Goal: Task Accomplishment & Management: Manage account settings

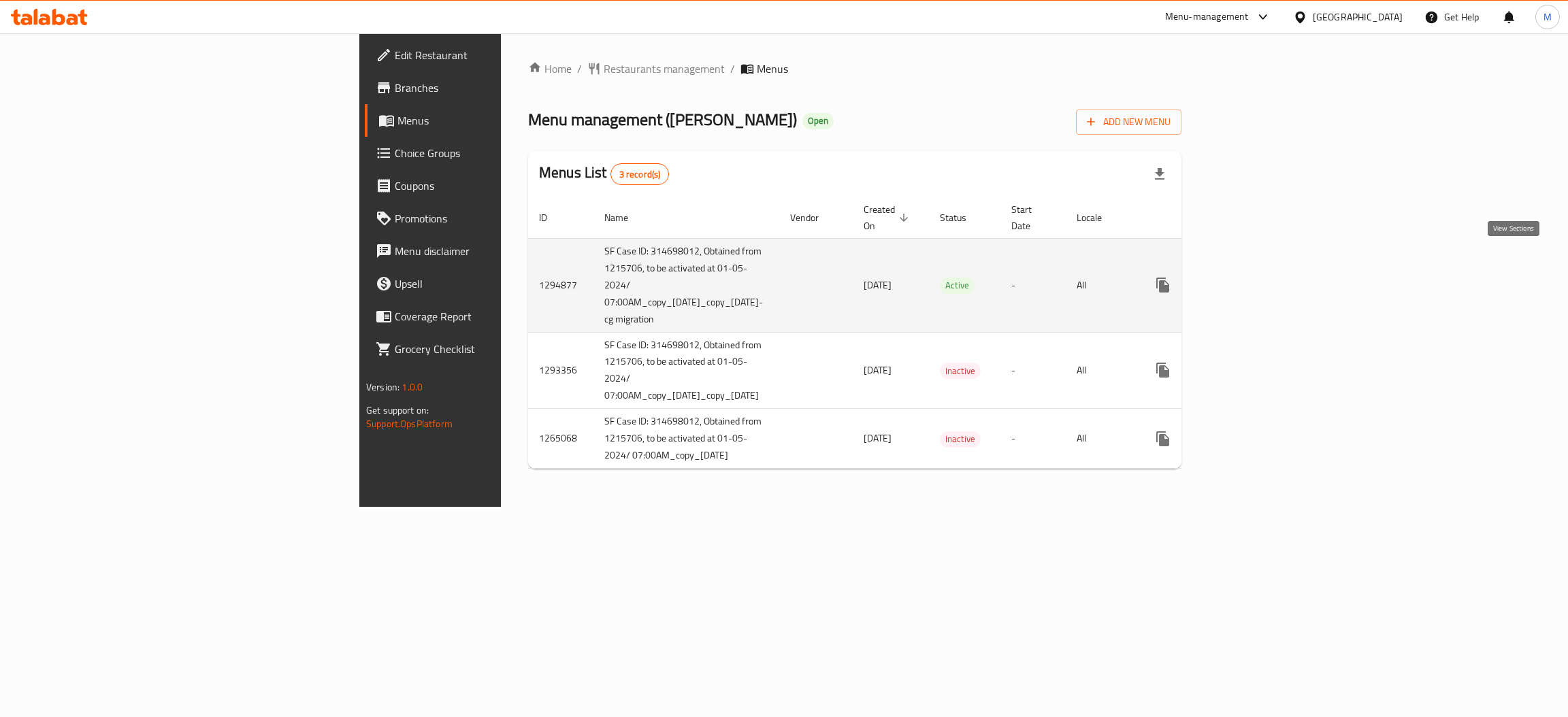
click at [1269, 277] on icon "enhanced table" at bounding box center [1261, 285] width 16 height 16
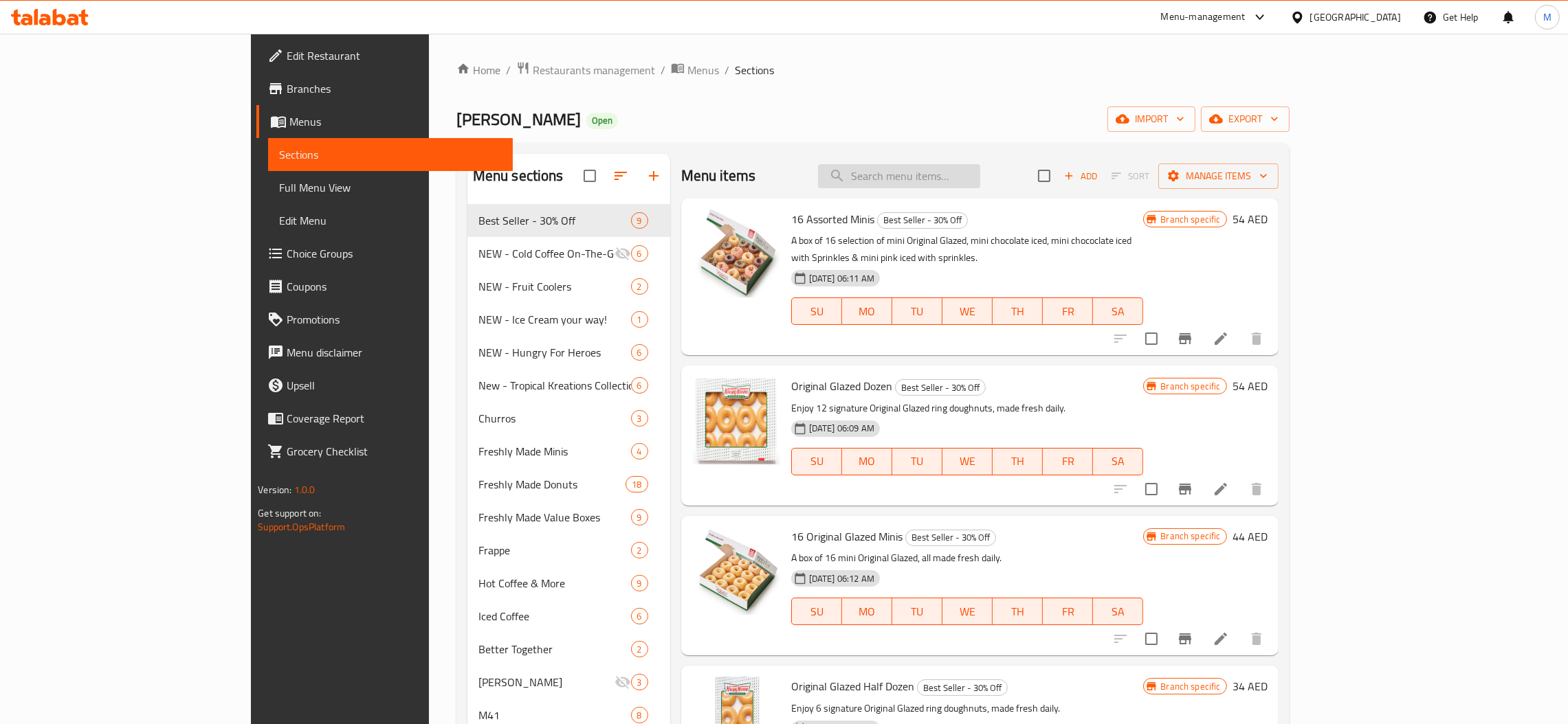
click at [953, 171] on input "search" at bounding box center [899, 176] width 162 height 24
paste input "Cold Brew Nitro & OG"
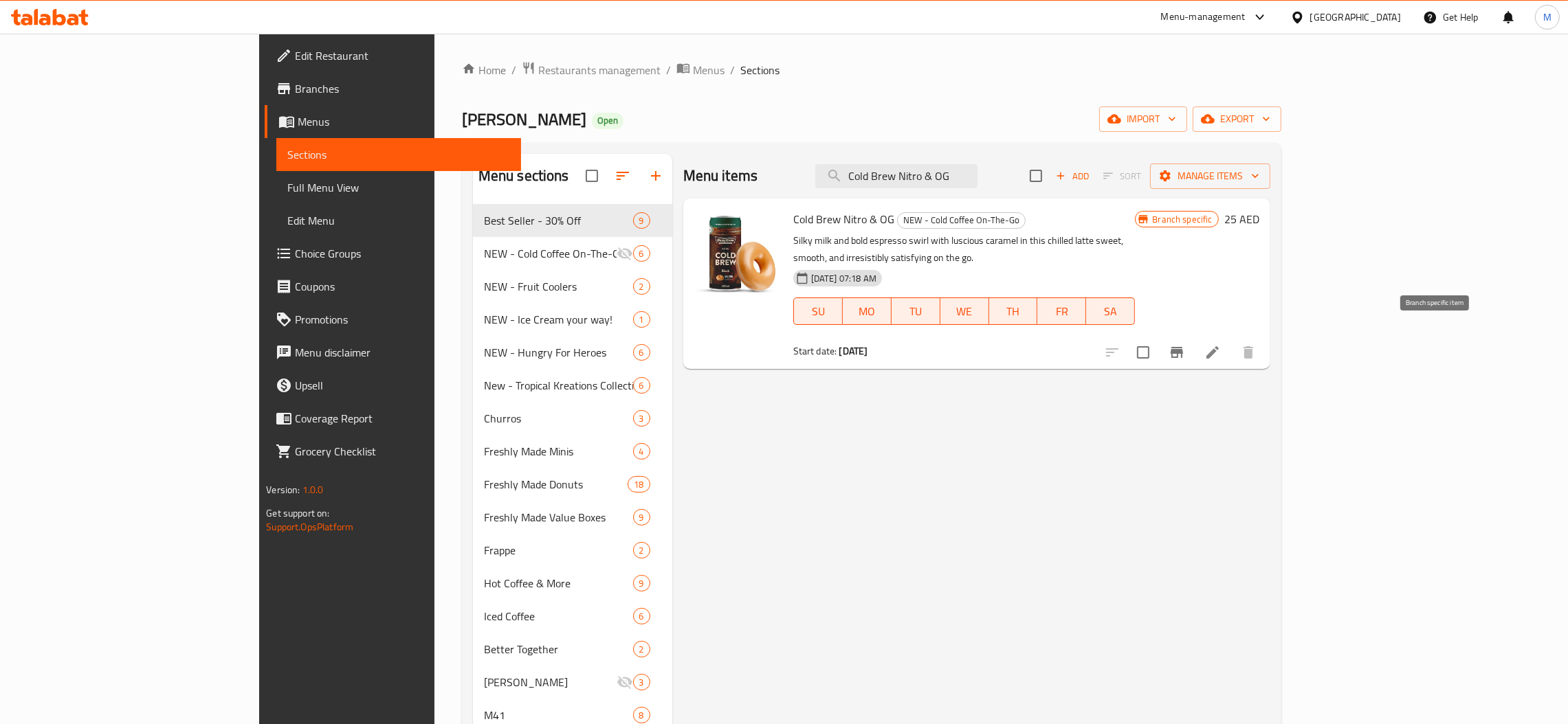
type input "Cold Brew Nitro & OG"
click at [1183, 347] on icon "Branch-specific-item" at bounding box center [1176, 352] width 12 height 11
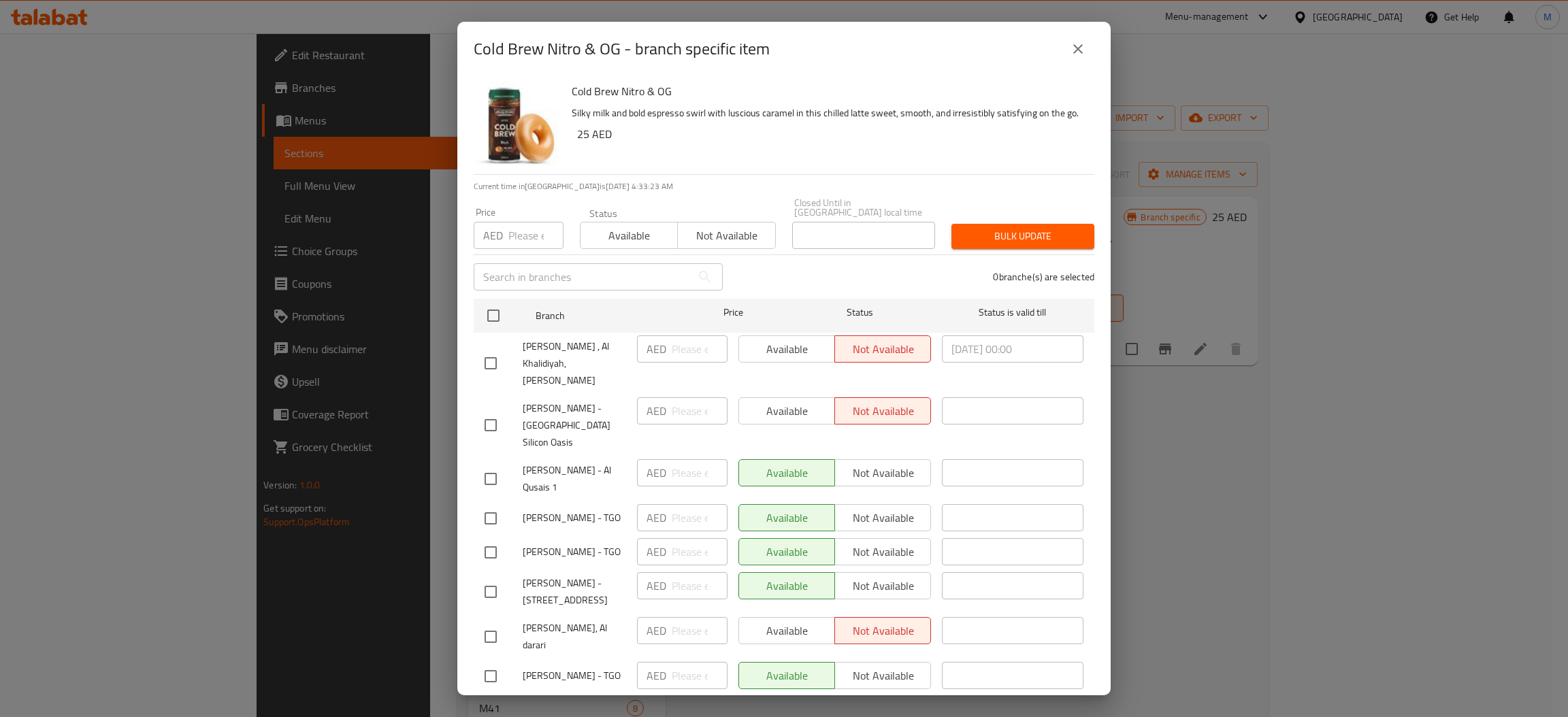
click at [518, 239] on input "number" at bounding box center [536, 235] width 55 height 27
type input "25"
click at [487, 318] on input "checkbox" at bounding box center [493, 316] width 29 height 29
checkbox input "true"
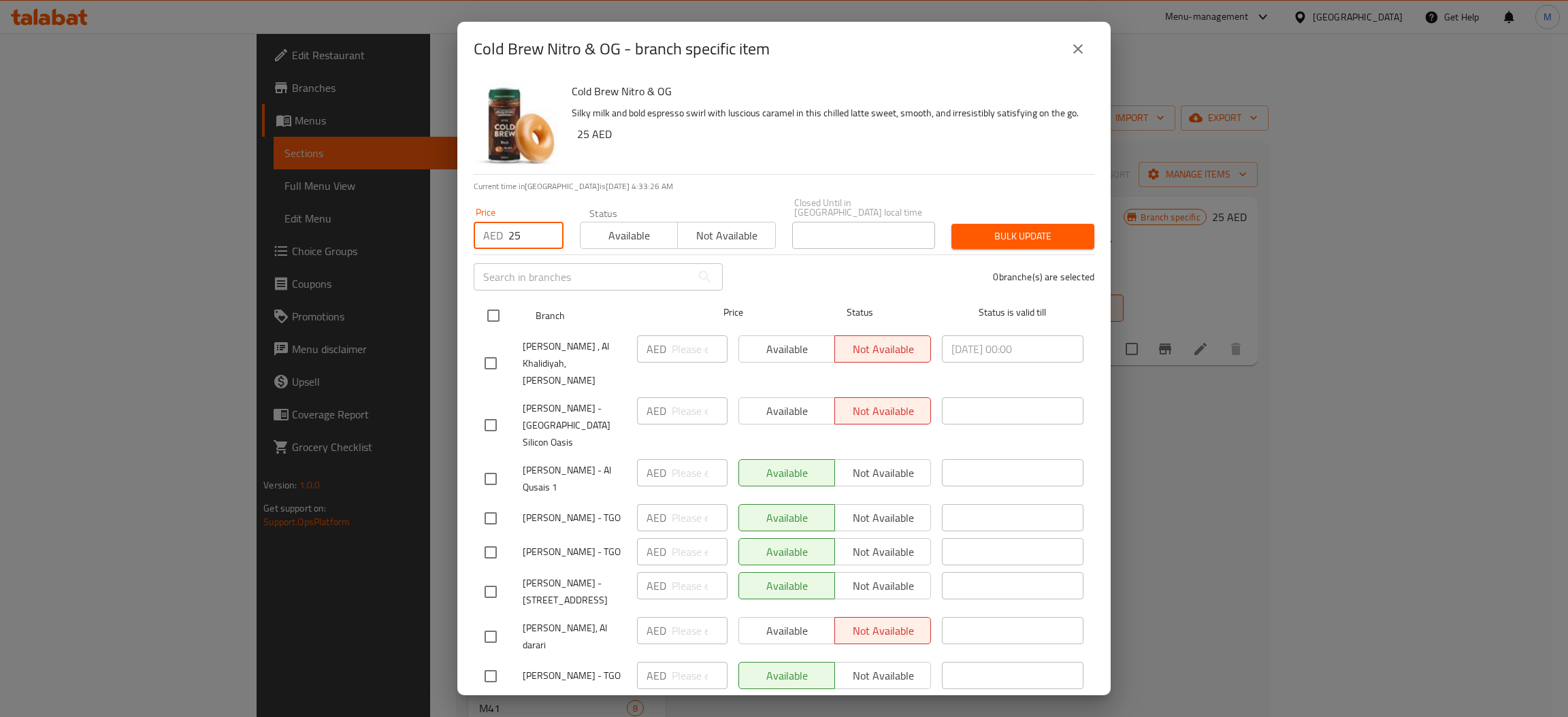
checkbox input "true"
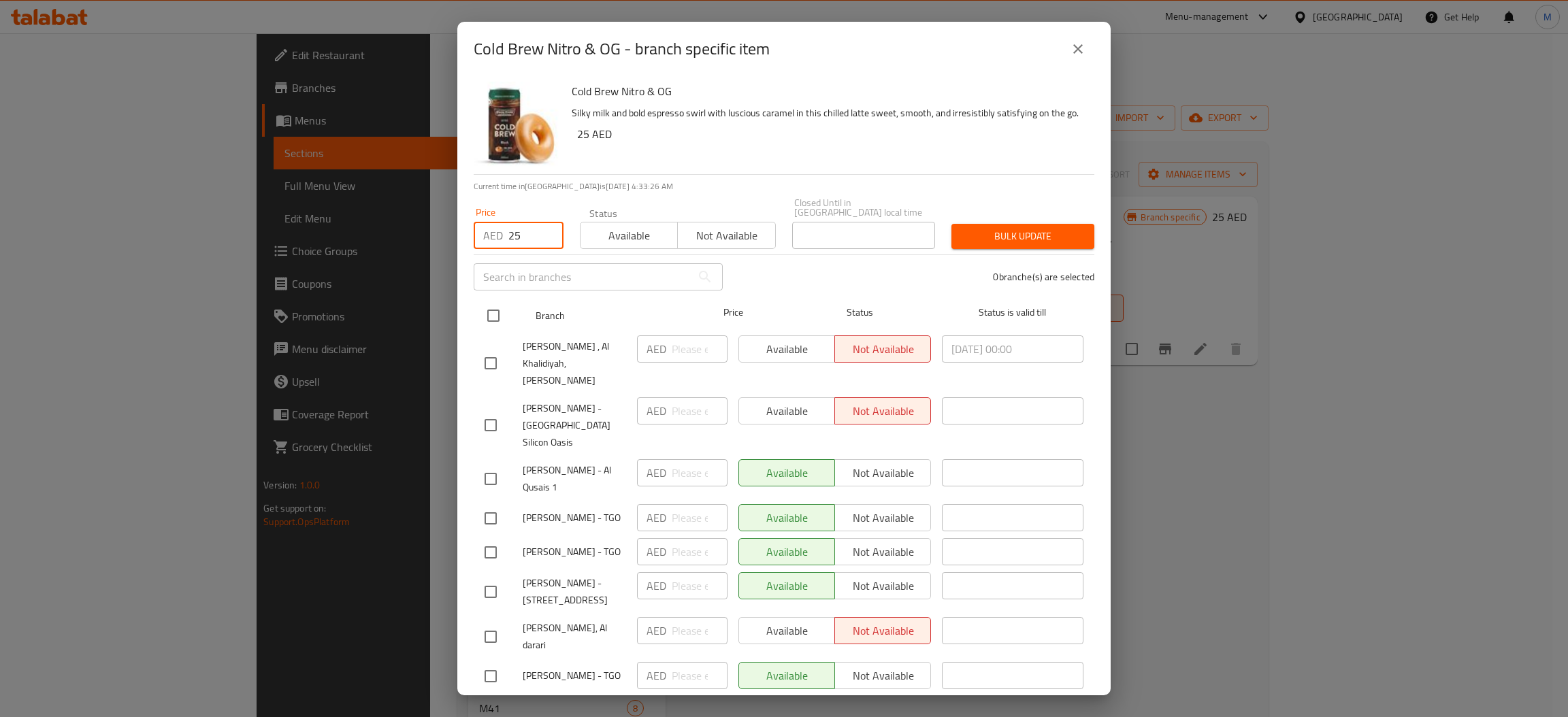
checkbox input "true"
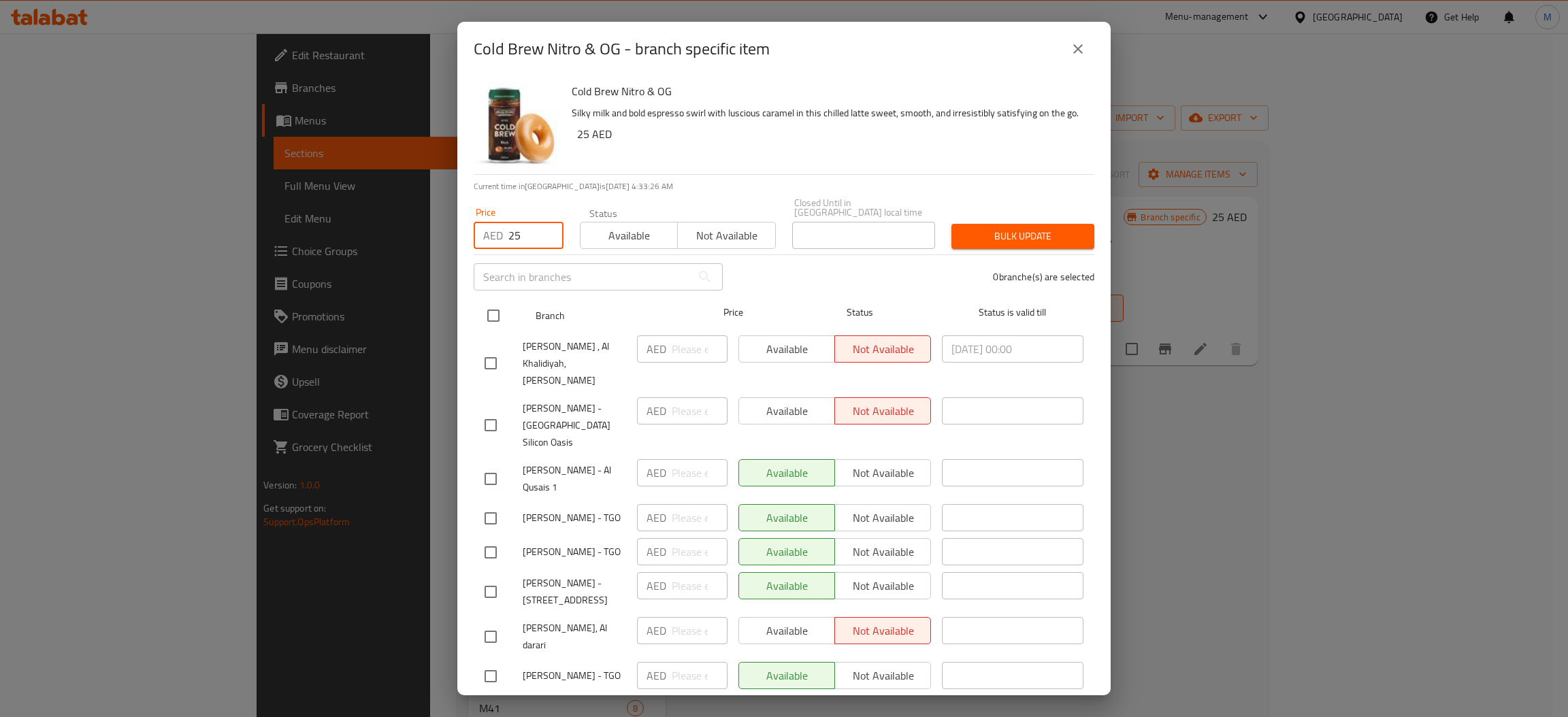
checkbox input "true"
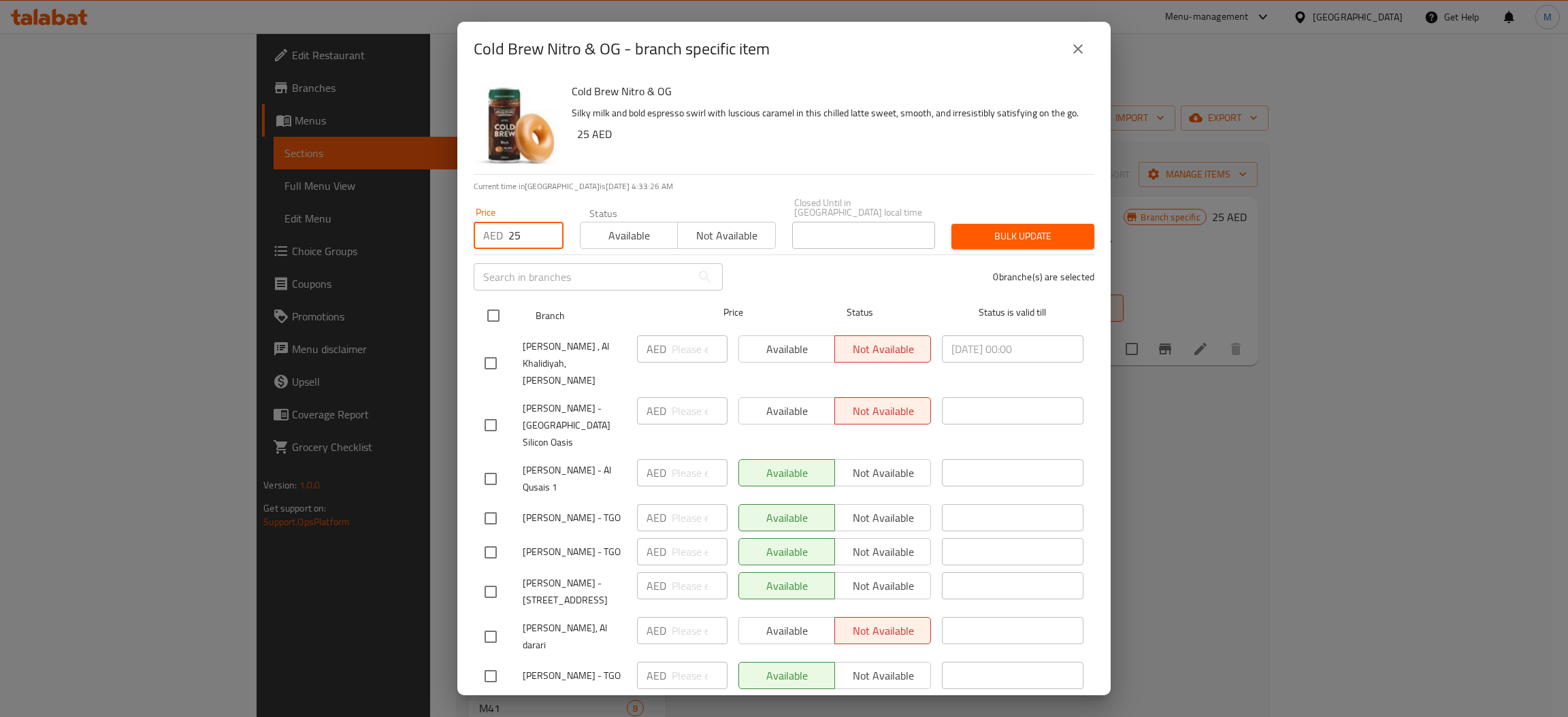
checkbox input "true"
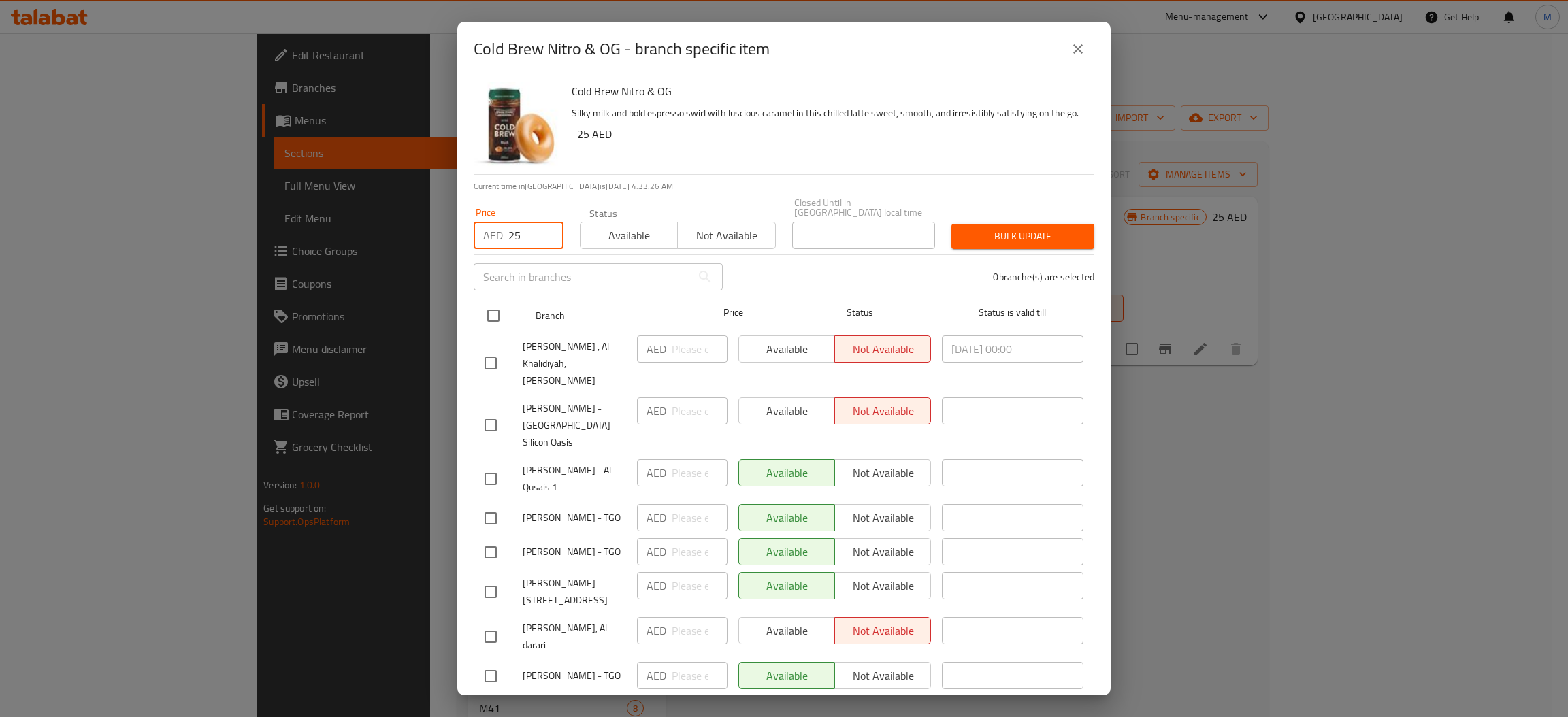
checkbox input "true"
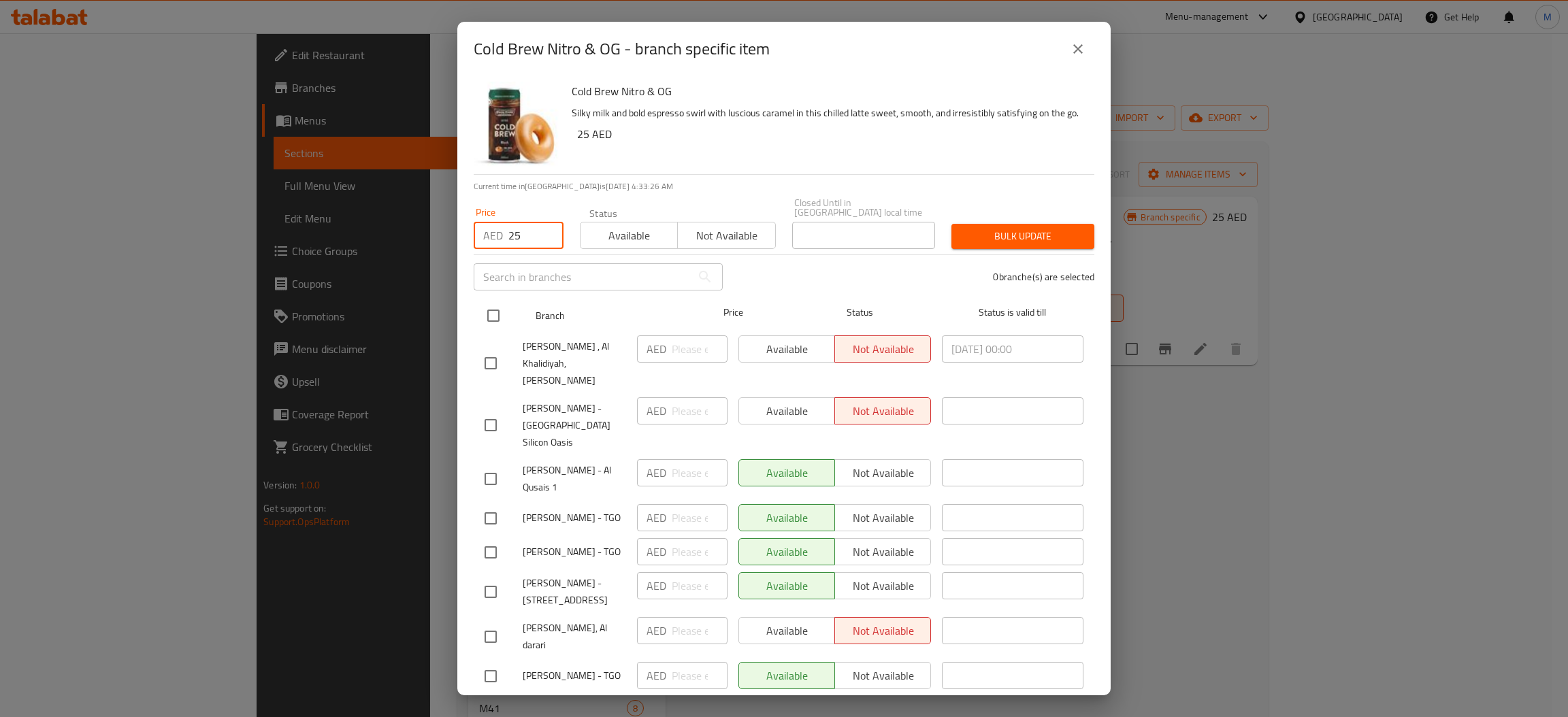
checkbox input "true"
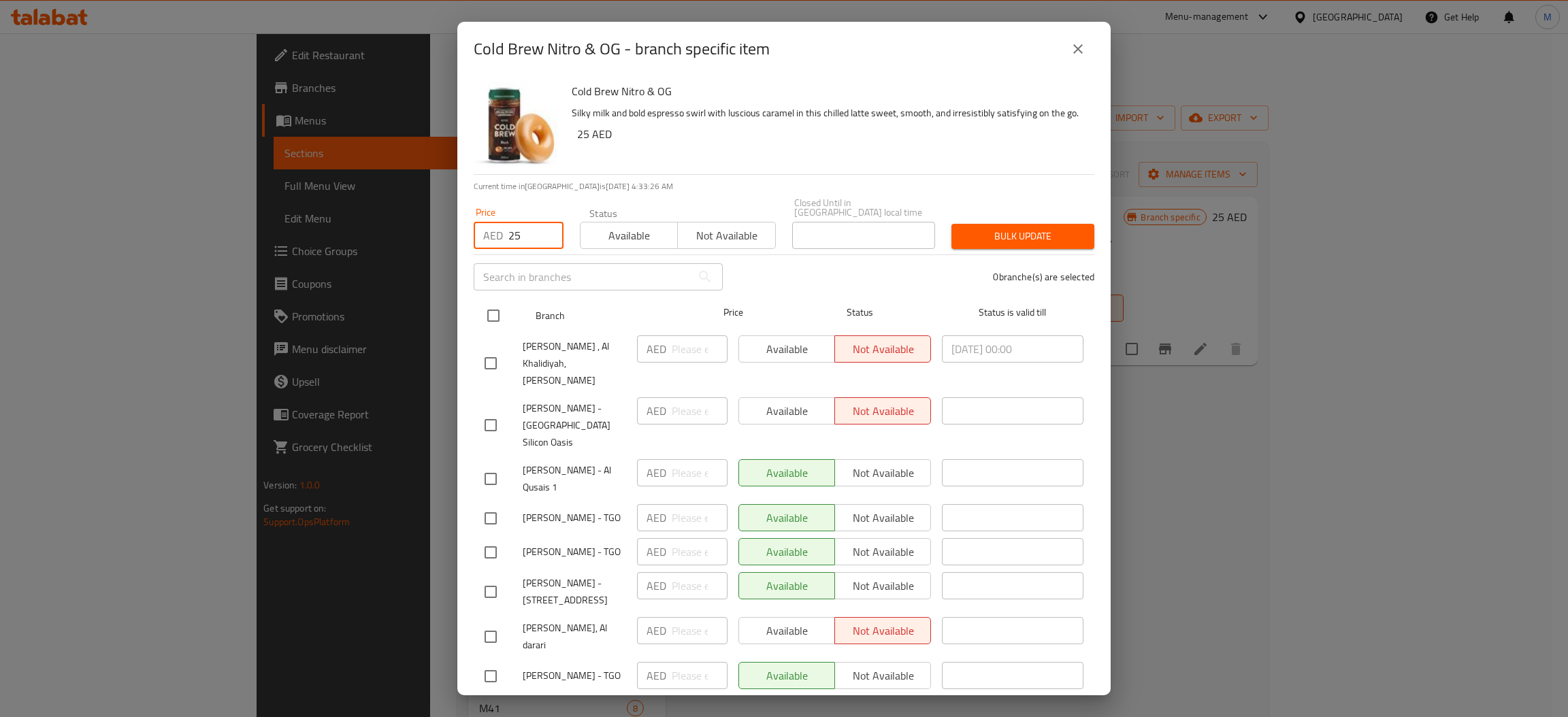
checkbox input "true"
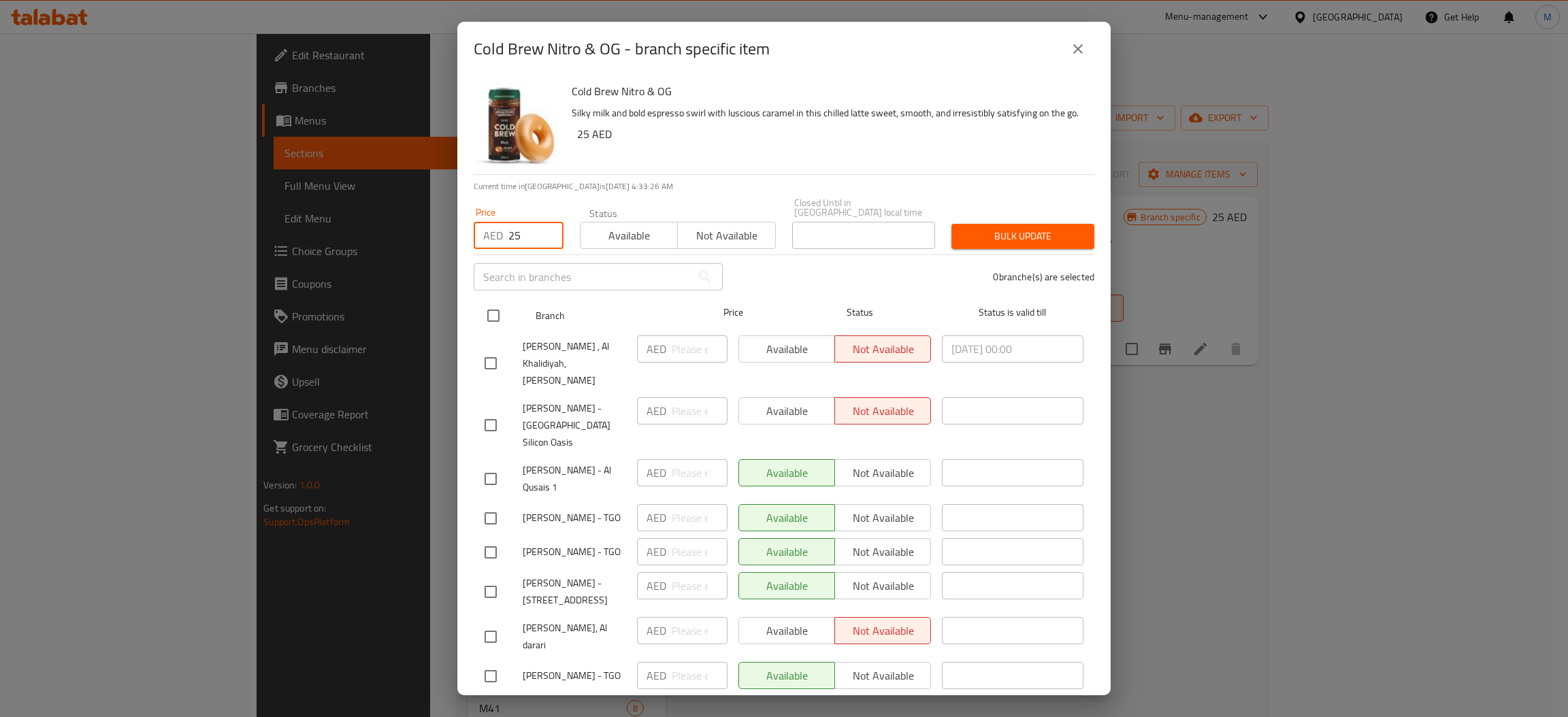
checkbox input "true"
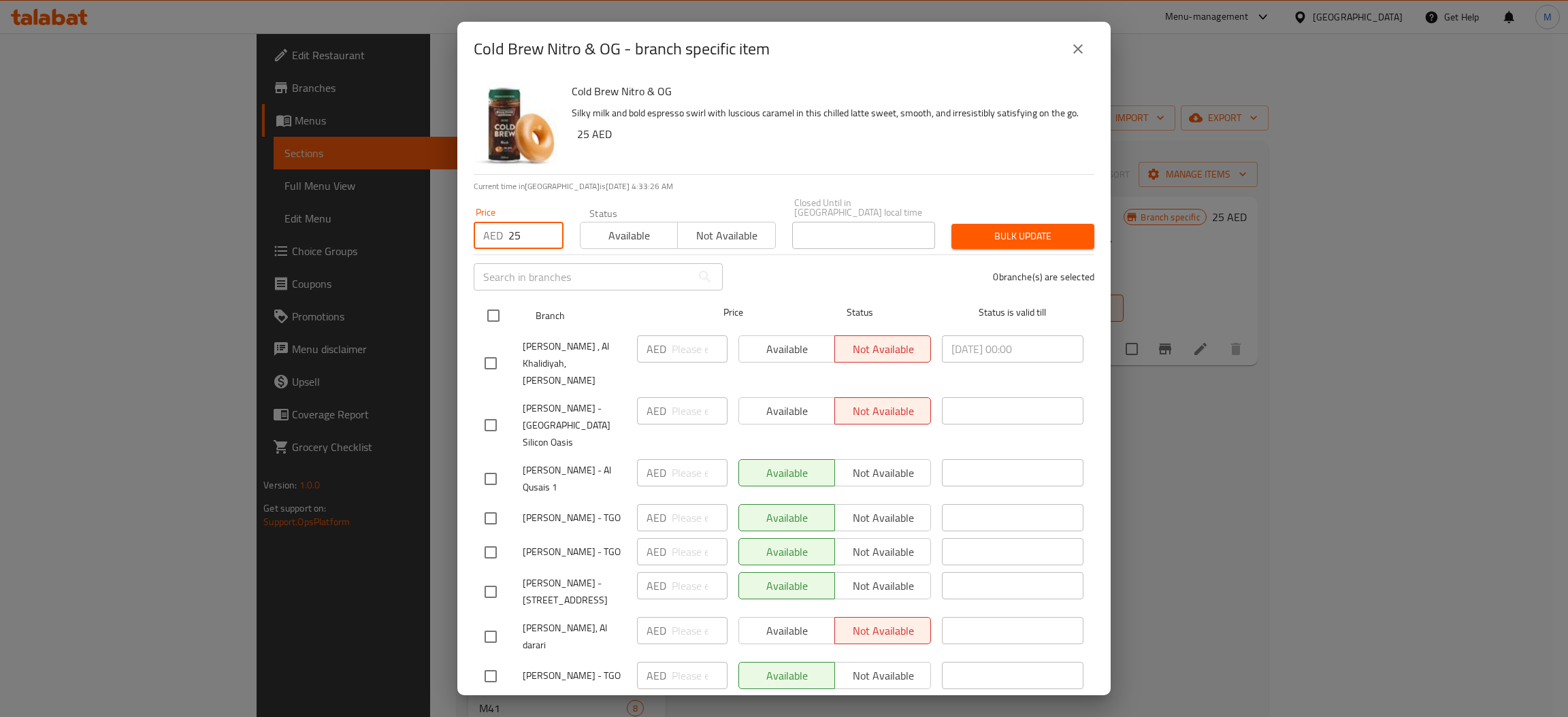
checkbox input "true"
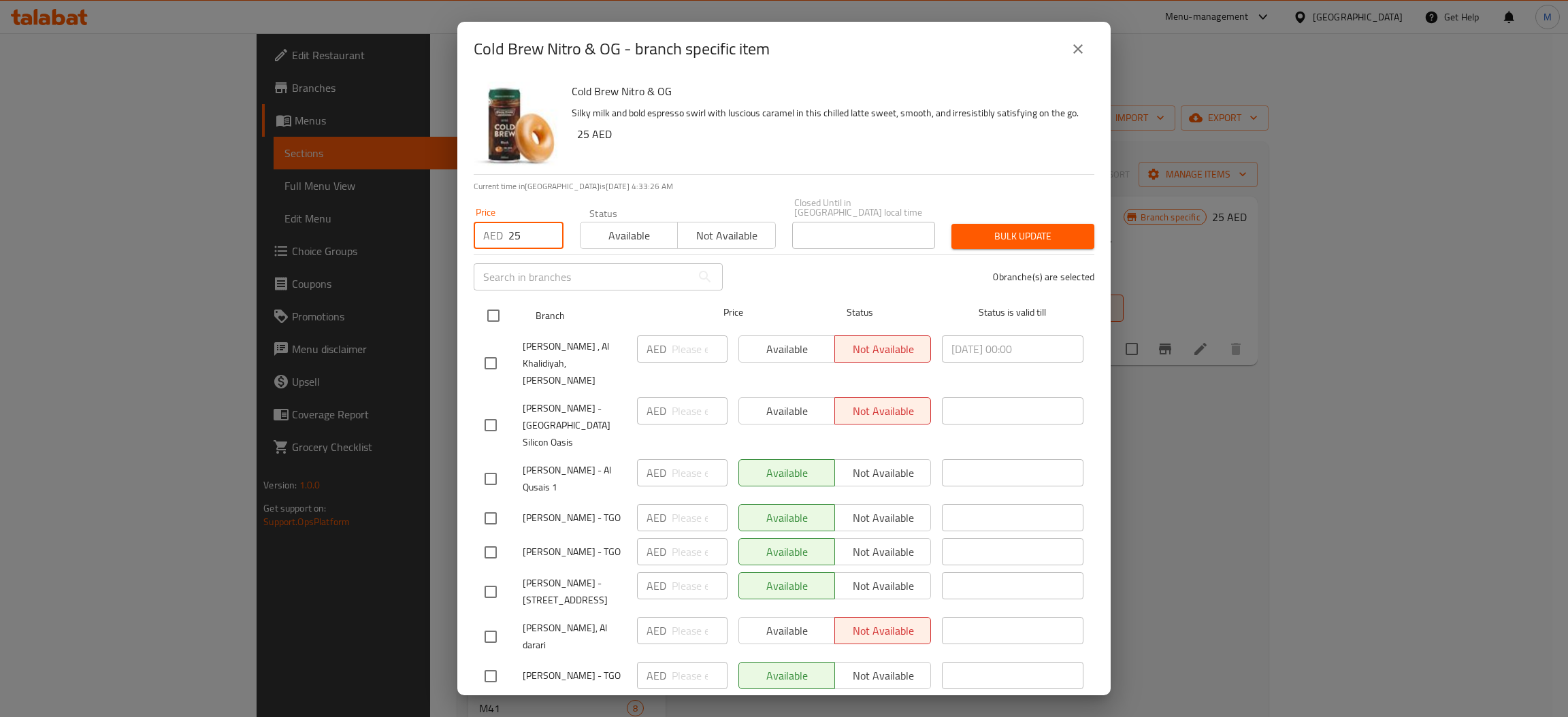
checkbox input "true"
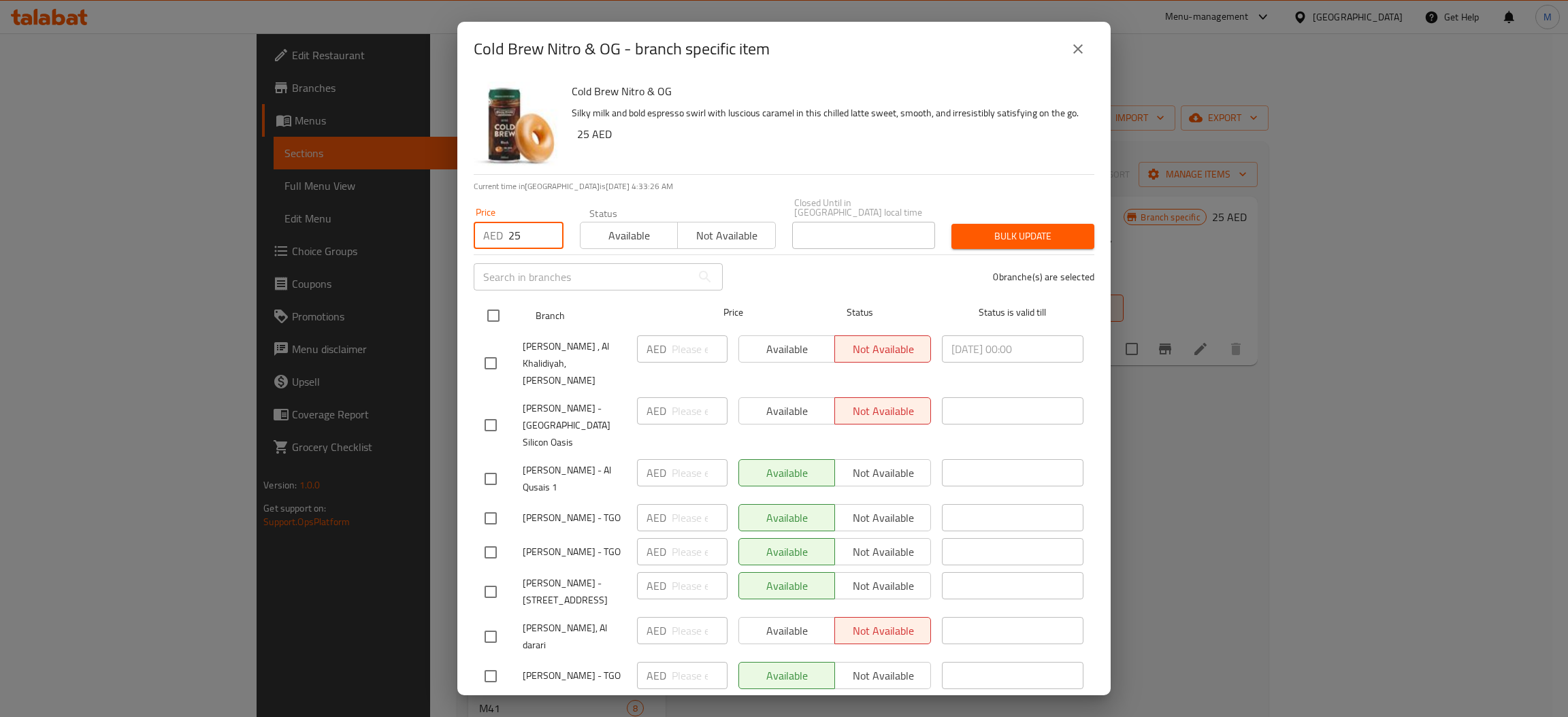
checkbox input "true"
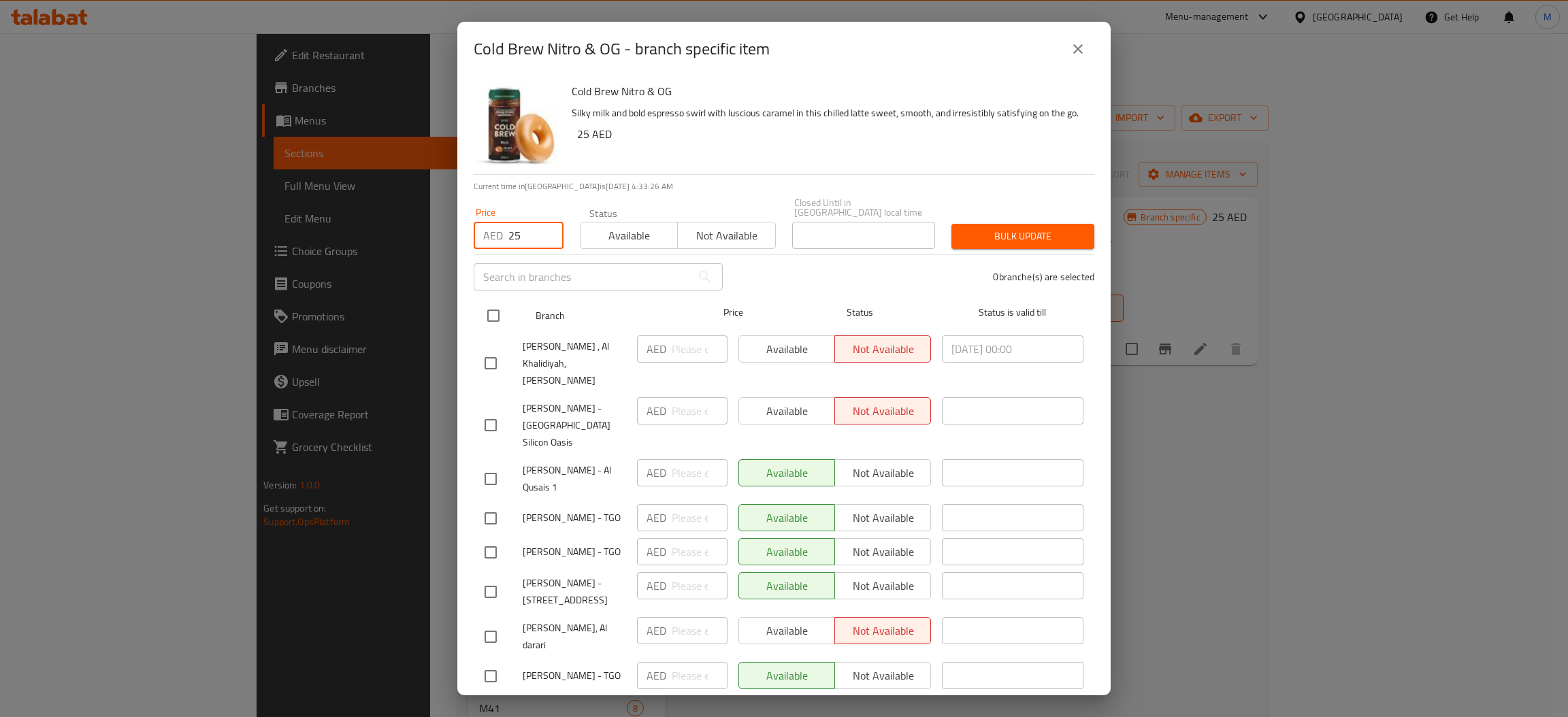
checkbox input "true"
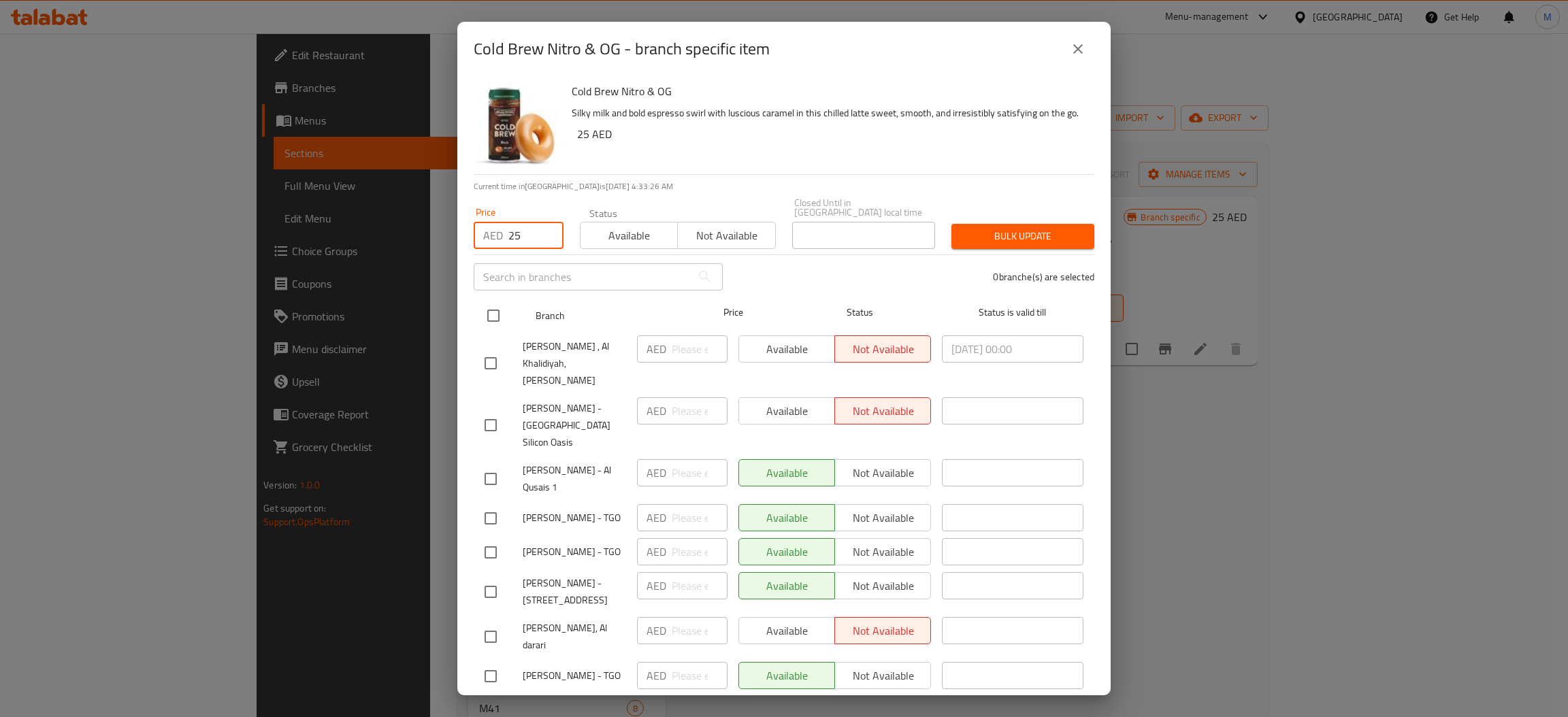
checkbox input "true"
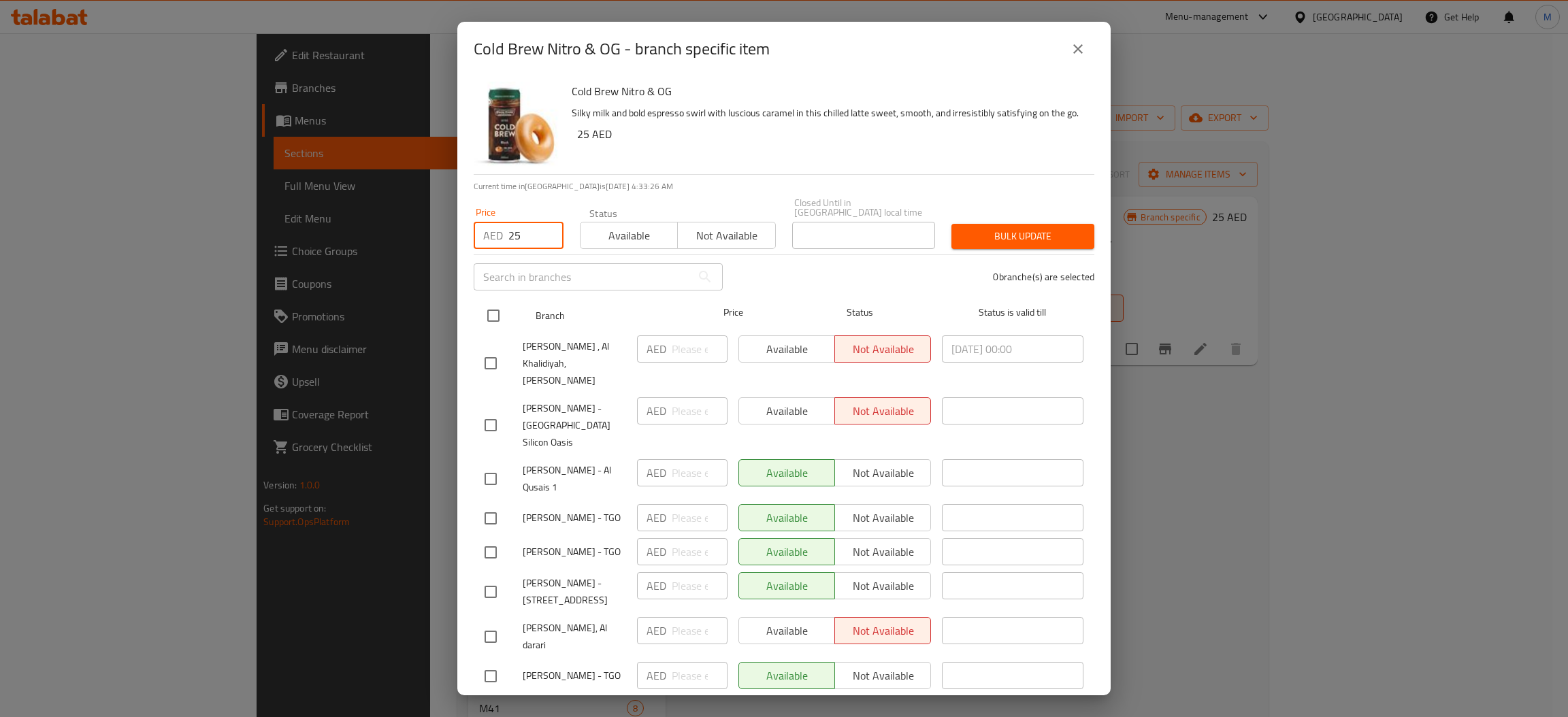
checkbox input "true"
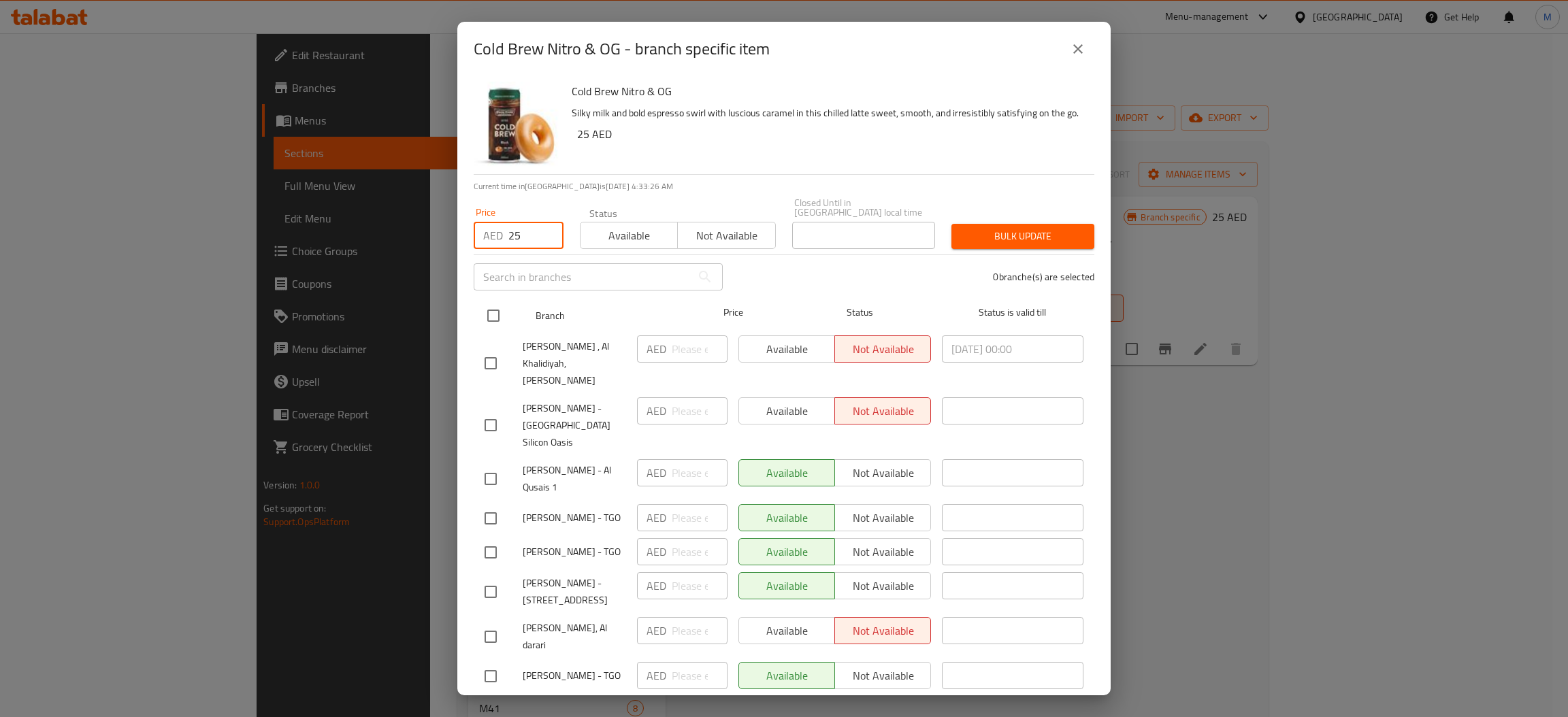
checkbox input "true"
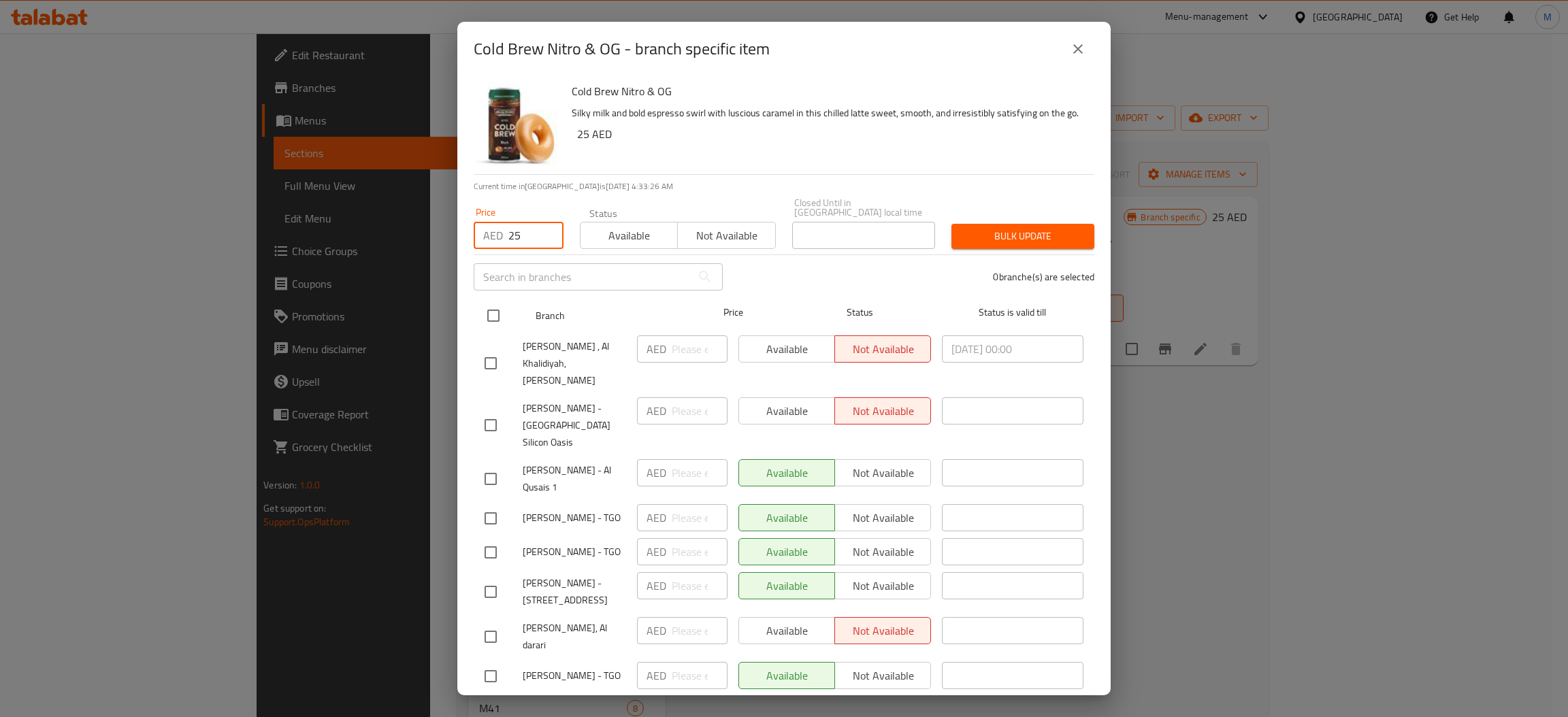
checkbox input "true"
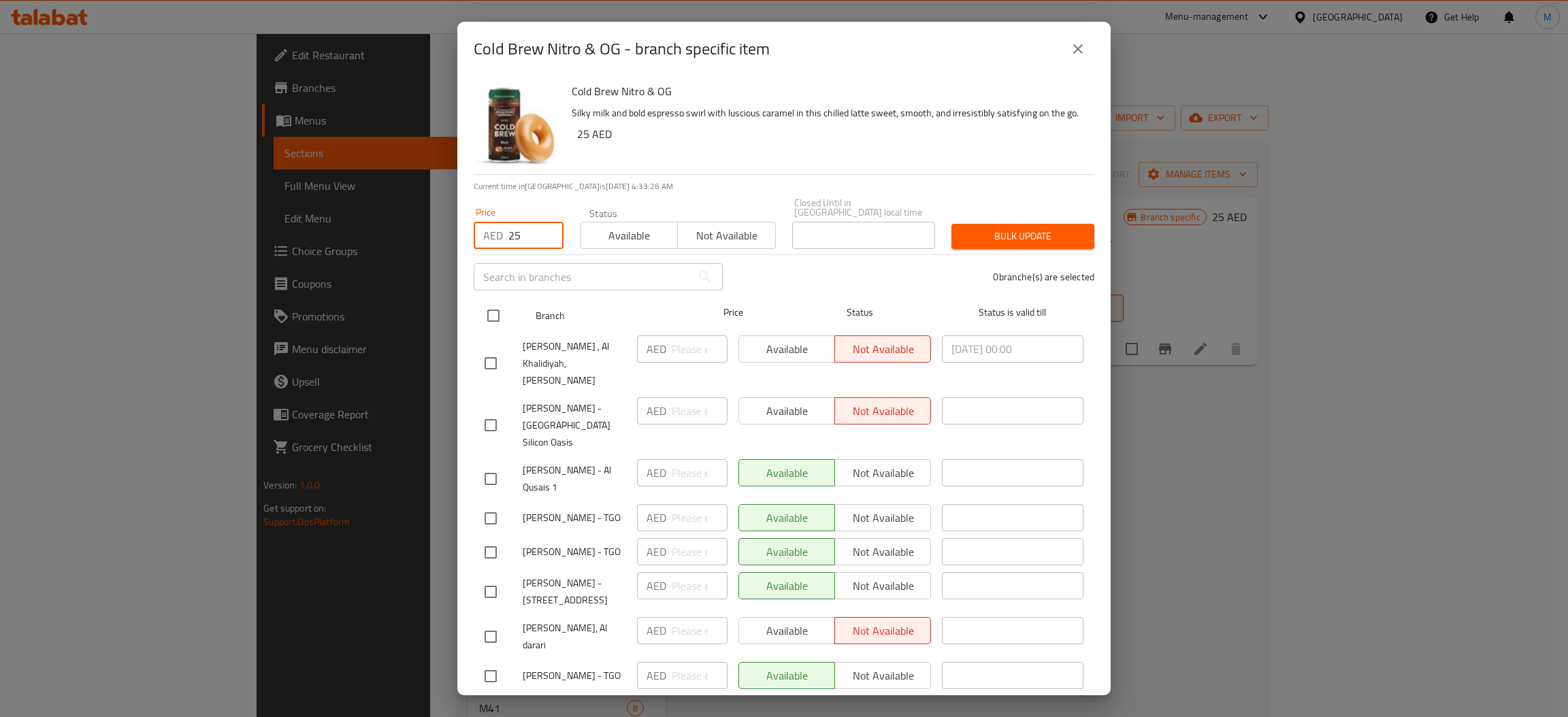
checkbox input "true"
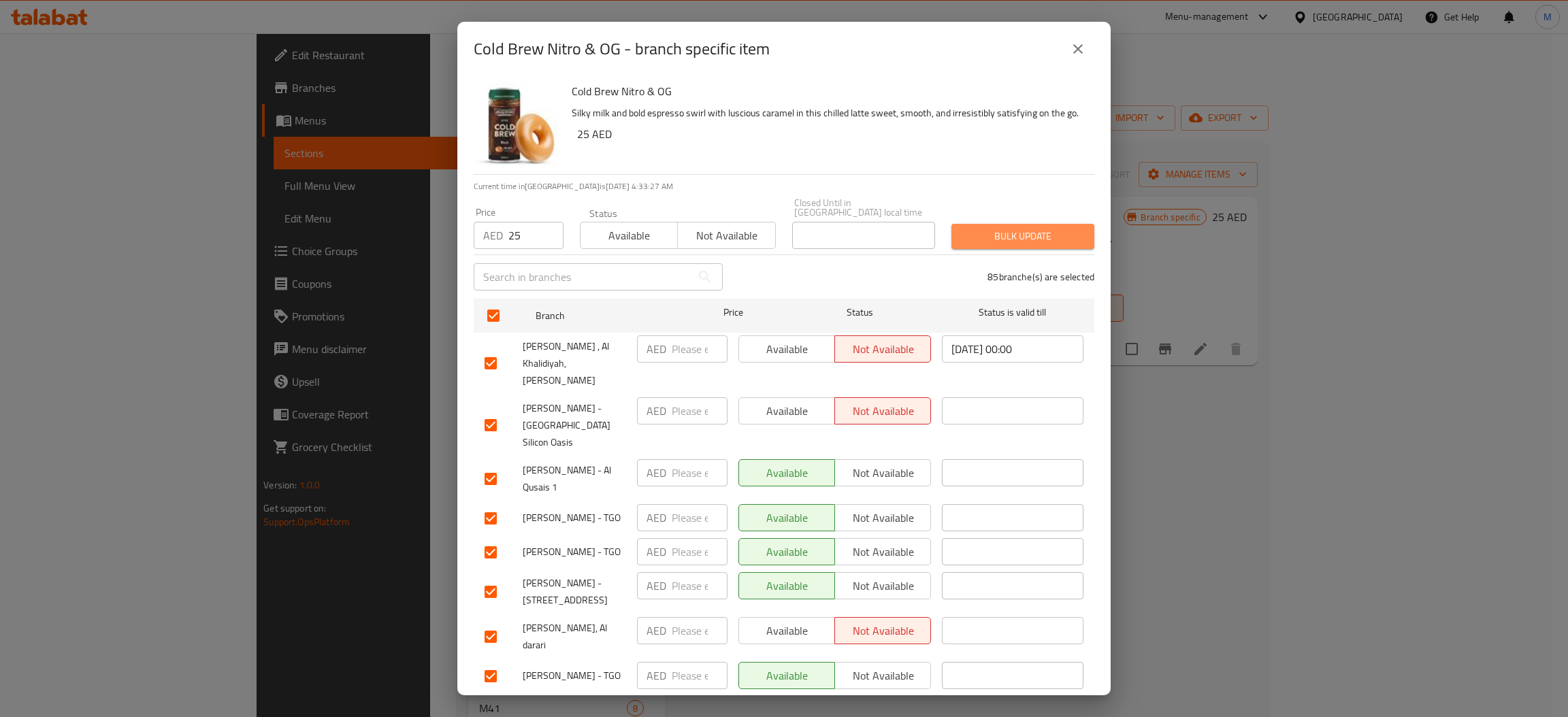
click at [1019, 243] on span "Bulk update" at bounding box center [1023, 237] width 121 height 17
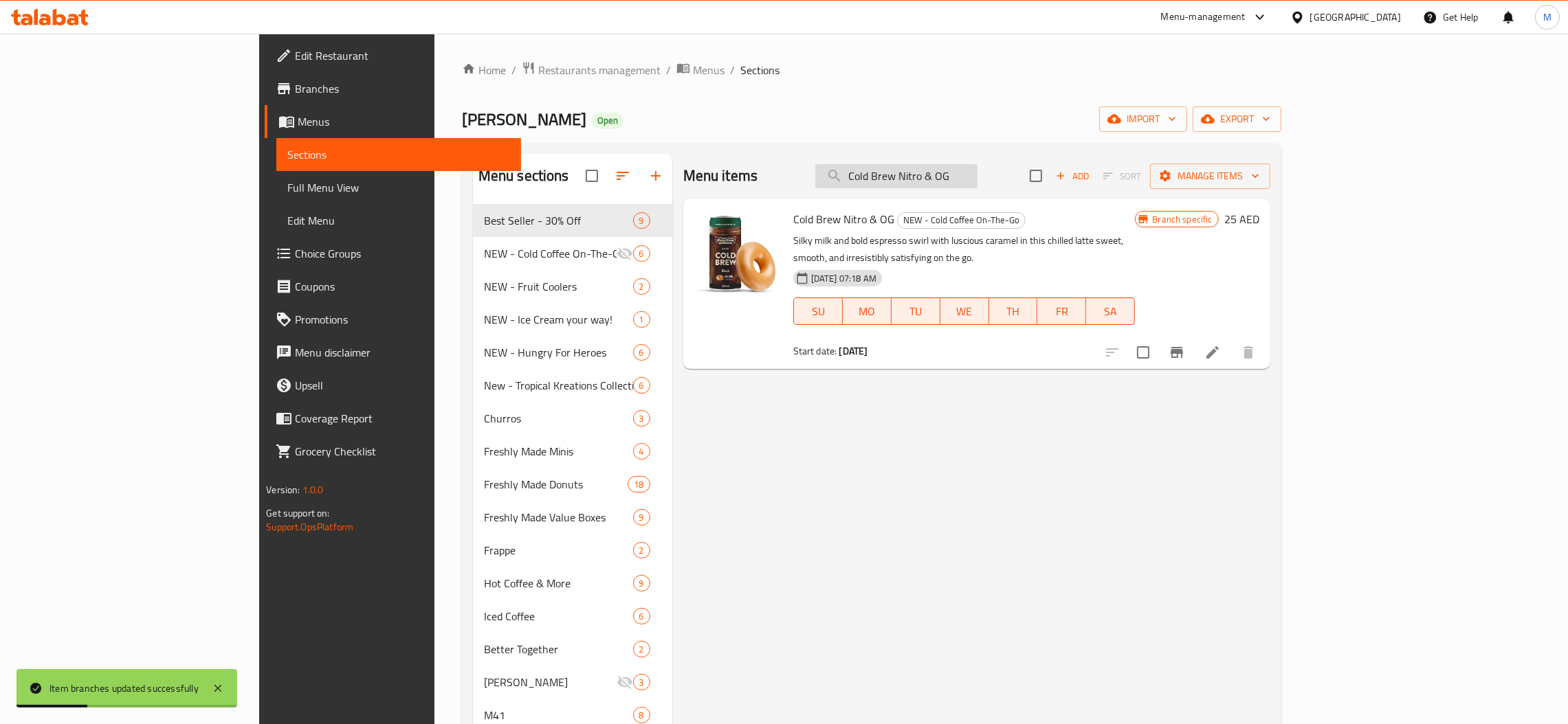
click at [972, 184] on input "Cold Brew Nitro & OG" at bounding box center [896, 176] width 162 height 24
paste input "Latte"
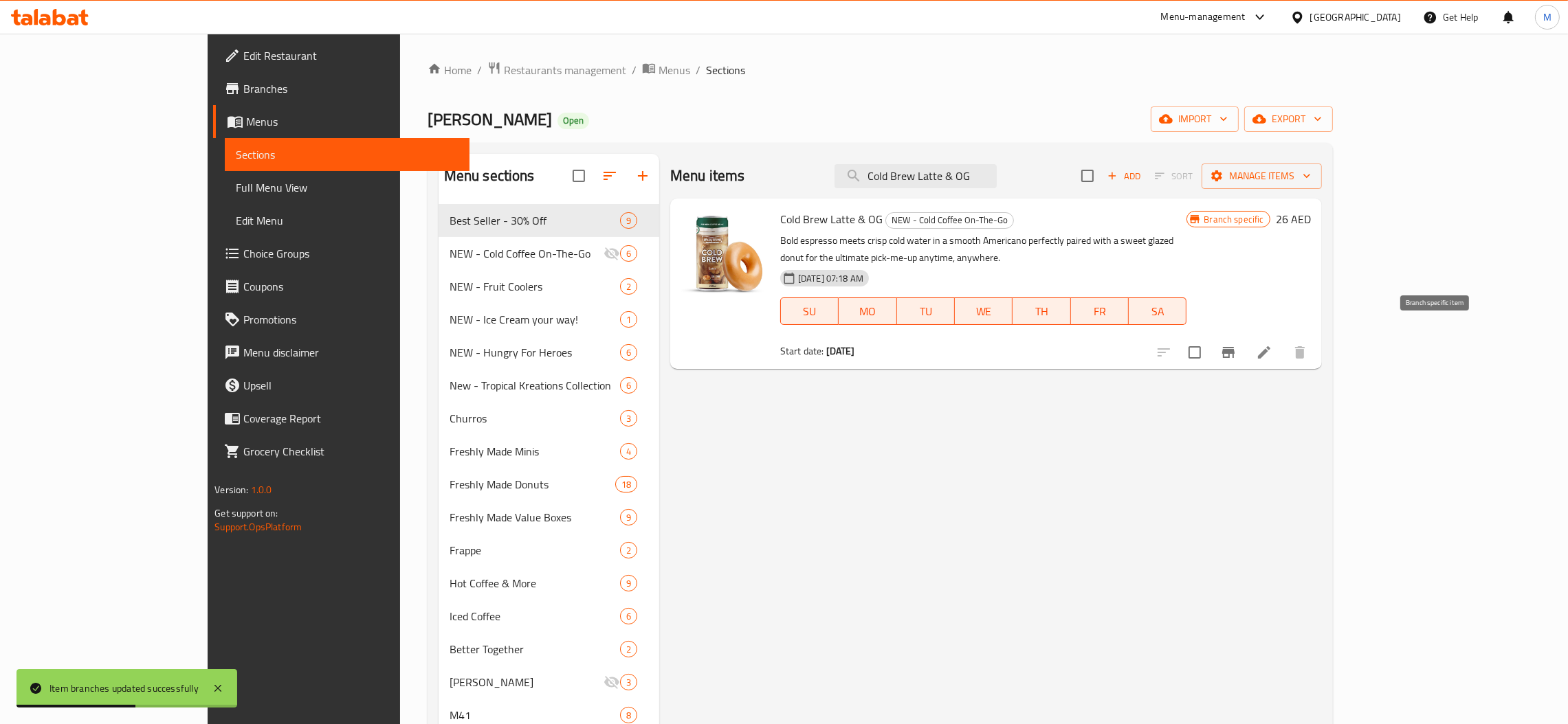
type input "Cold Brew Latte & OG"
click at [1236, 344] on icon "Branch-specific-item" at bounding box center [1228, 352] width 16 height 16
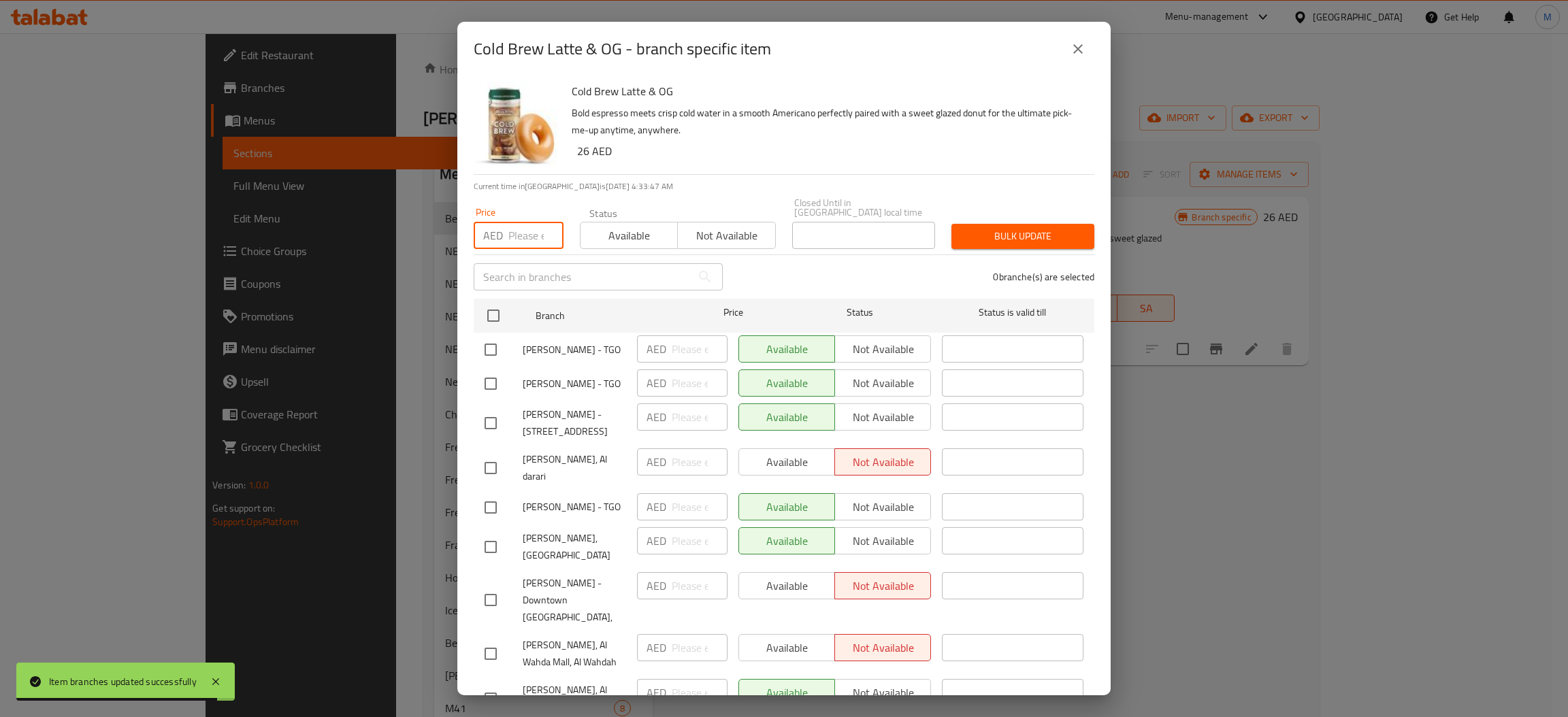
click at [516, 231] on input "number" at bounding box center [536, 235] width 55 height 27
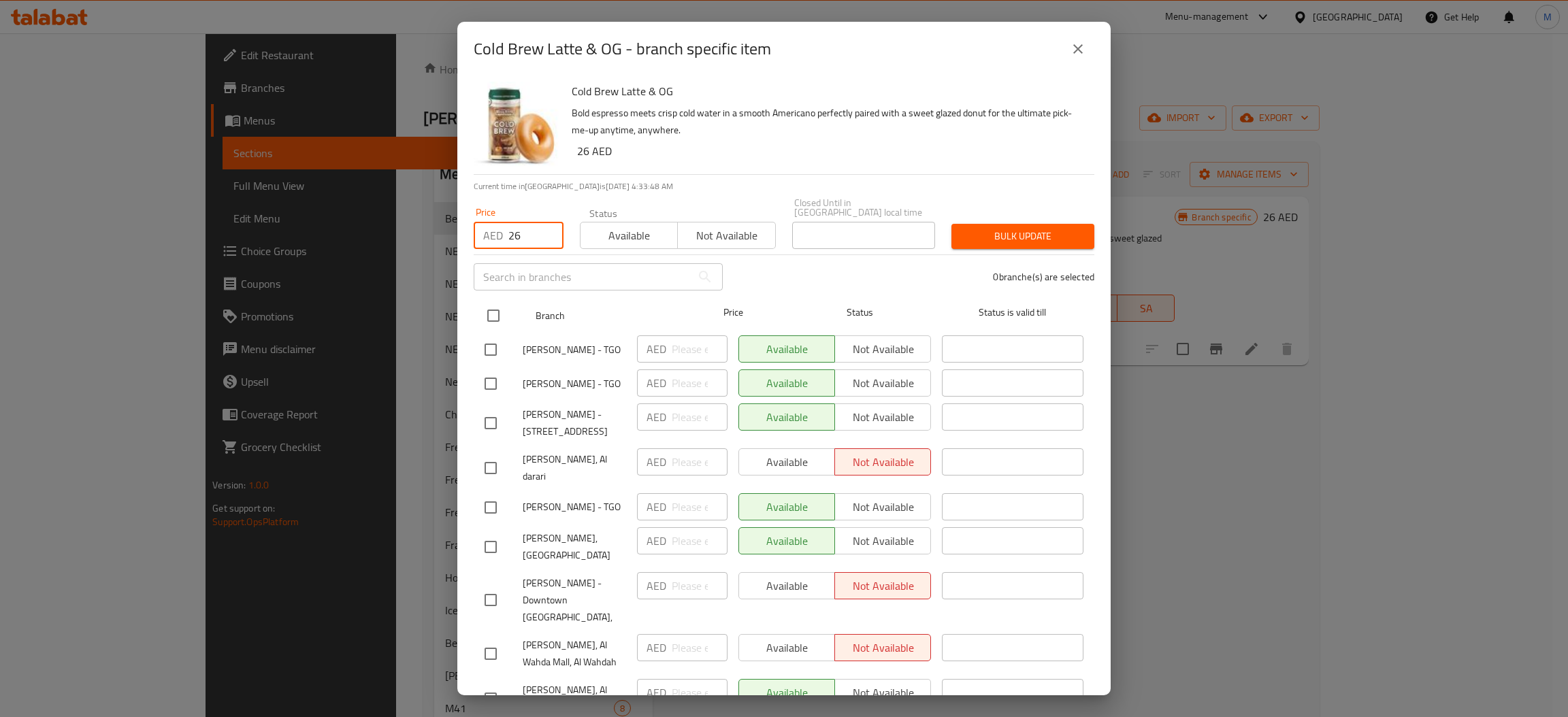
type input "26"
click at [488, 316] on input "checkbox" at bounding box center [493, 316] width 29 height 29
checkbox input "true"
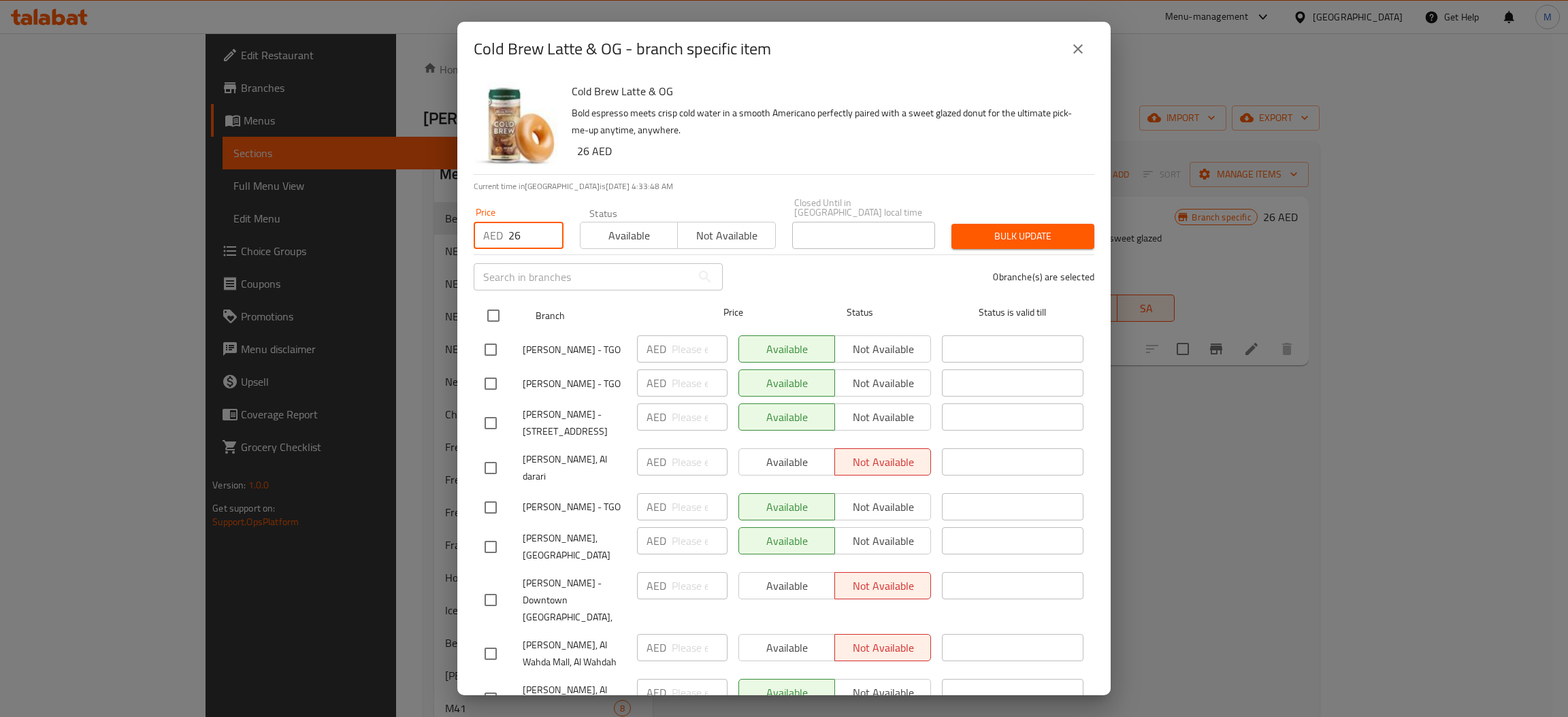
checkbox input "true"
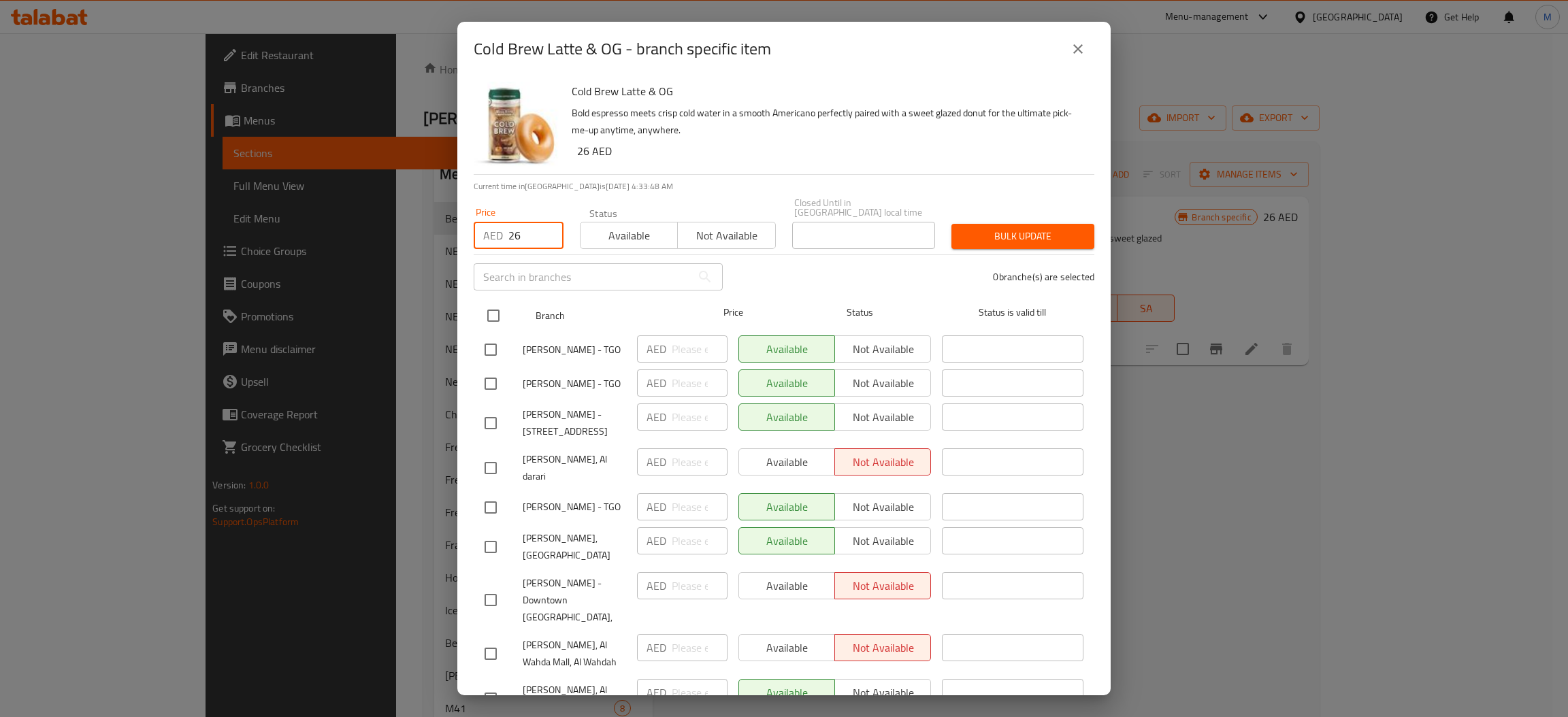
checkbox input "true"
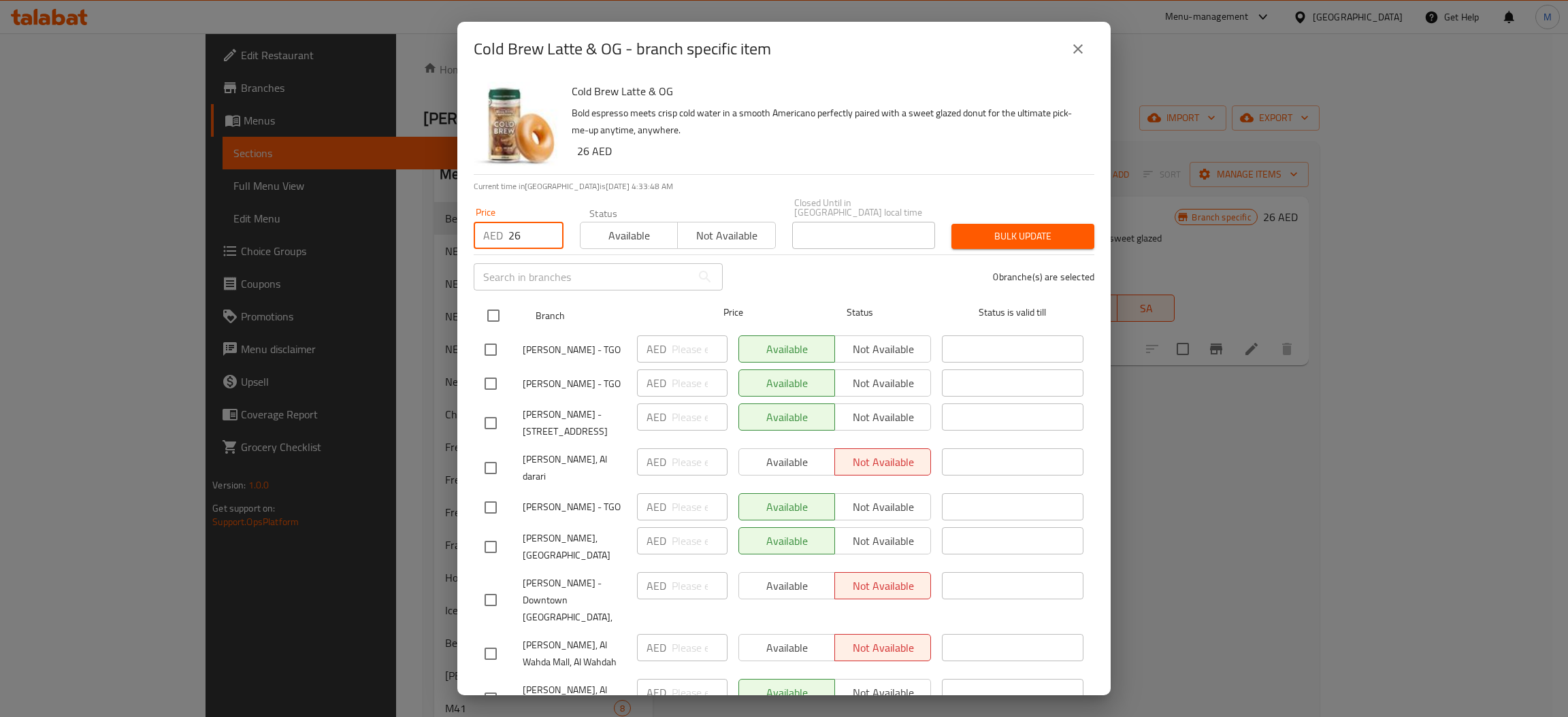
checkbox input "true"
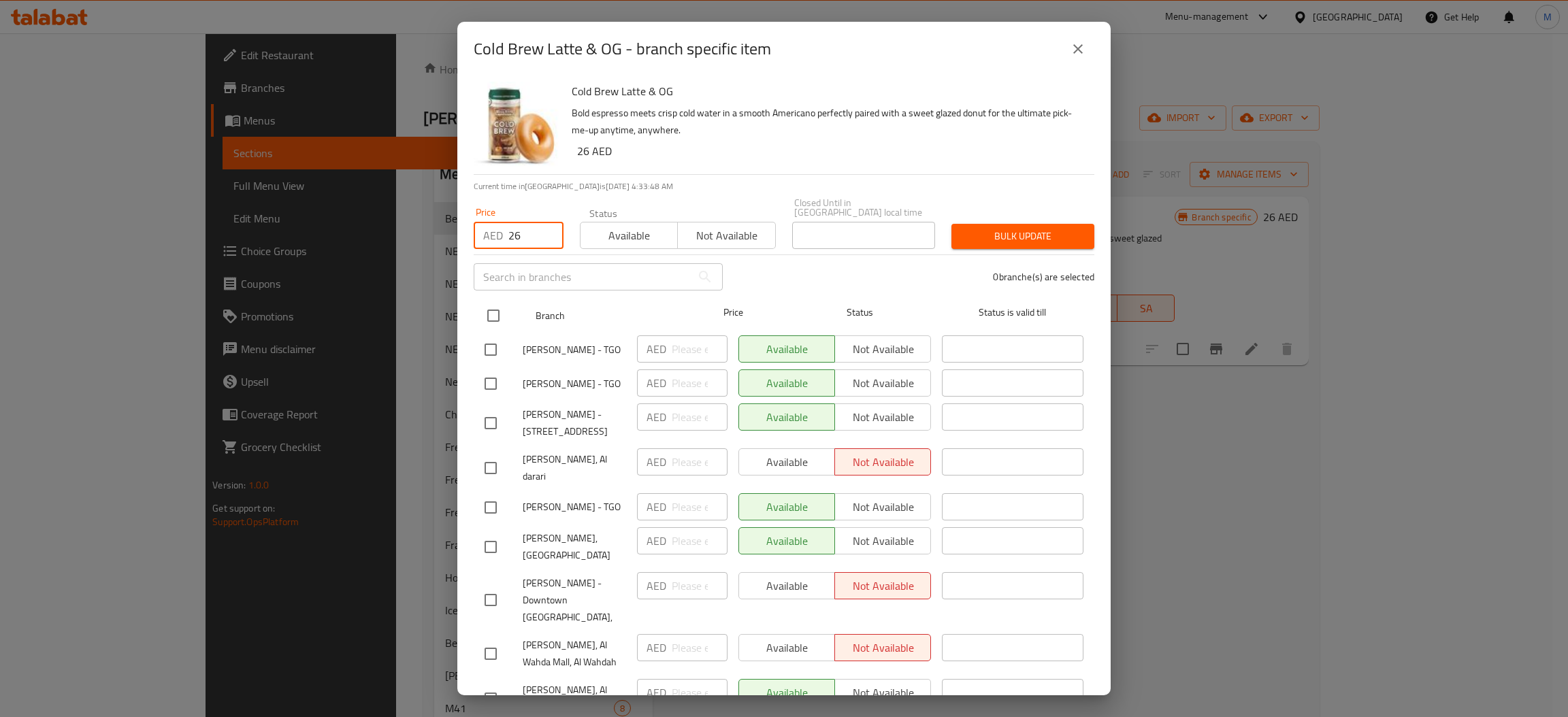
checkbox input "true"
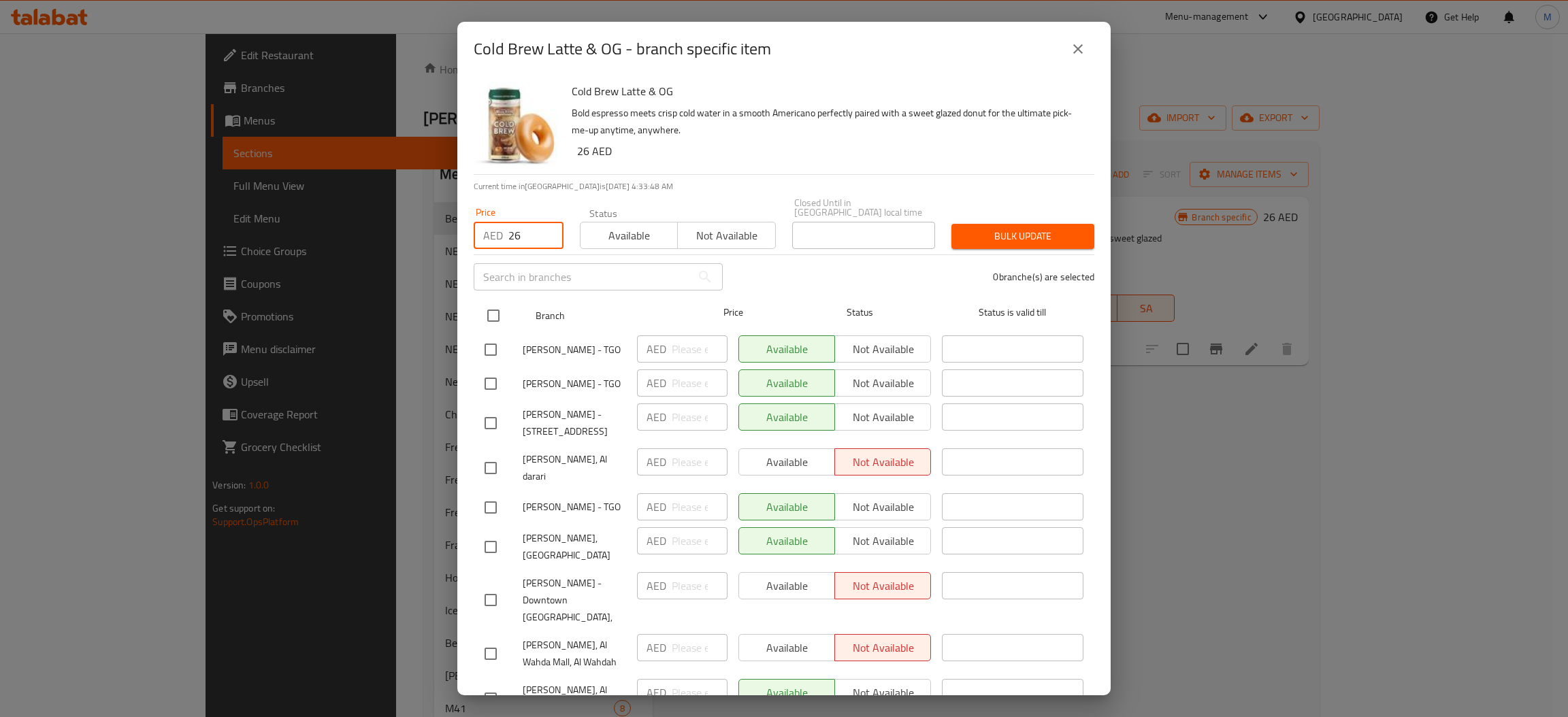
checkbox input "true"
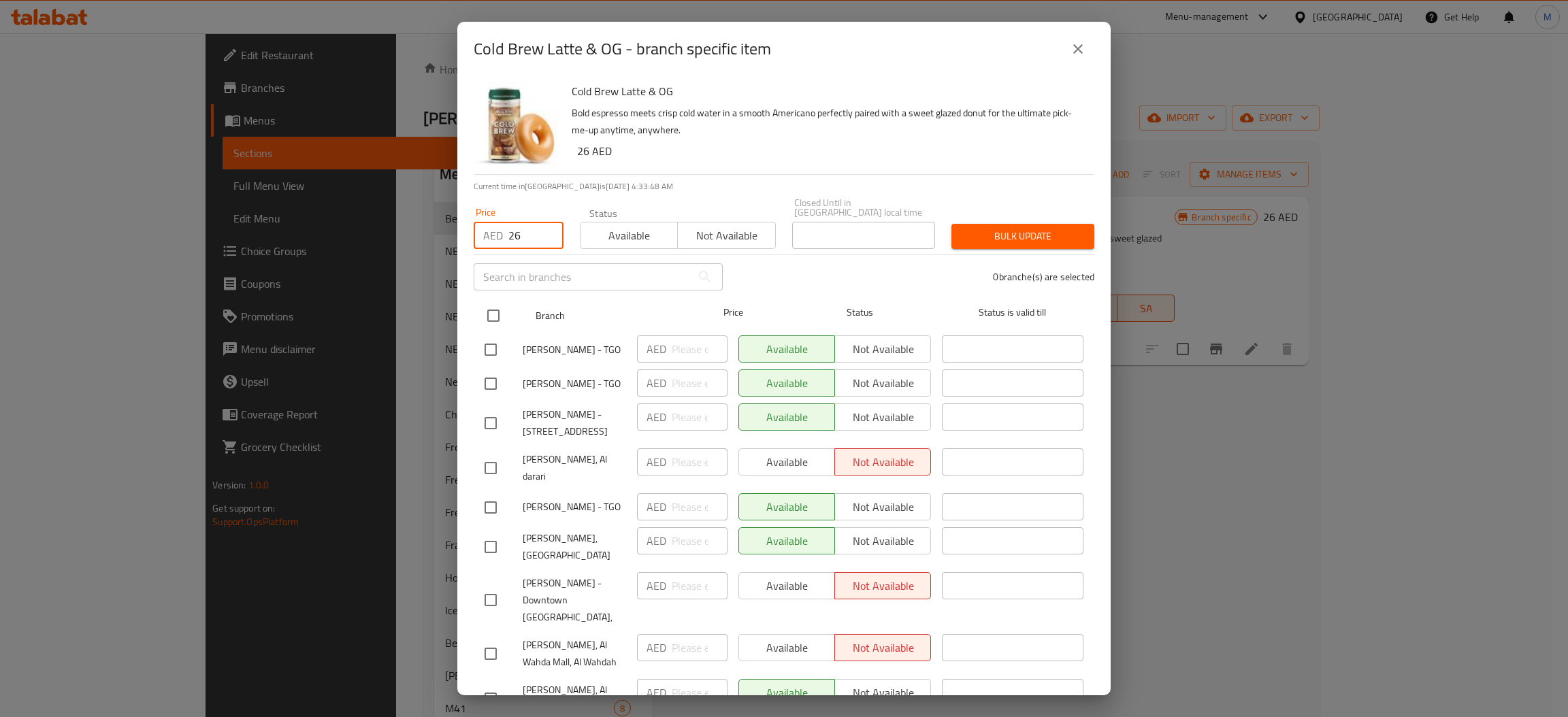
checkbox input "true"
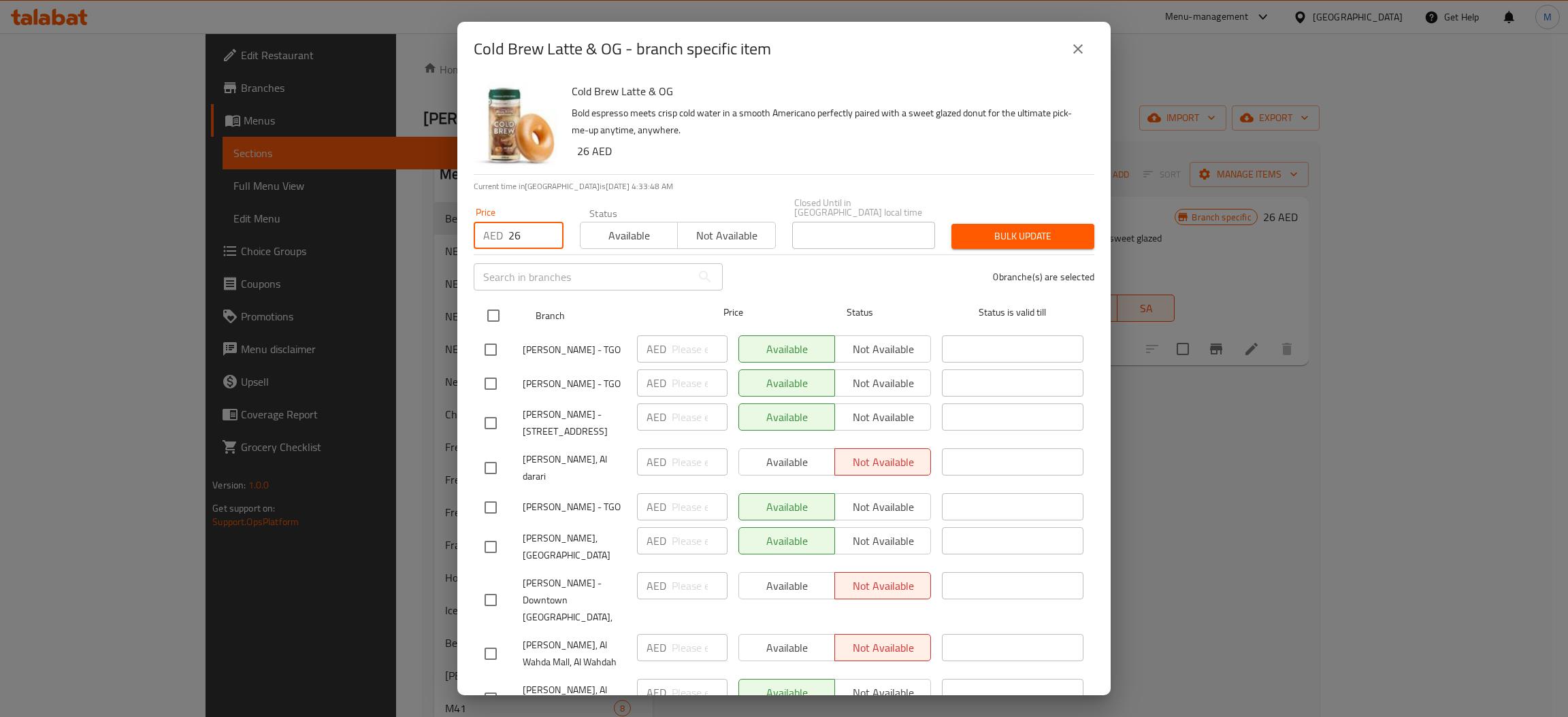
checkbox input "true"
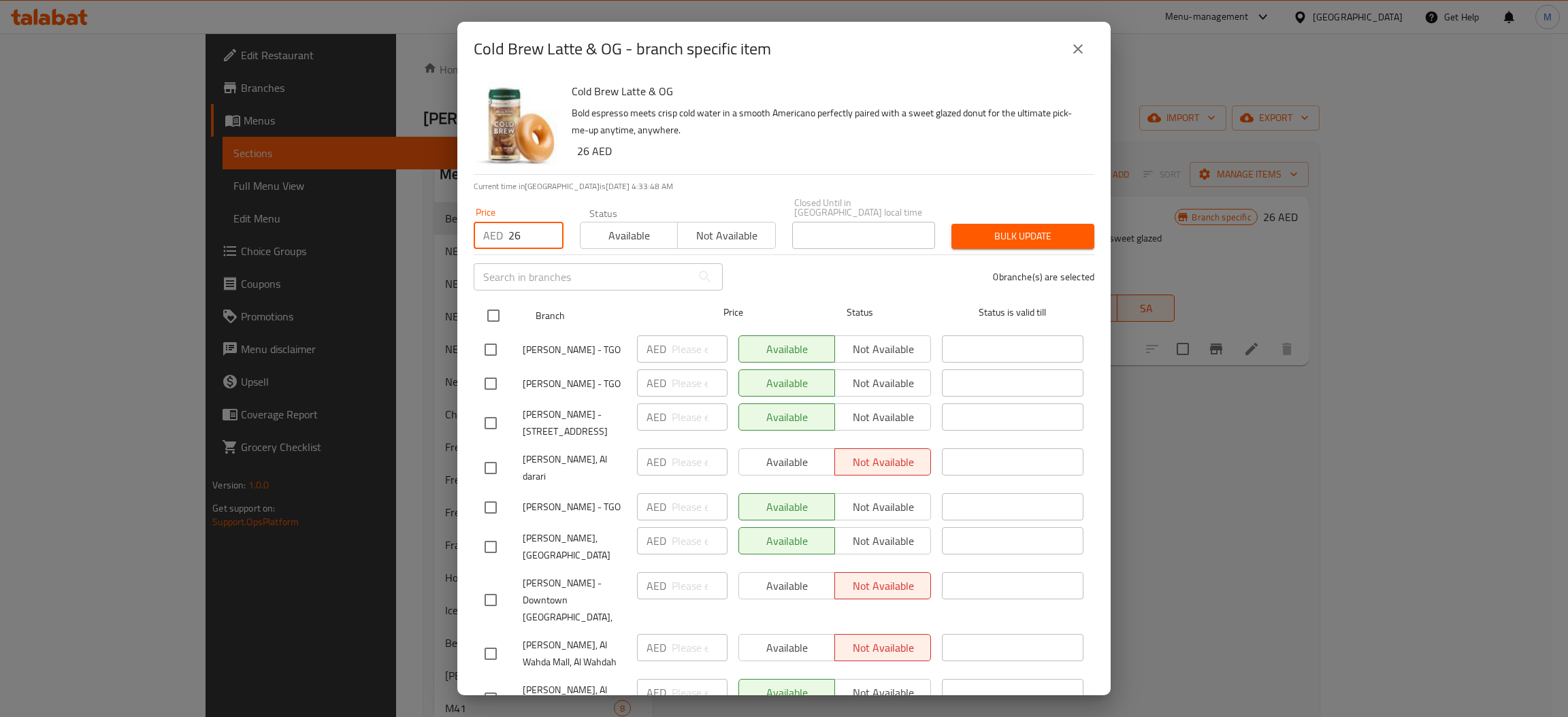
checkbox input "true"
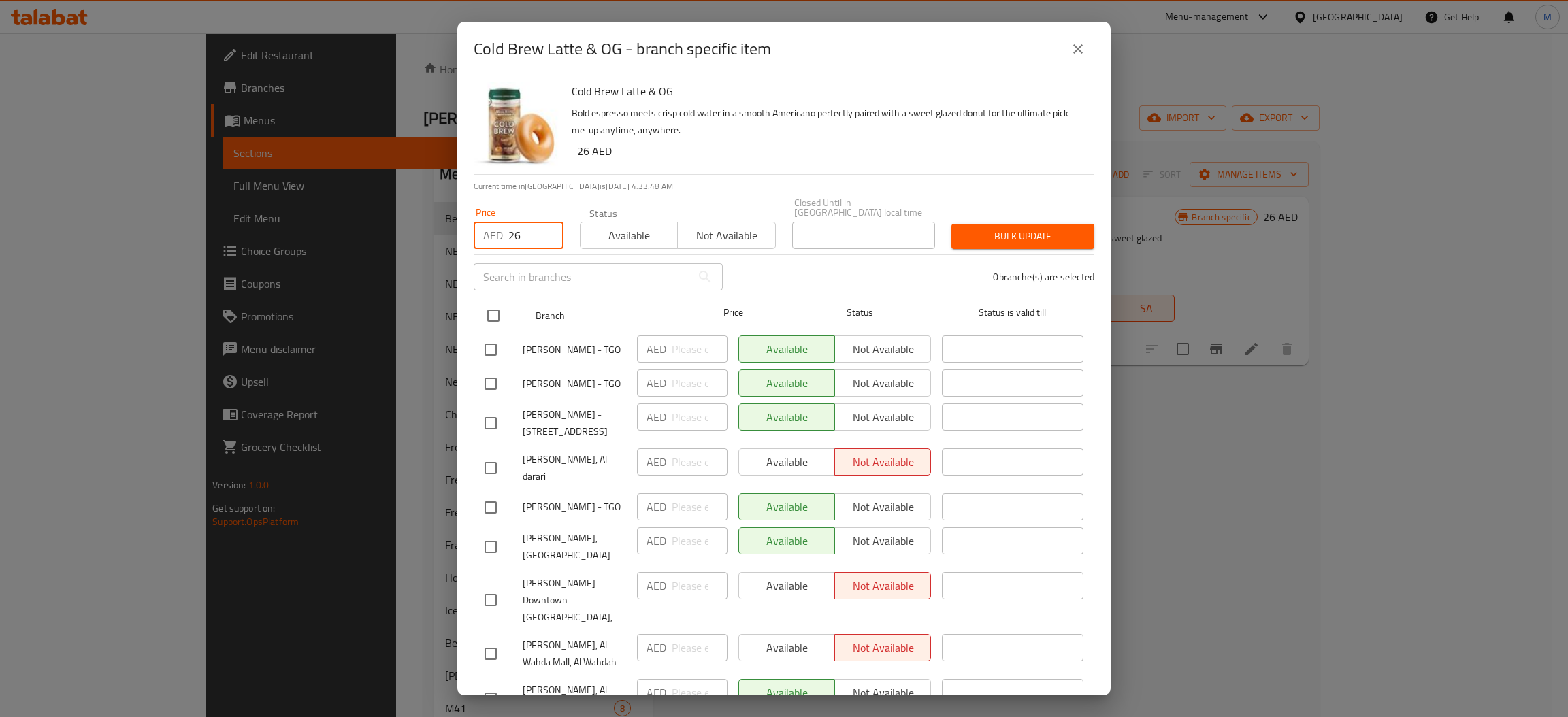
checkbox input "true"
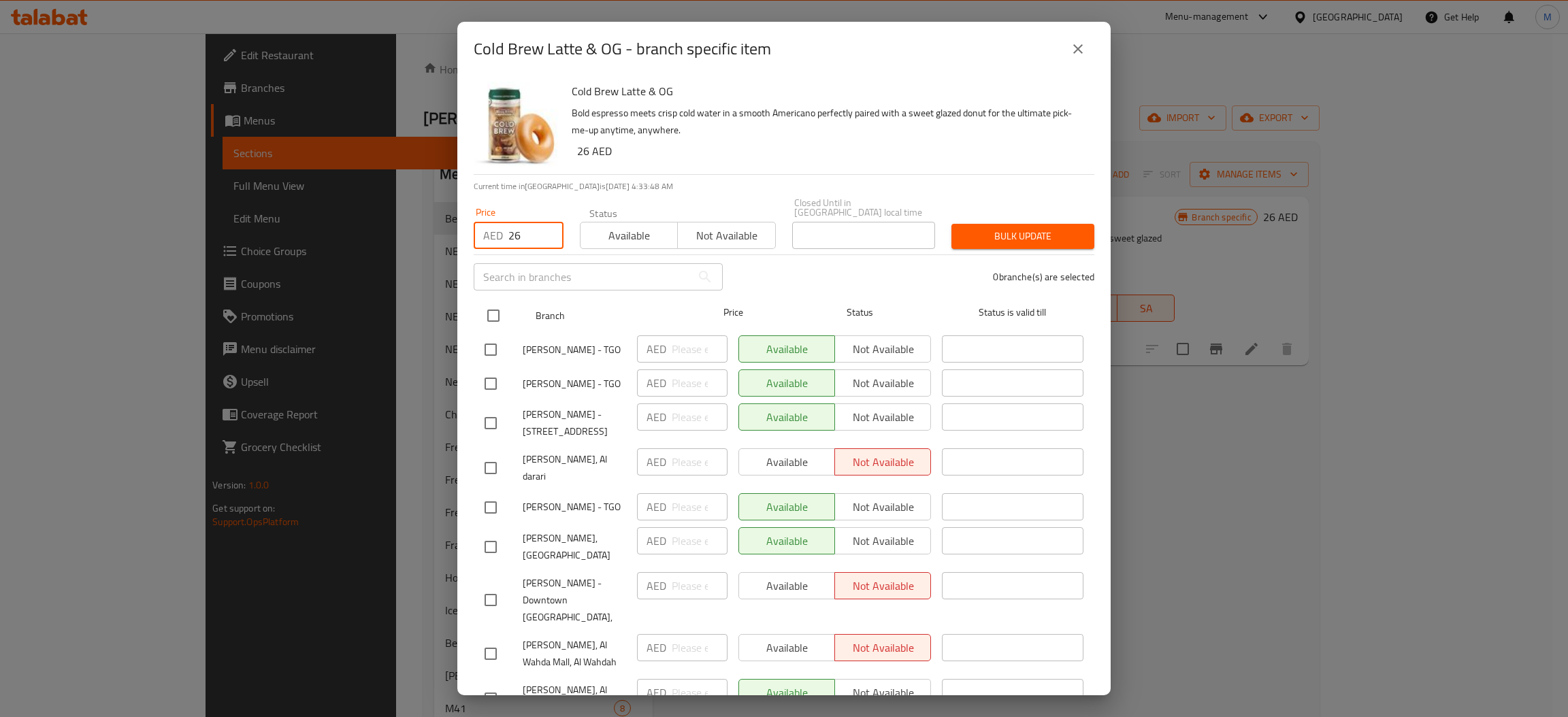
checkbox input "true"
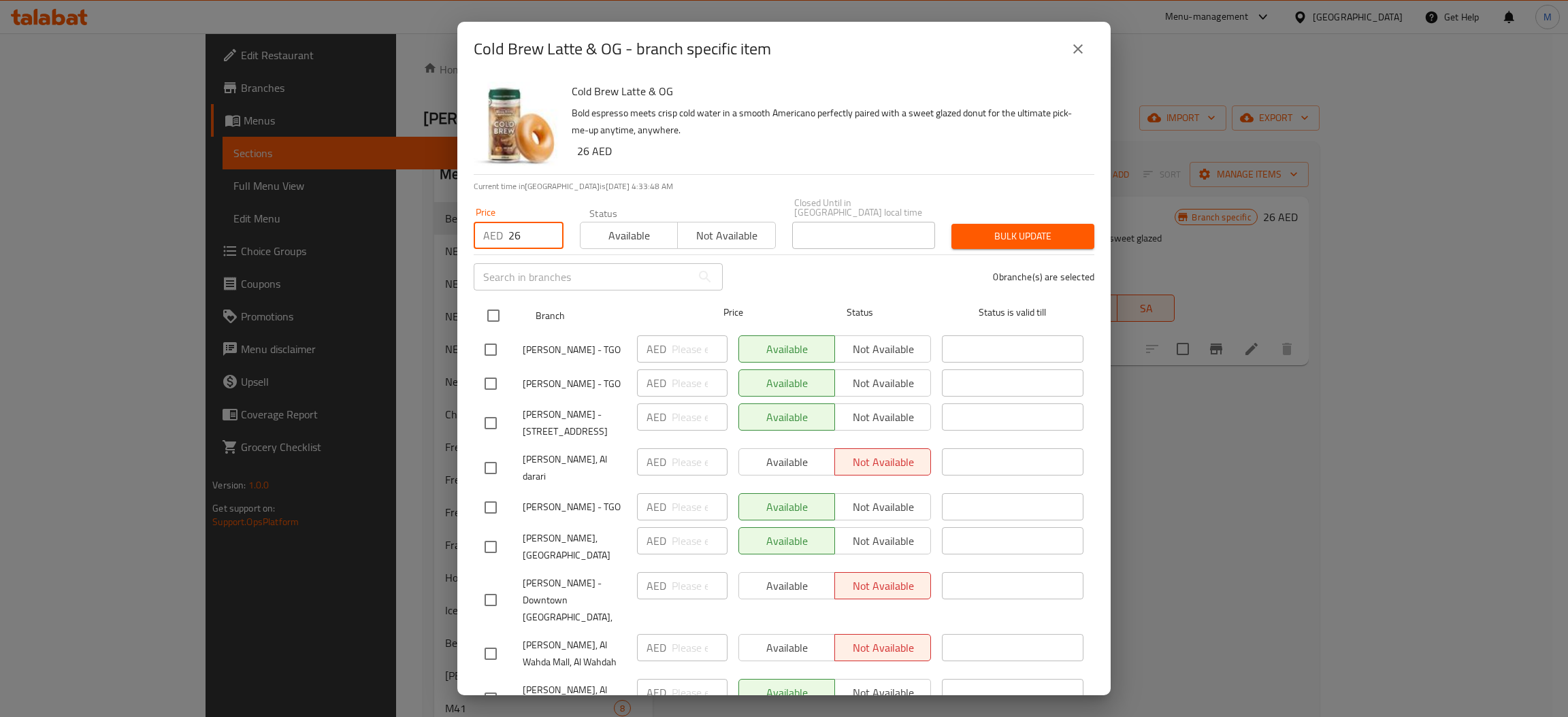
checkbox input "true"
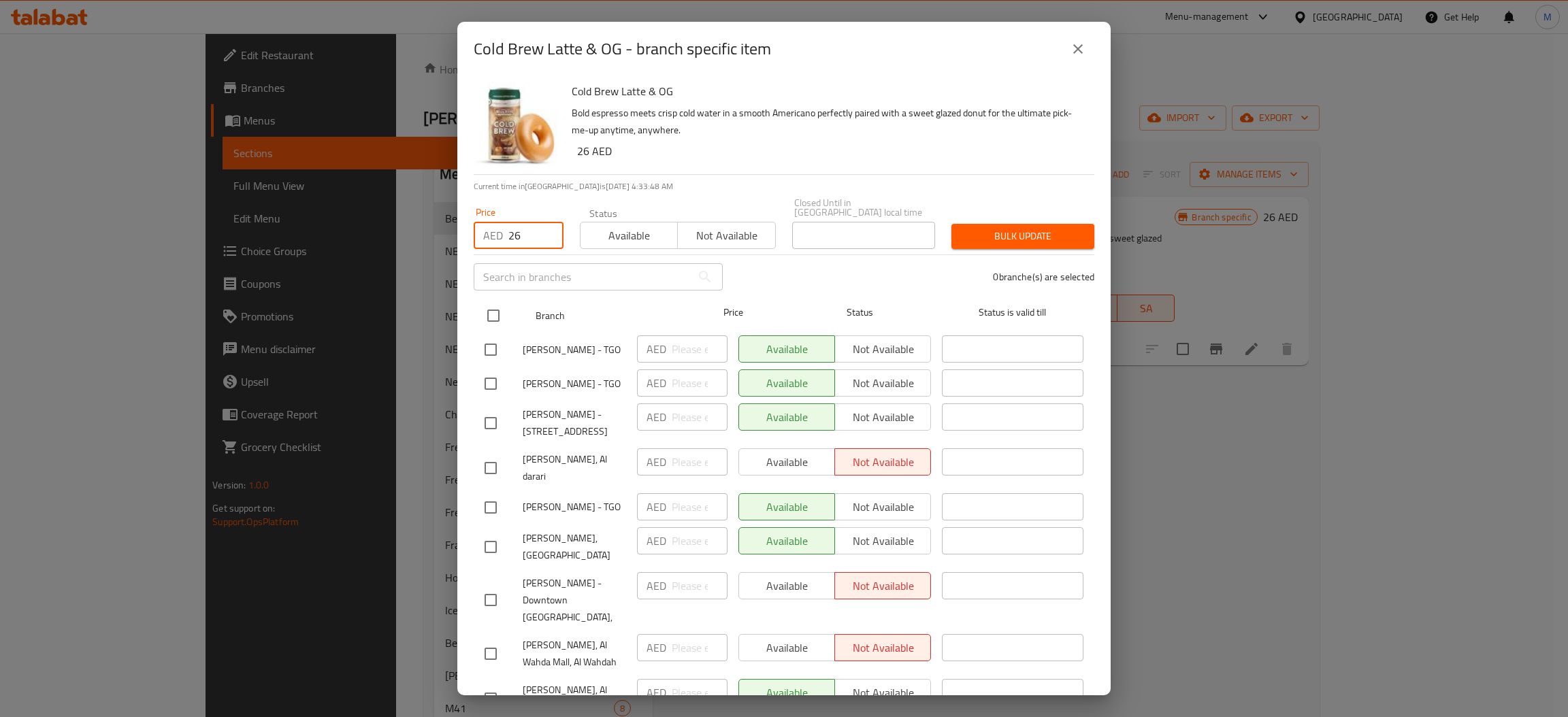
checkbox input "true"
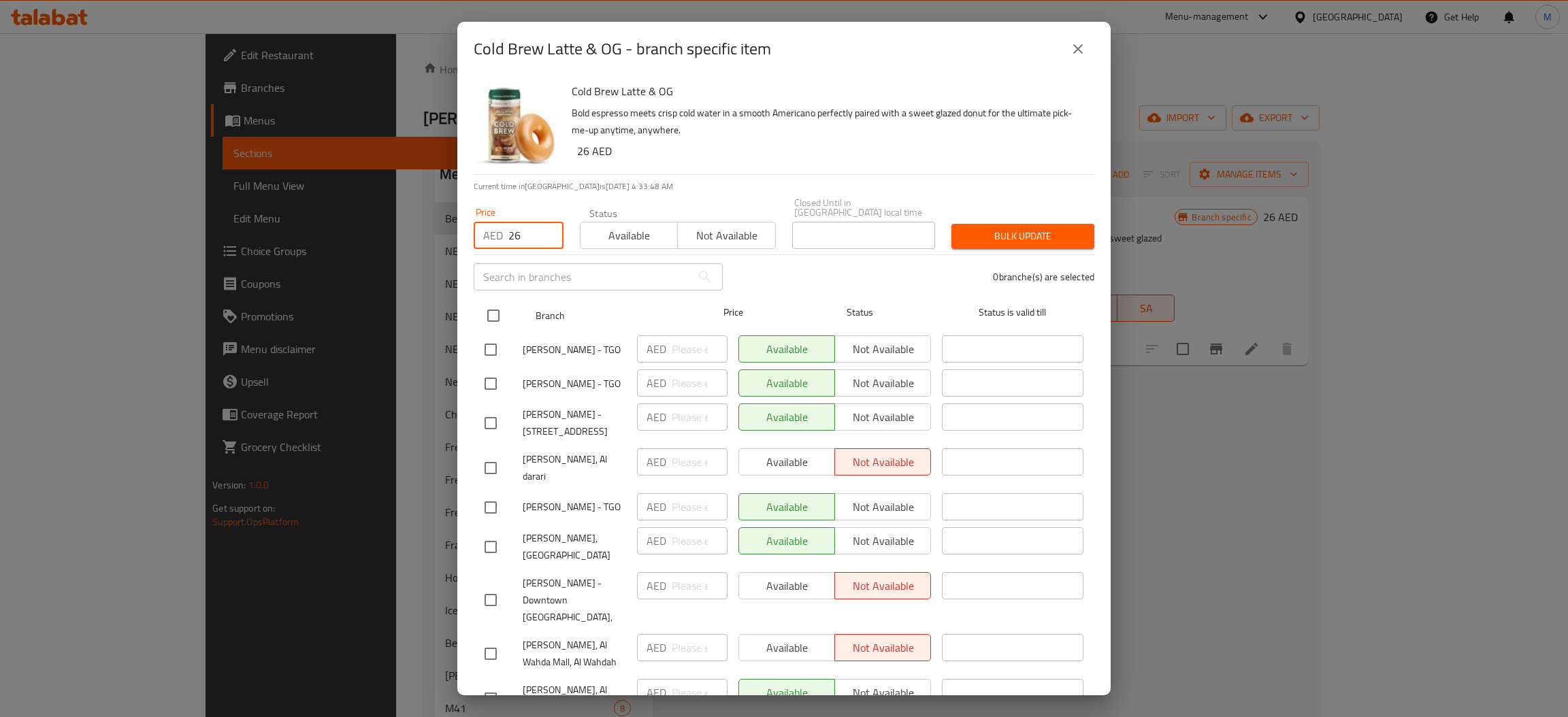
checkbox input "true"
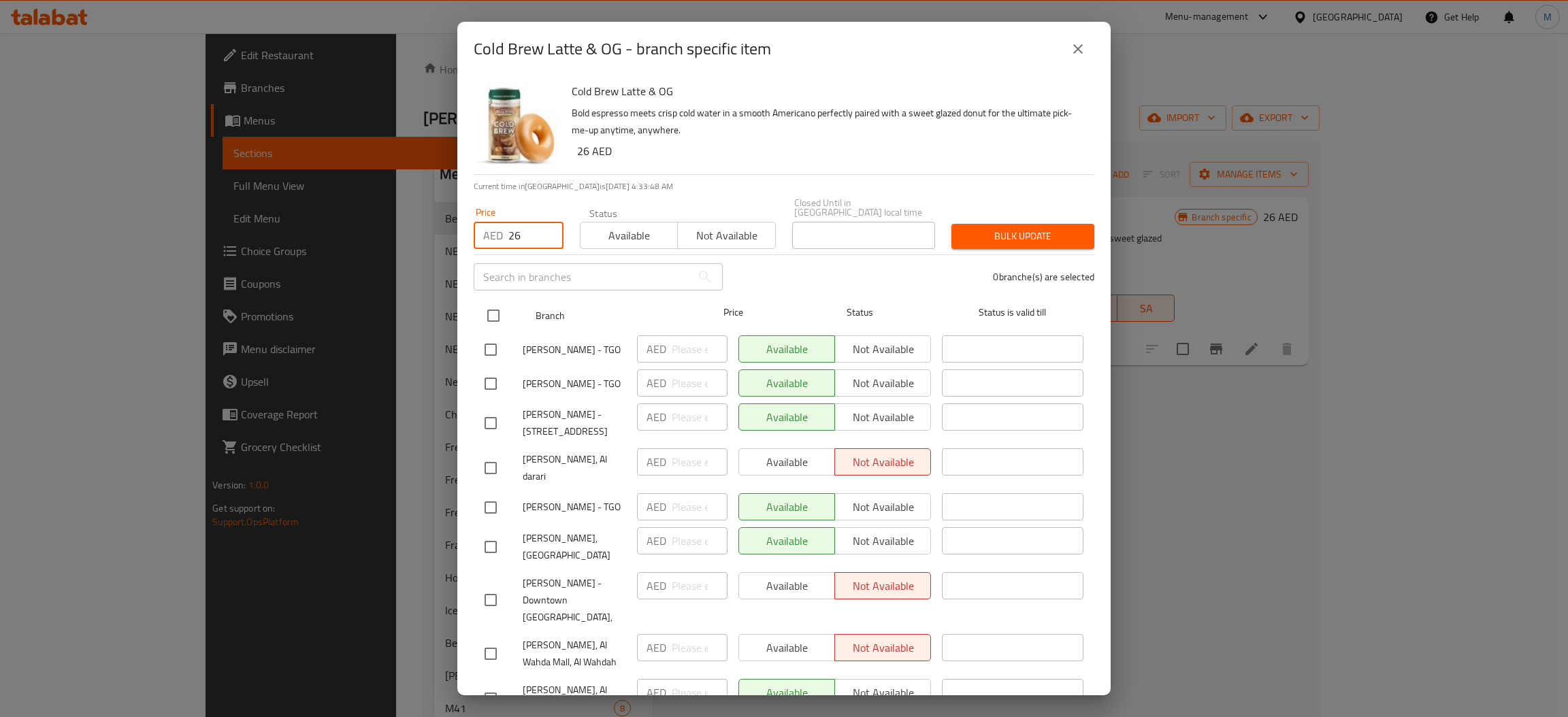
checkbox input "true"
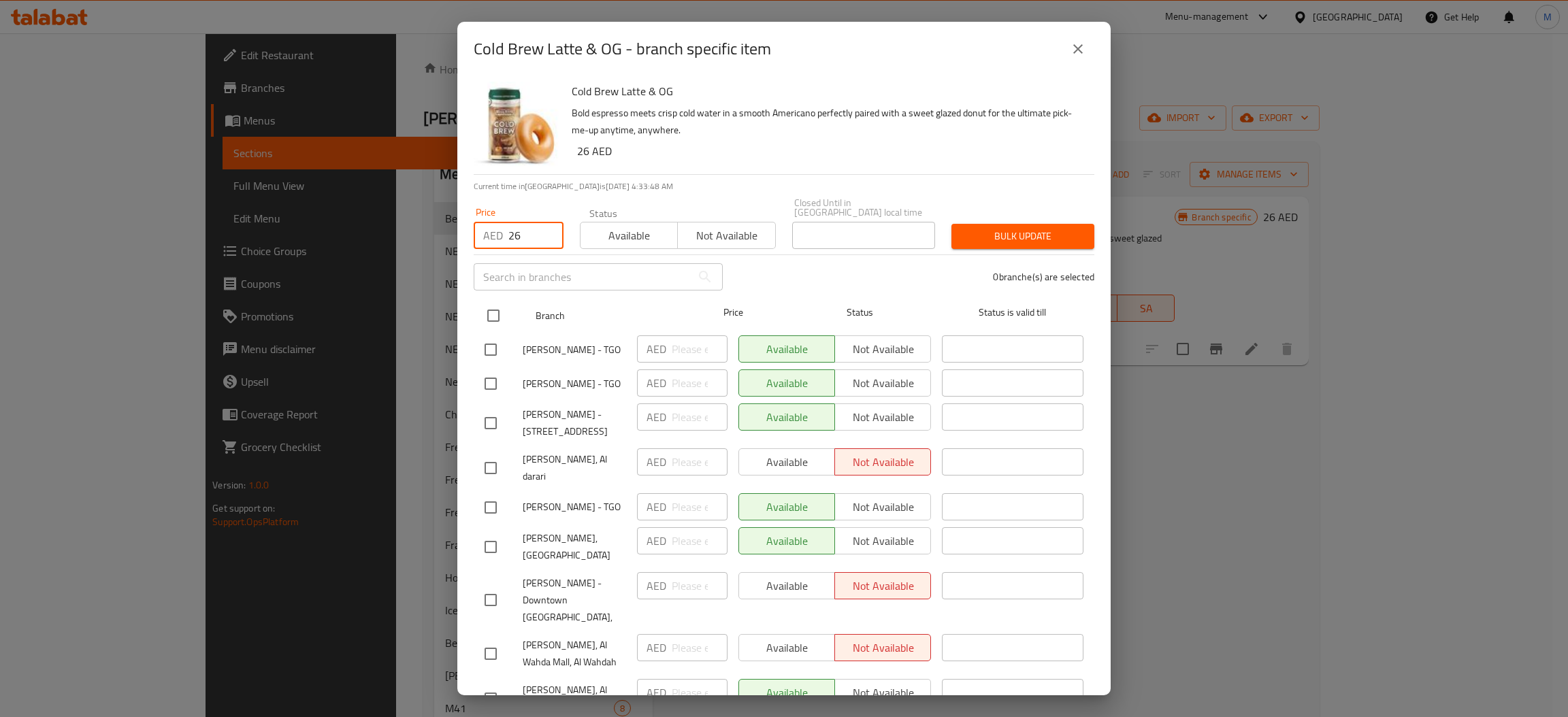
checkbox input "true"
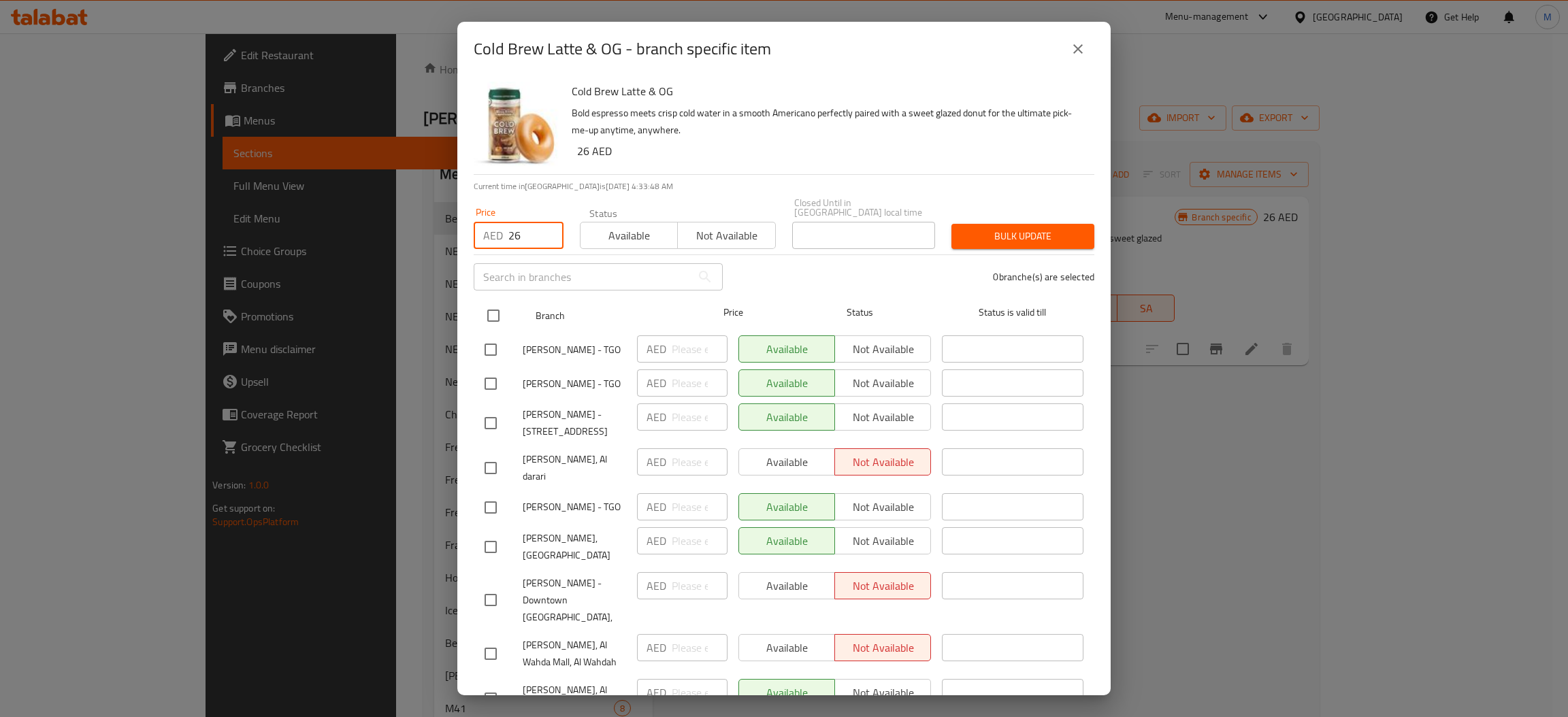
checkbox input "true"
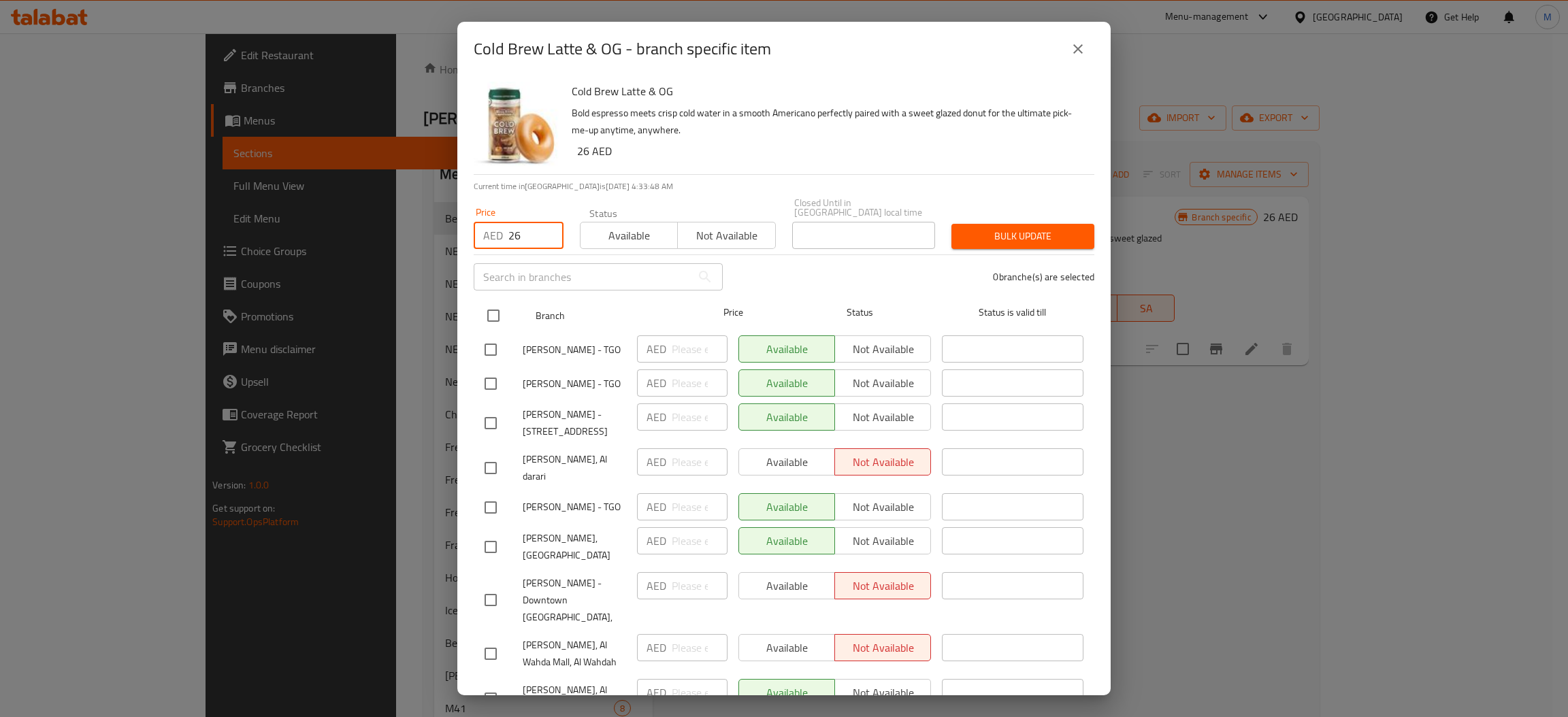
checkbox input "true"
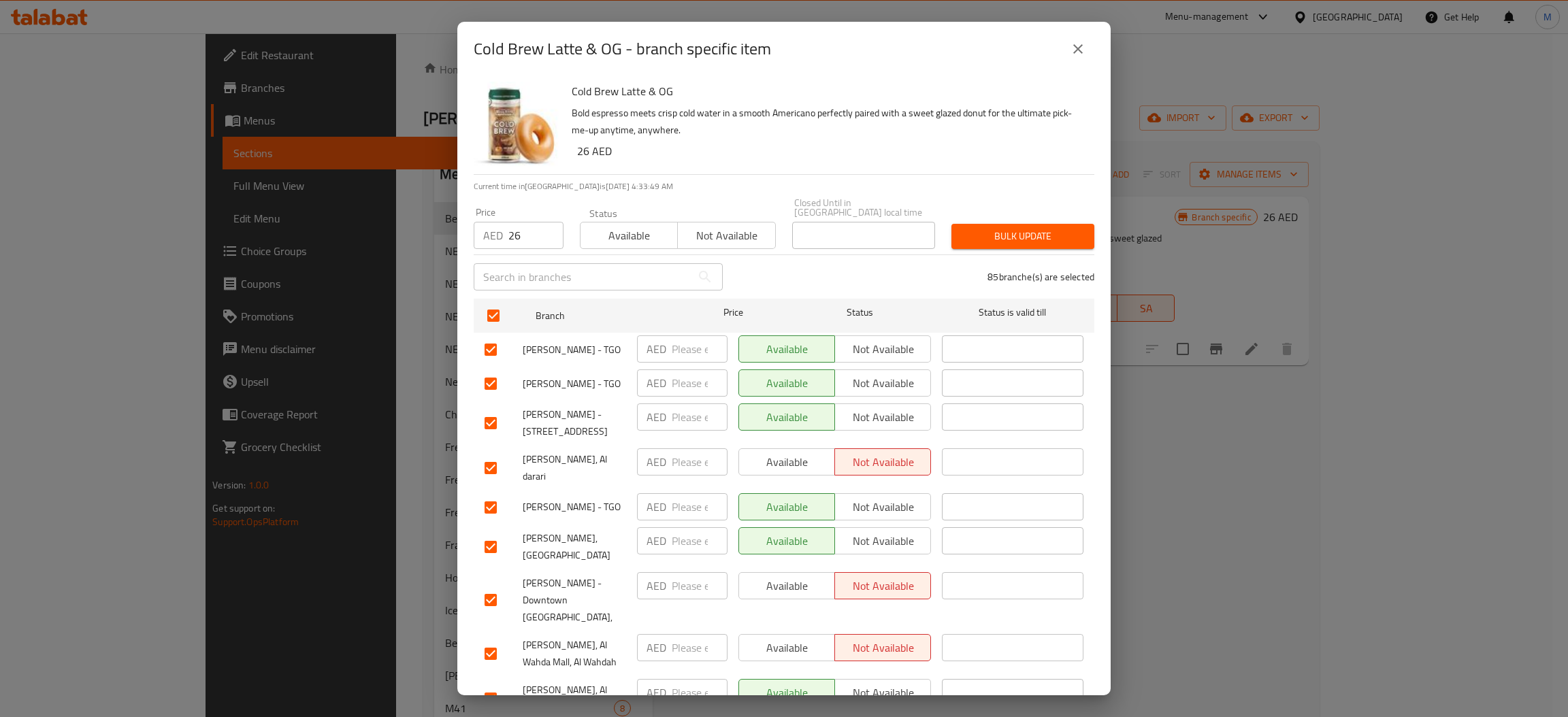
click at [985, 247] on button "Bulk update" at bounding box center [1023, 237] width 143 height 25
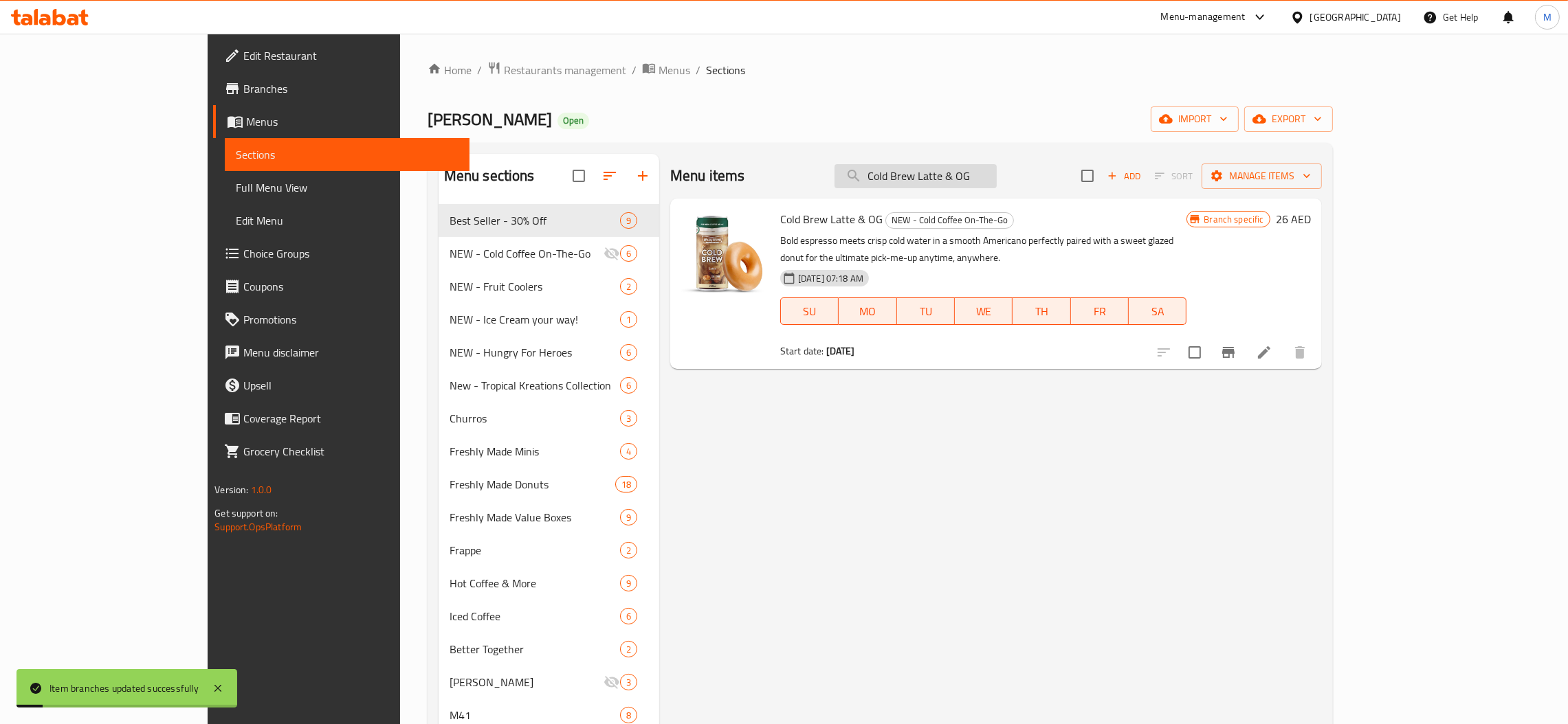
click at [984, 181] on input "Cold Brew Latte & OG" at bounding box center [916, 176] width 162 height 24
paste input "Caramel"
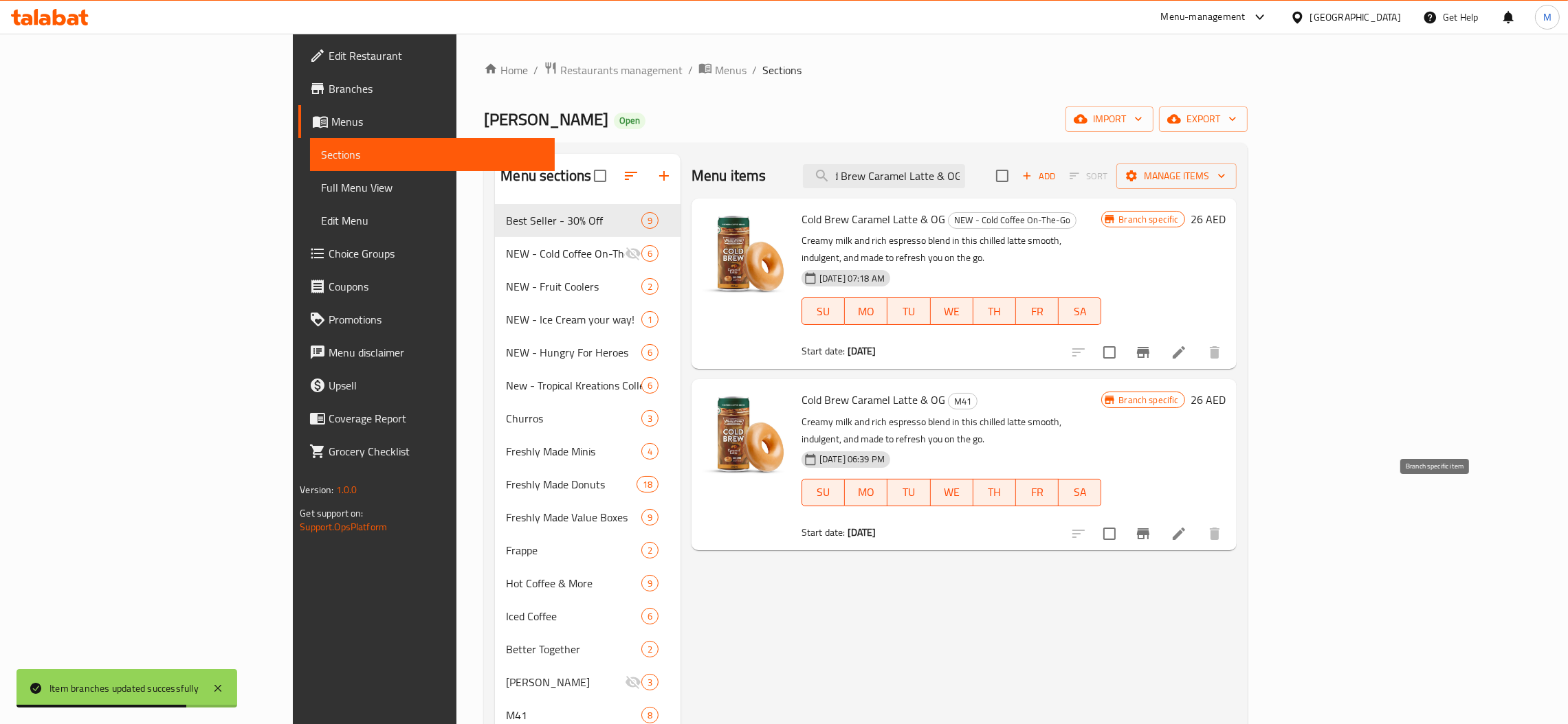
type input "Cold Brew Caramel Latte & OG"
click at [1151, 526] on icon "Branch-specific-item" at bounding box center [1143, 533] width 16 height 16
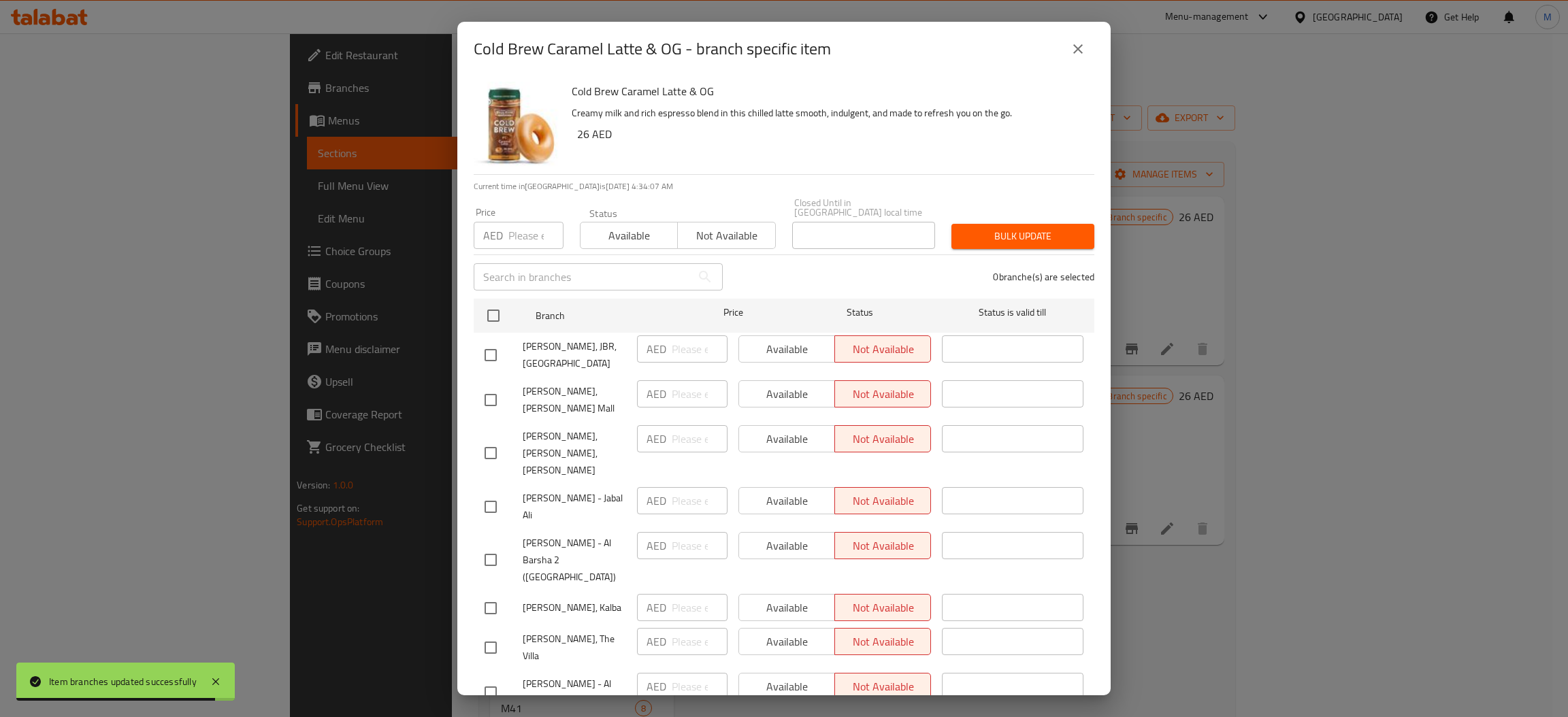
click at [1081, 56] on icon "close" at bounding box center [1078, 49] width 16 height 16
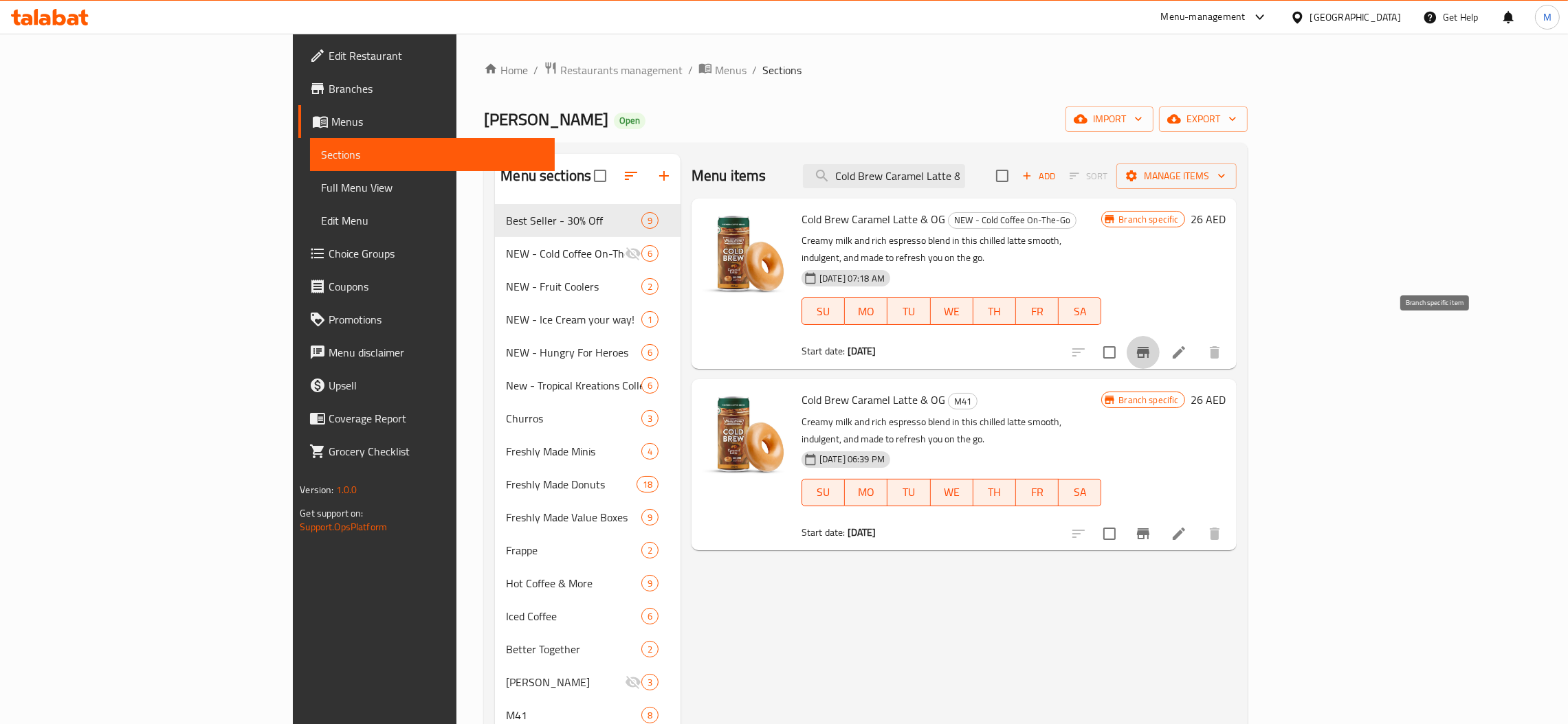
click at [1151, 344] on icon "Branch-specific-item" at bounding box center [1143, 352] width 16 height 16
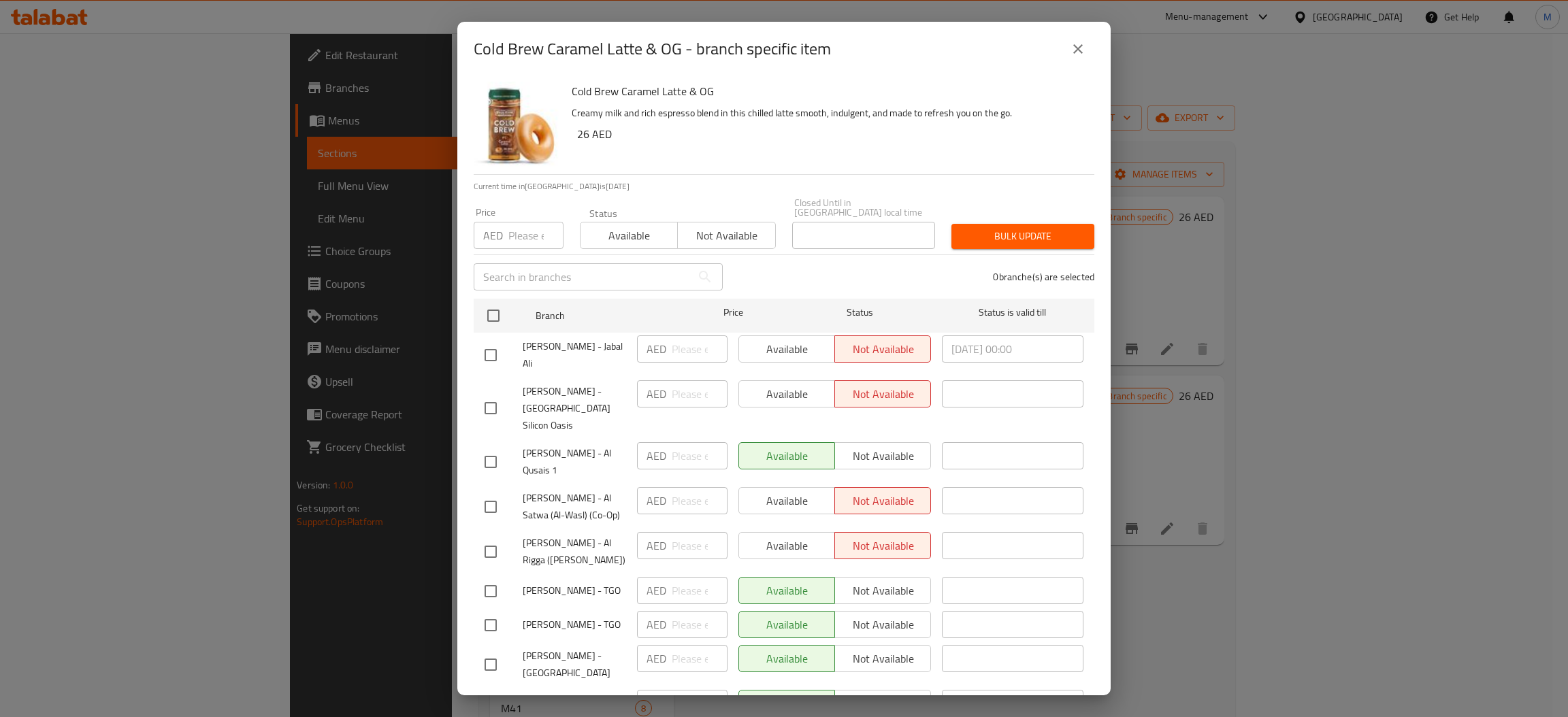
click at [529, 244] on input "number" at bounding box center [536, 235] width 55 height 27
type input "26"
click at [494, 313] on input "checkbox" at bounding box center [493, 316] width 29 height 29
checkbox input "true"
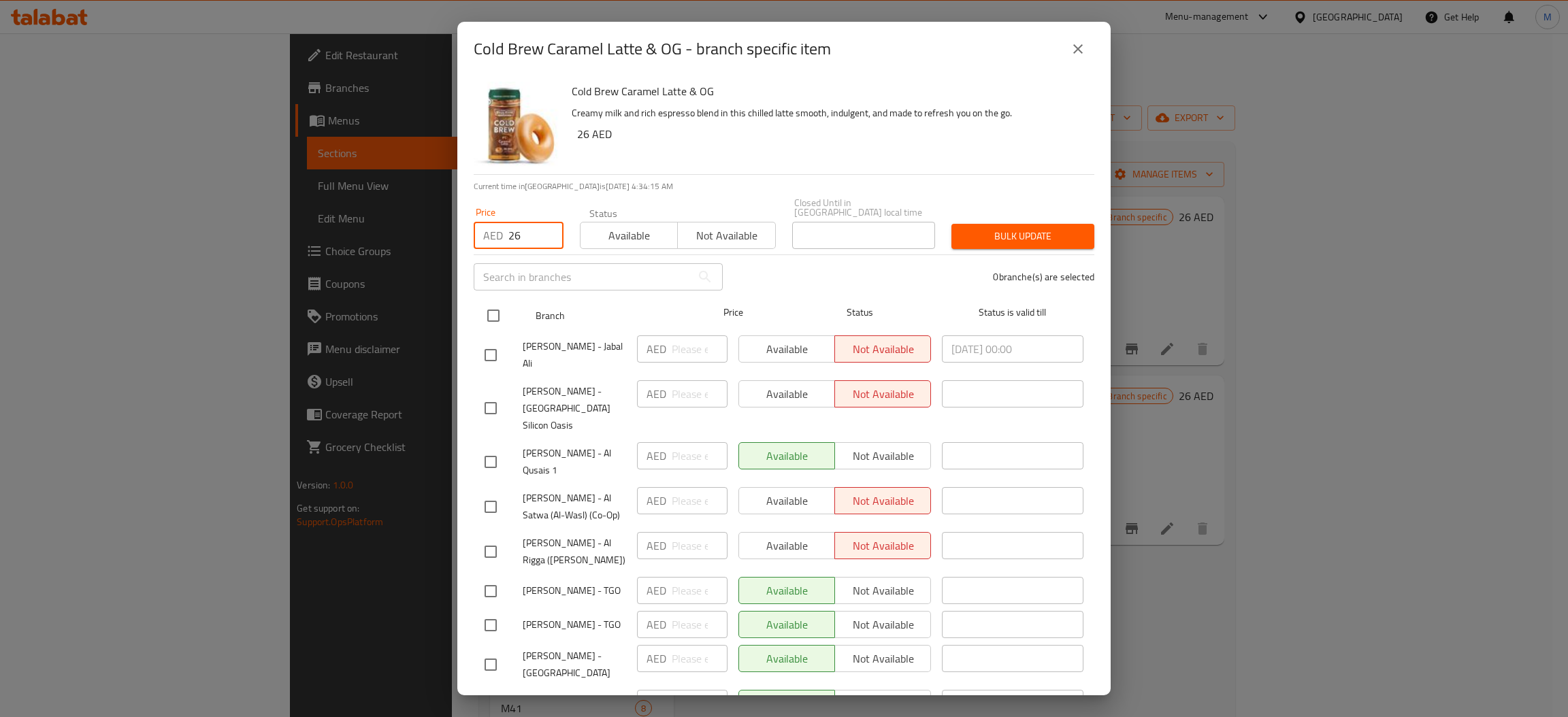
checkbox input "true"
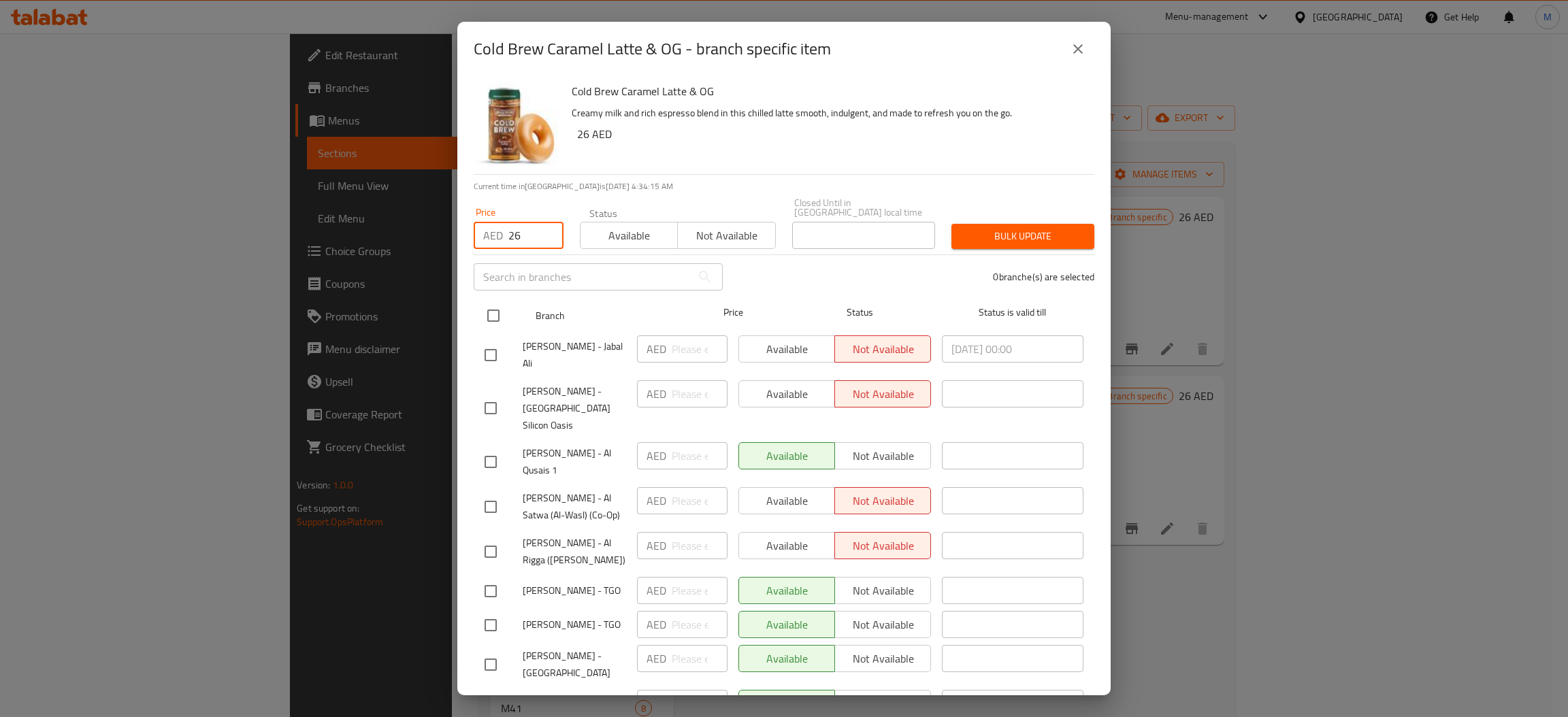
checkbox input "true"
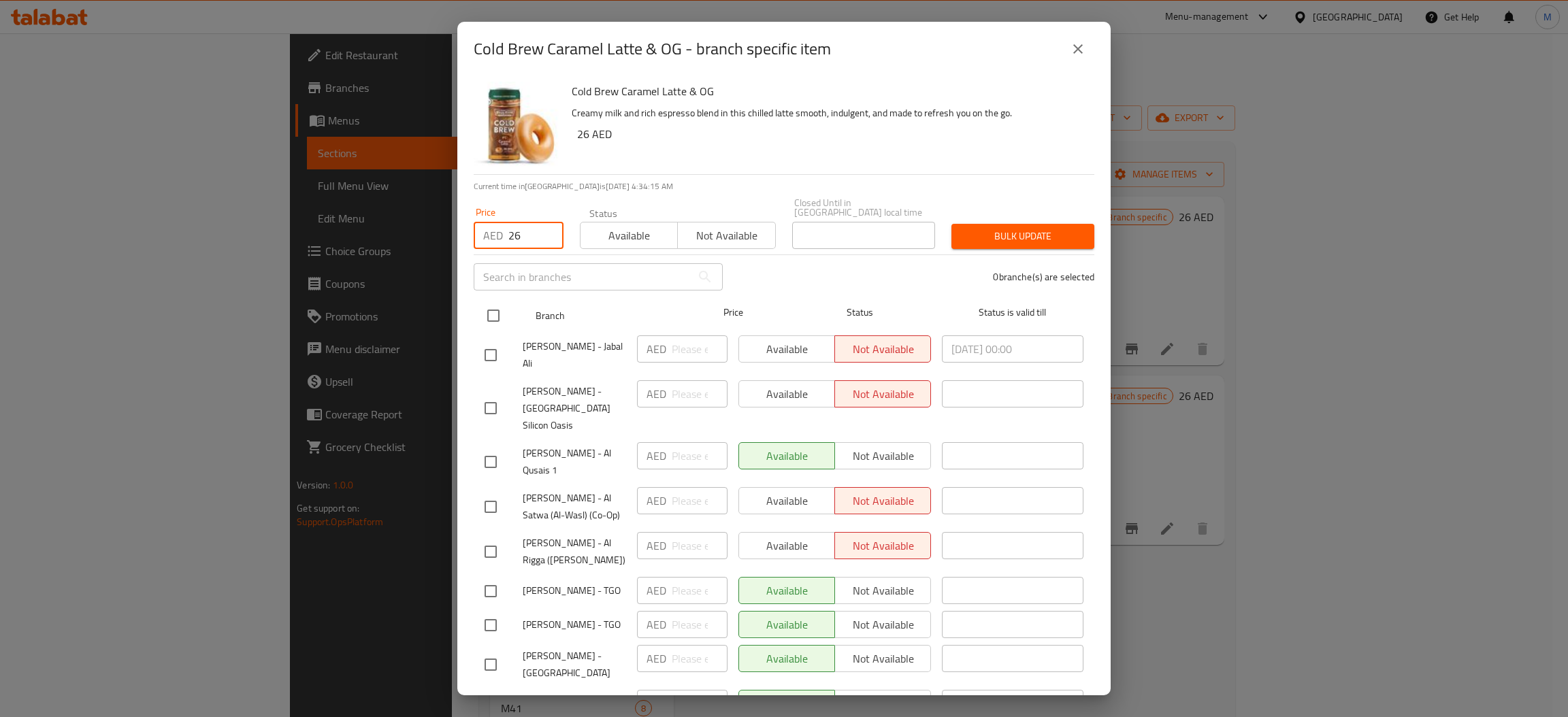
checkbox input "true"
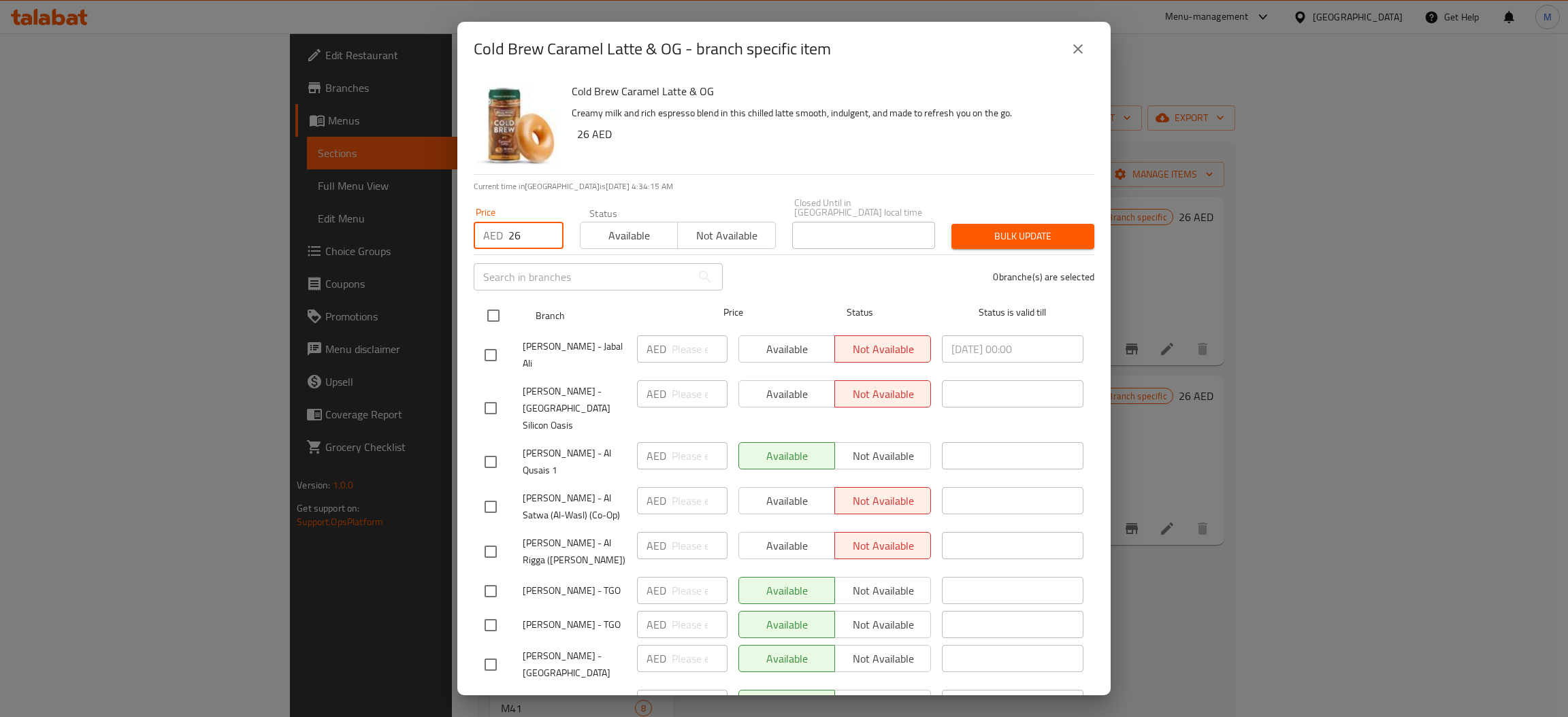
checkbox input "true"
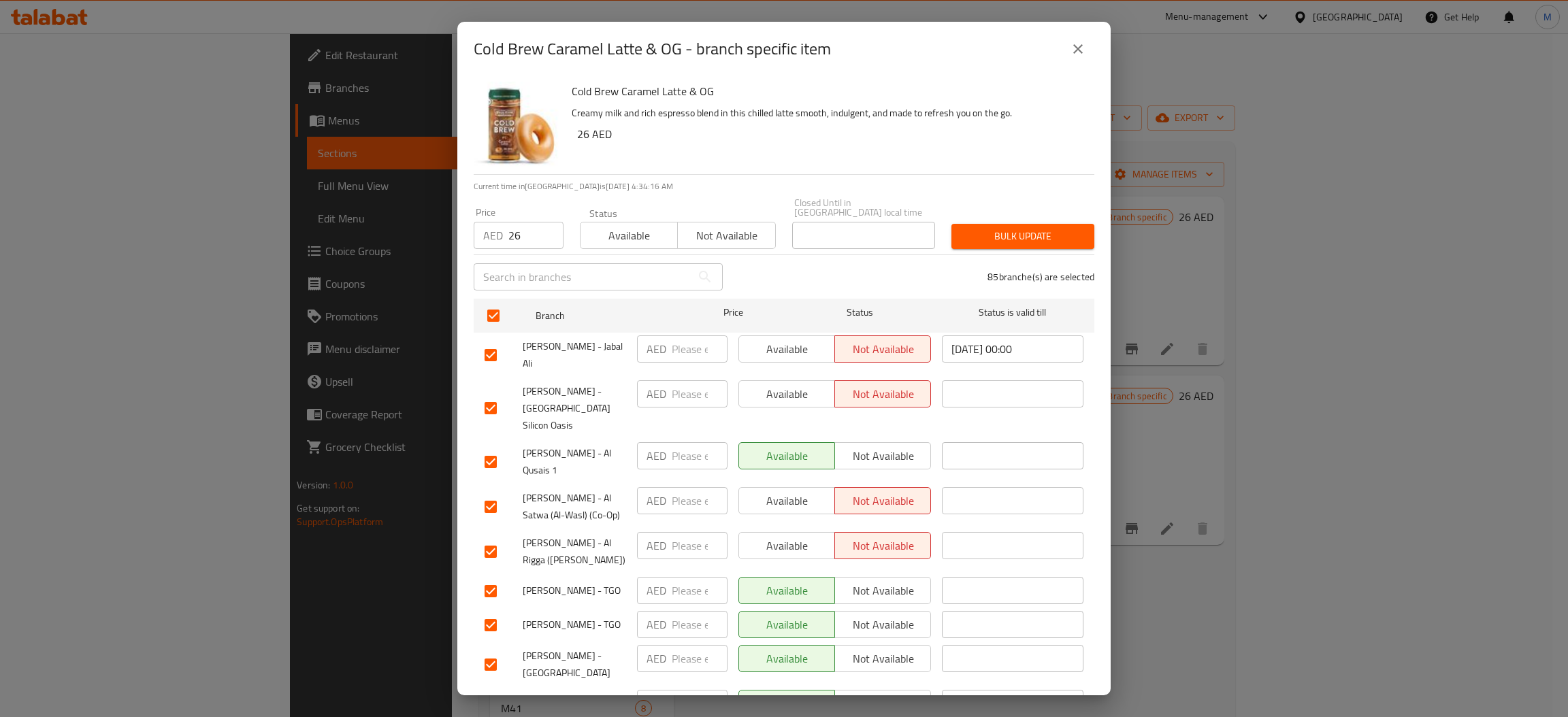
click at [969, 243] on span "Bulk update" at bounding box center [1023, 237] width 121 height 17
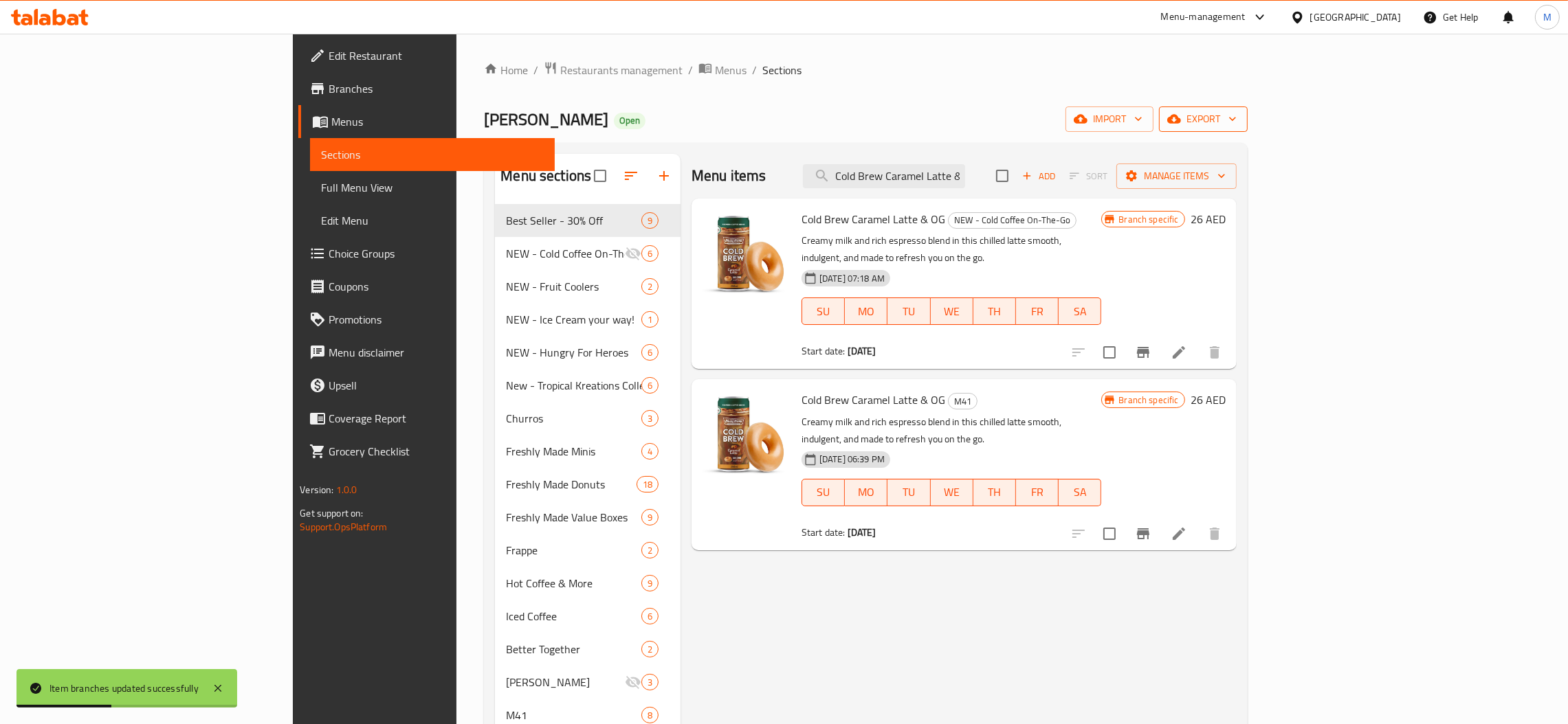
click at [1236, 112] on span "export" at bounding box center [1203, 119] width 67 height 17
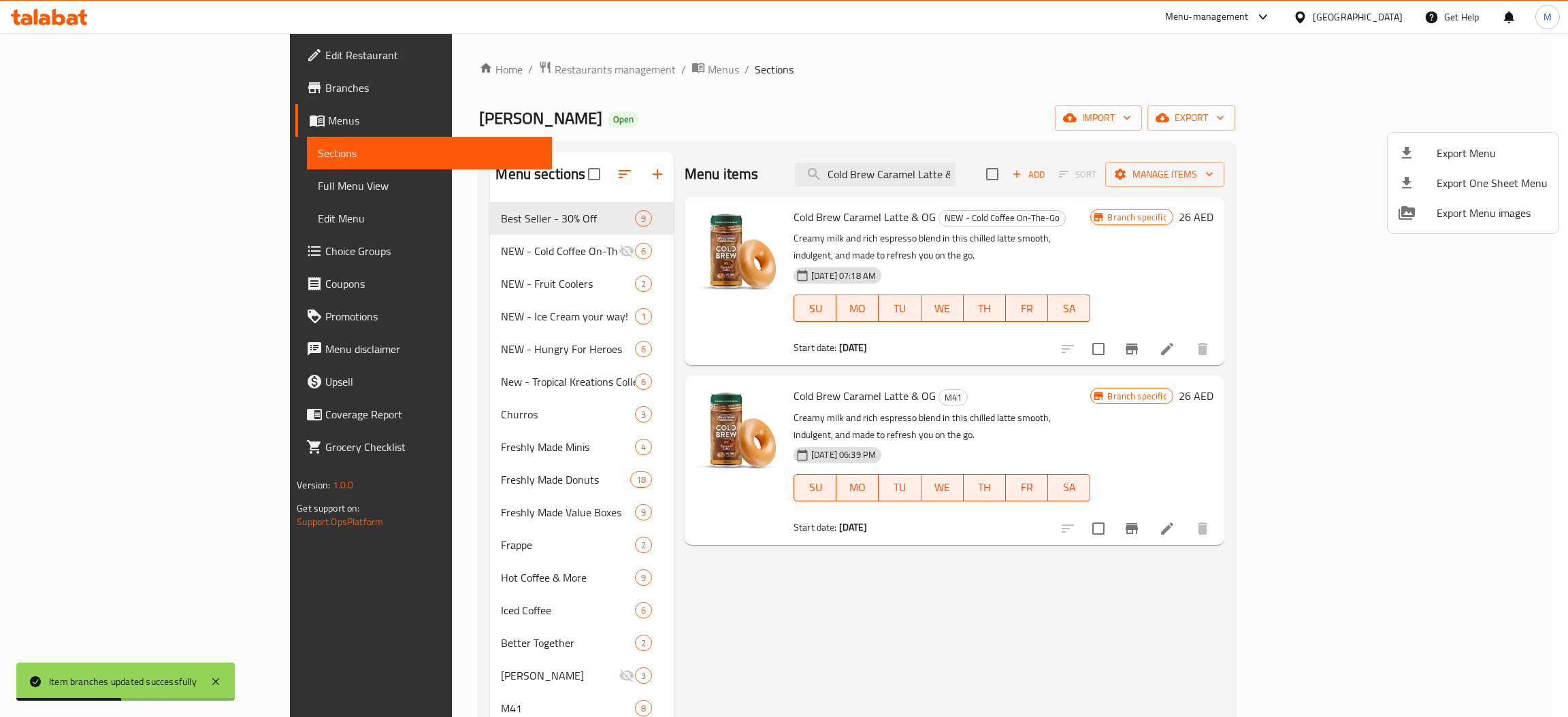
click at [1448, 145] on span "Export Menu" at bounding box center [1491, 153] width 111 height 16
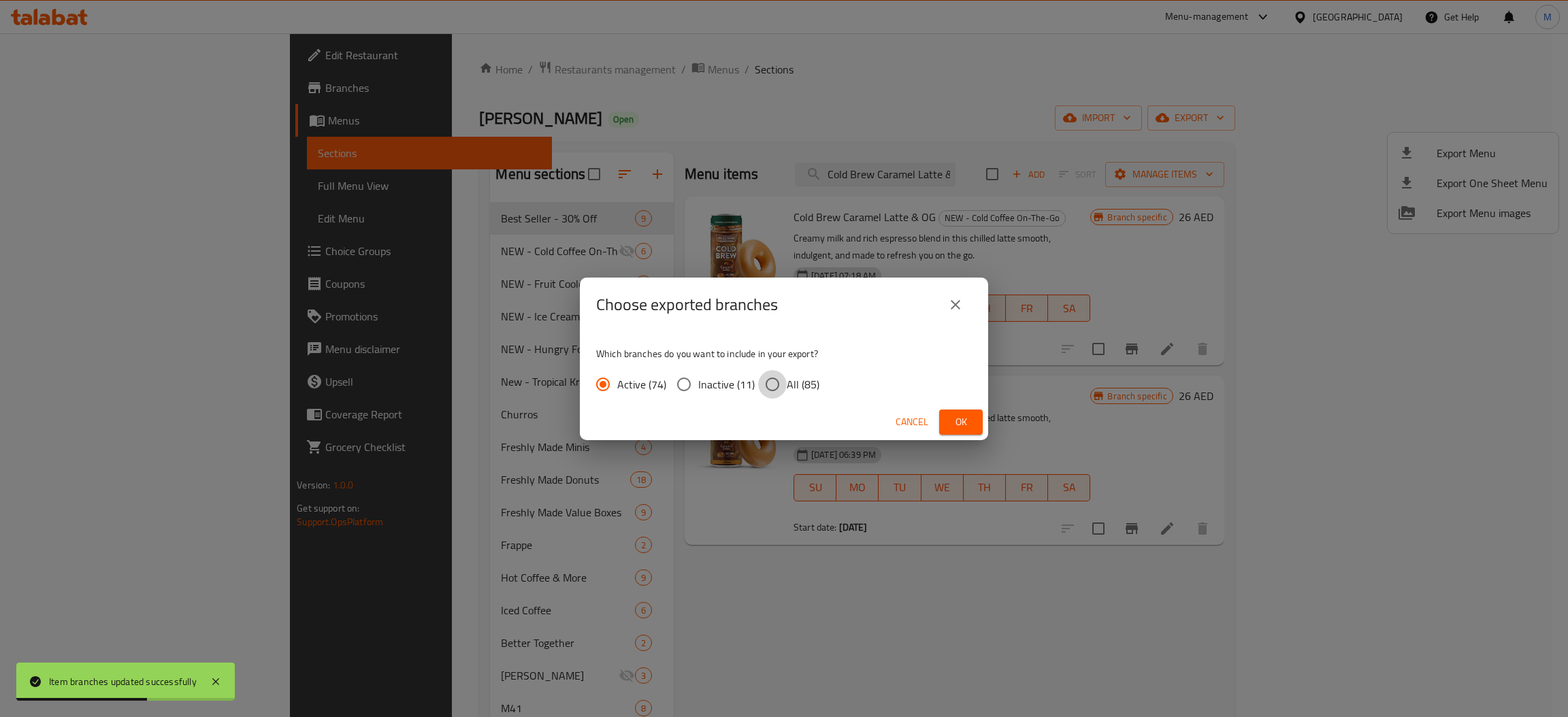
click at [775, 375] on input "All (85)" at bounding box center [772, 385] width 29 height 29
click at [966, 410] on button "Ok" at bounding box center [961, 423] width 44 height 25
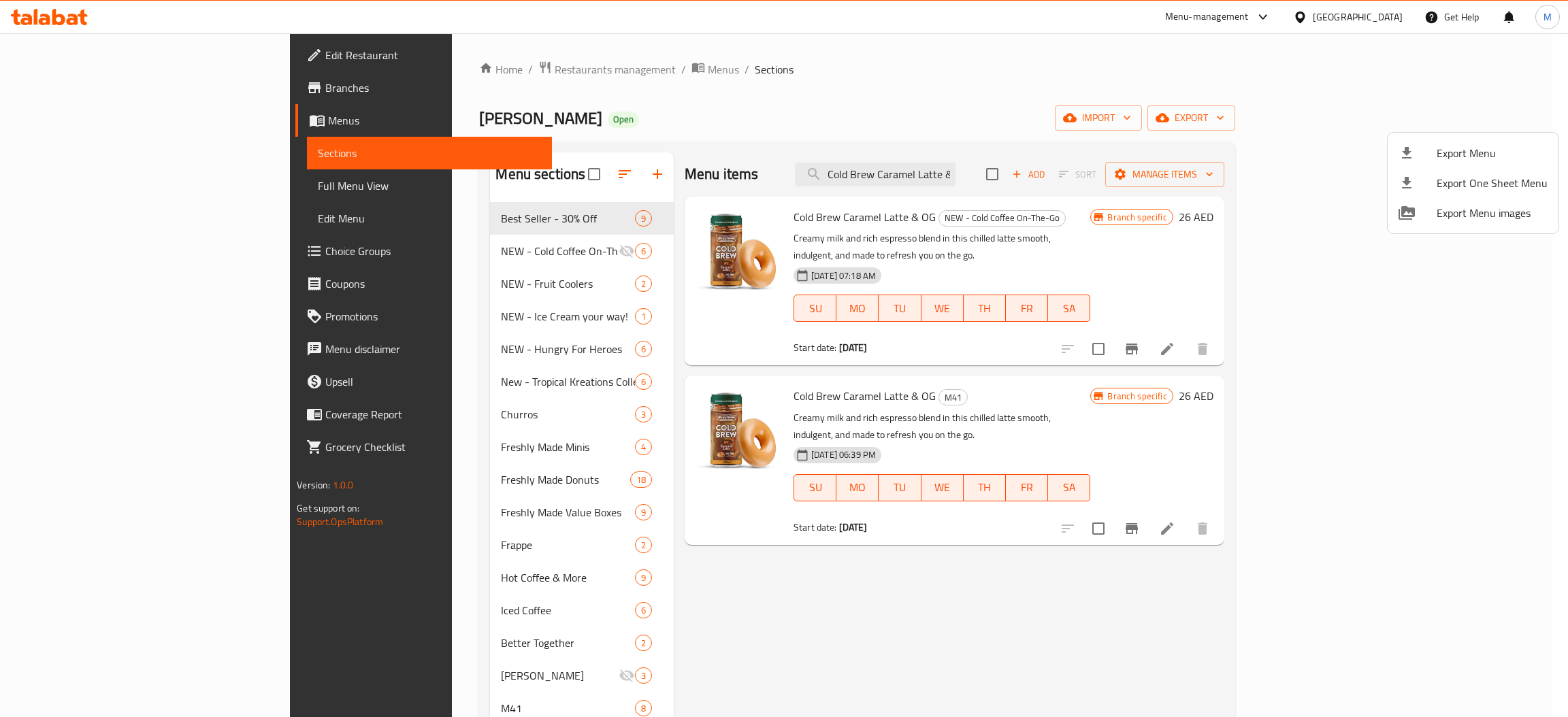
click at [951, 177] on div at bounding box center [784, 358] width 1568 height 717
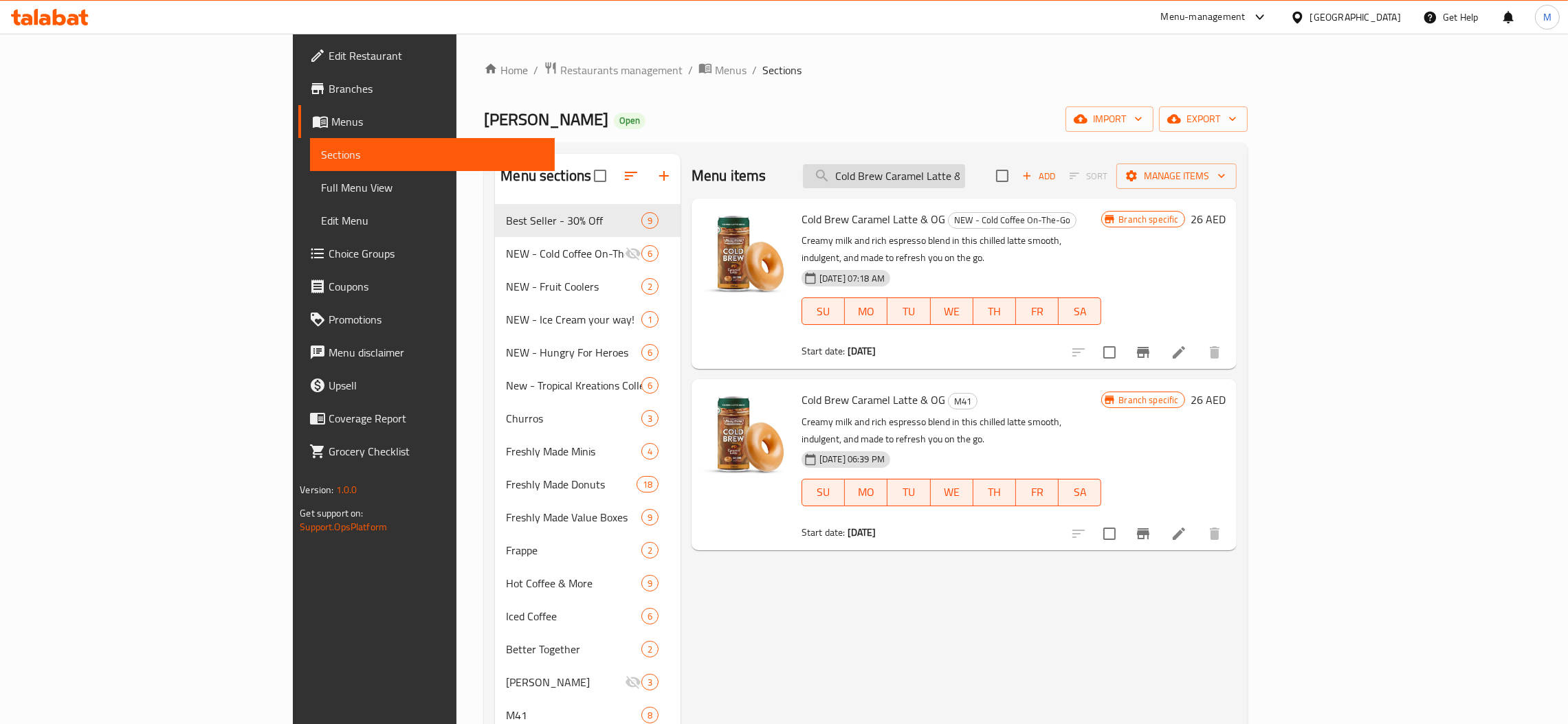
click at [965, 176] on input "Cold Brew Caramel Latte & OG" at bounding box center [884, 176] width 162 height 24
paste input "Fruitellas Range of 3"
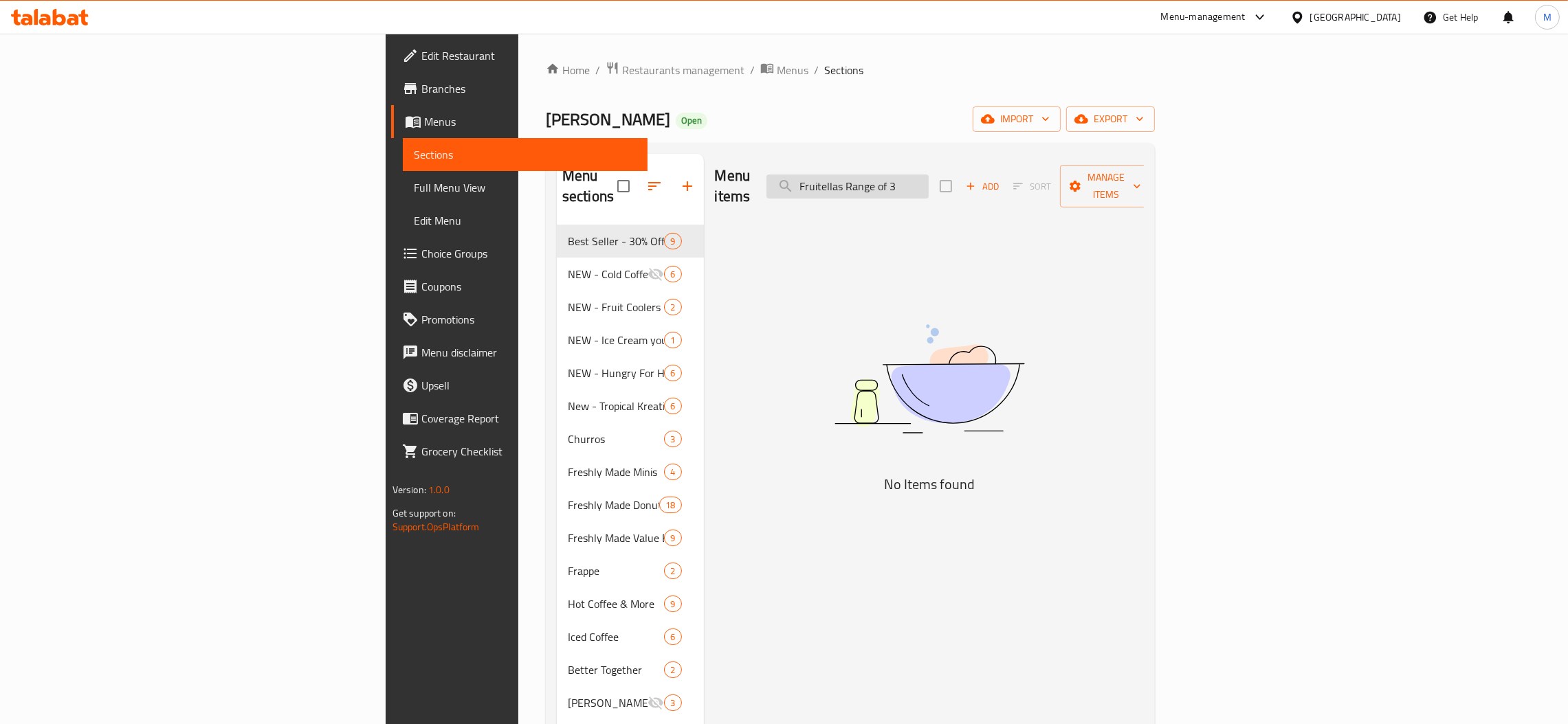
click at [928, 176] on input "Fruitellas Range of 3" at bounding box center [847, 186] width 162 height 24
click at [928, 179] on input "Fruitellas Range of 3" at bounding box center [847, 186] width 162 height 24
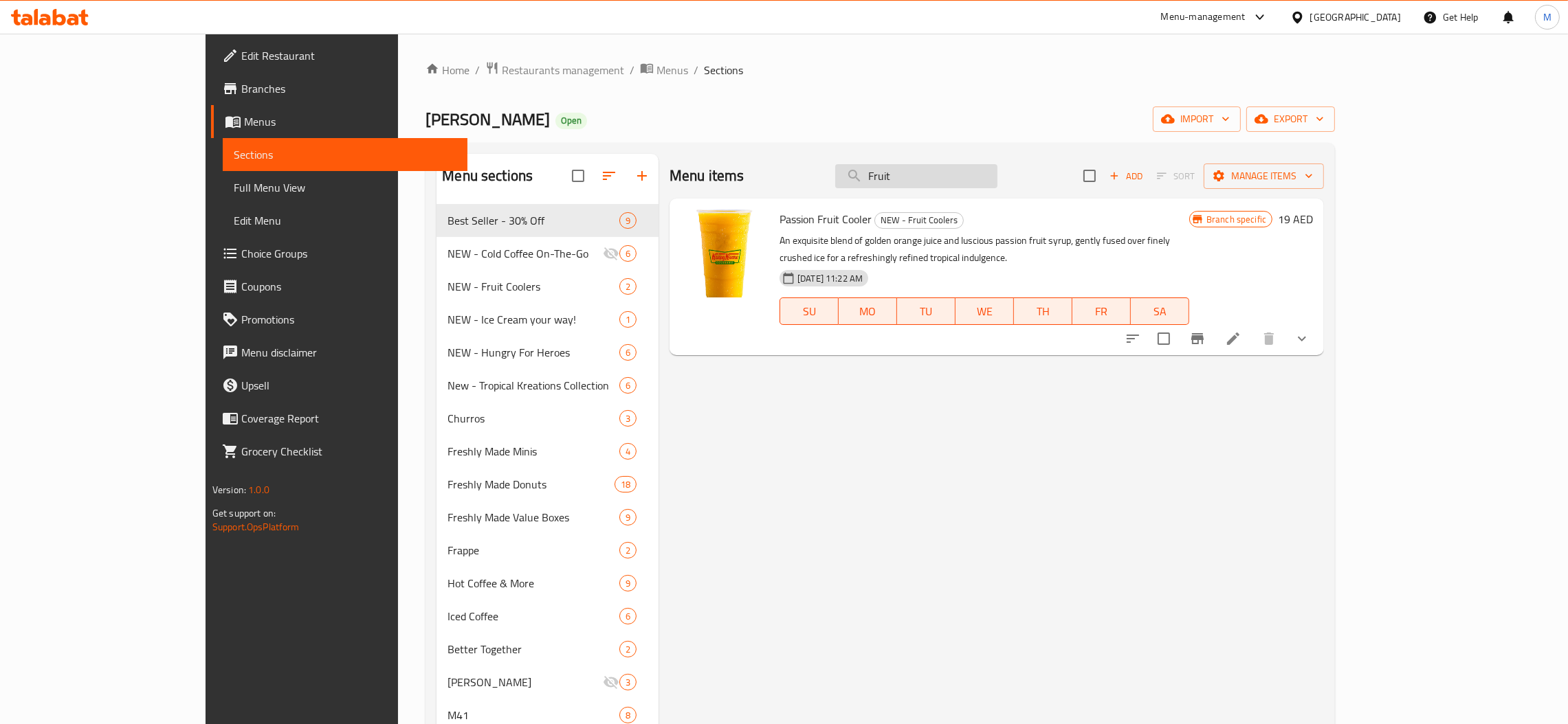
click at [954, 188] on input "Fruit" at bounding box center [916, 176] width 162 height 24
paste input "ellas Range of 3"
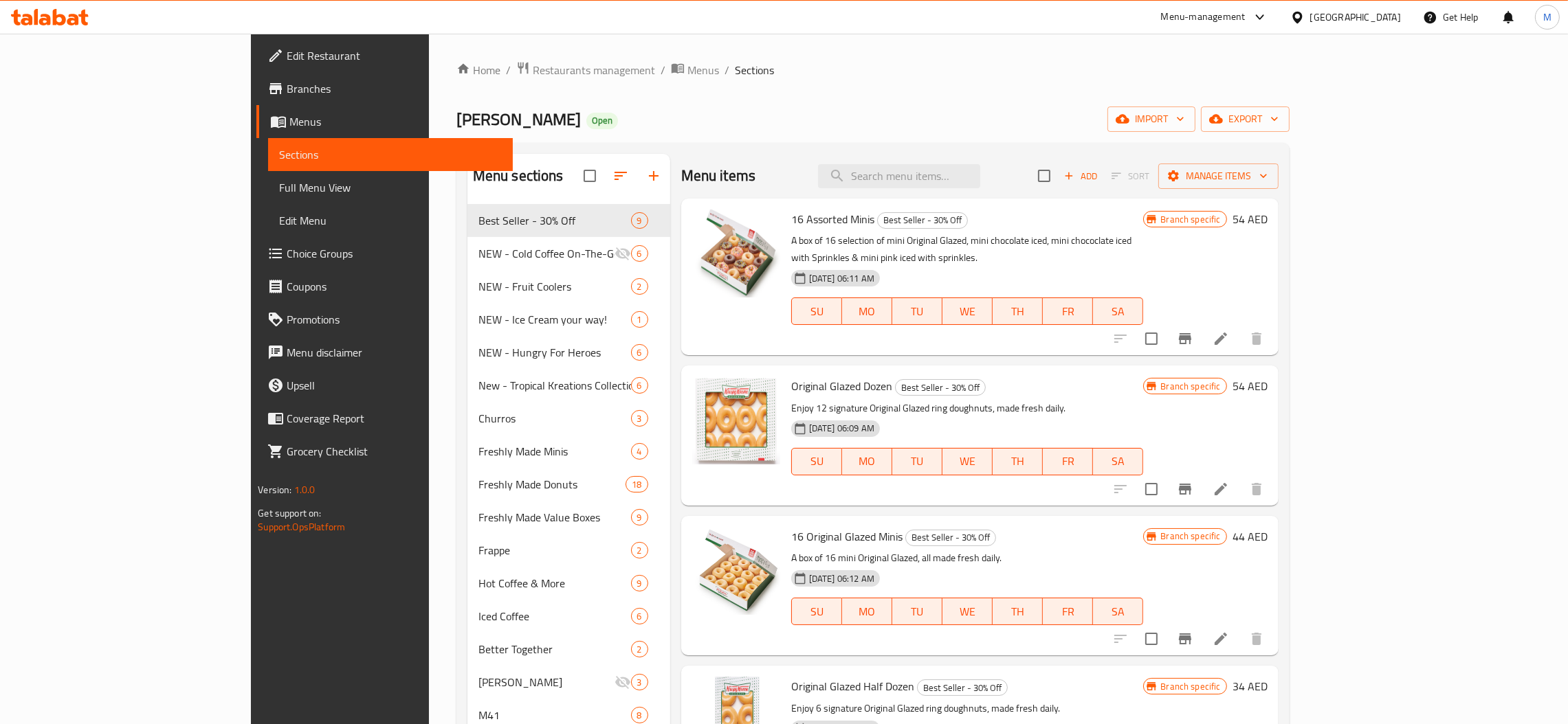
paste input "Fruitellas Range of 6"
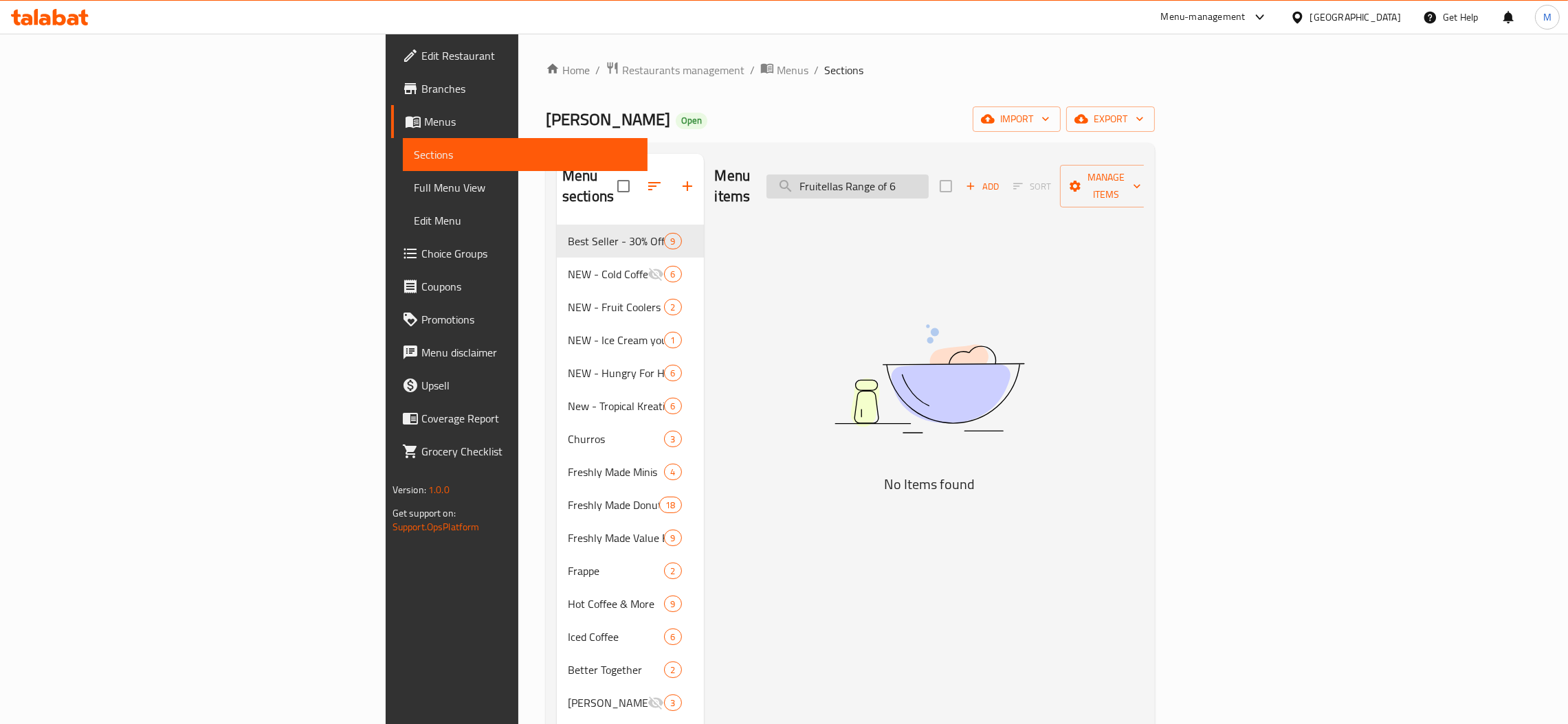
paste input "12"
paste input "Double Dozen - Assorted"
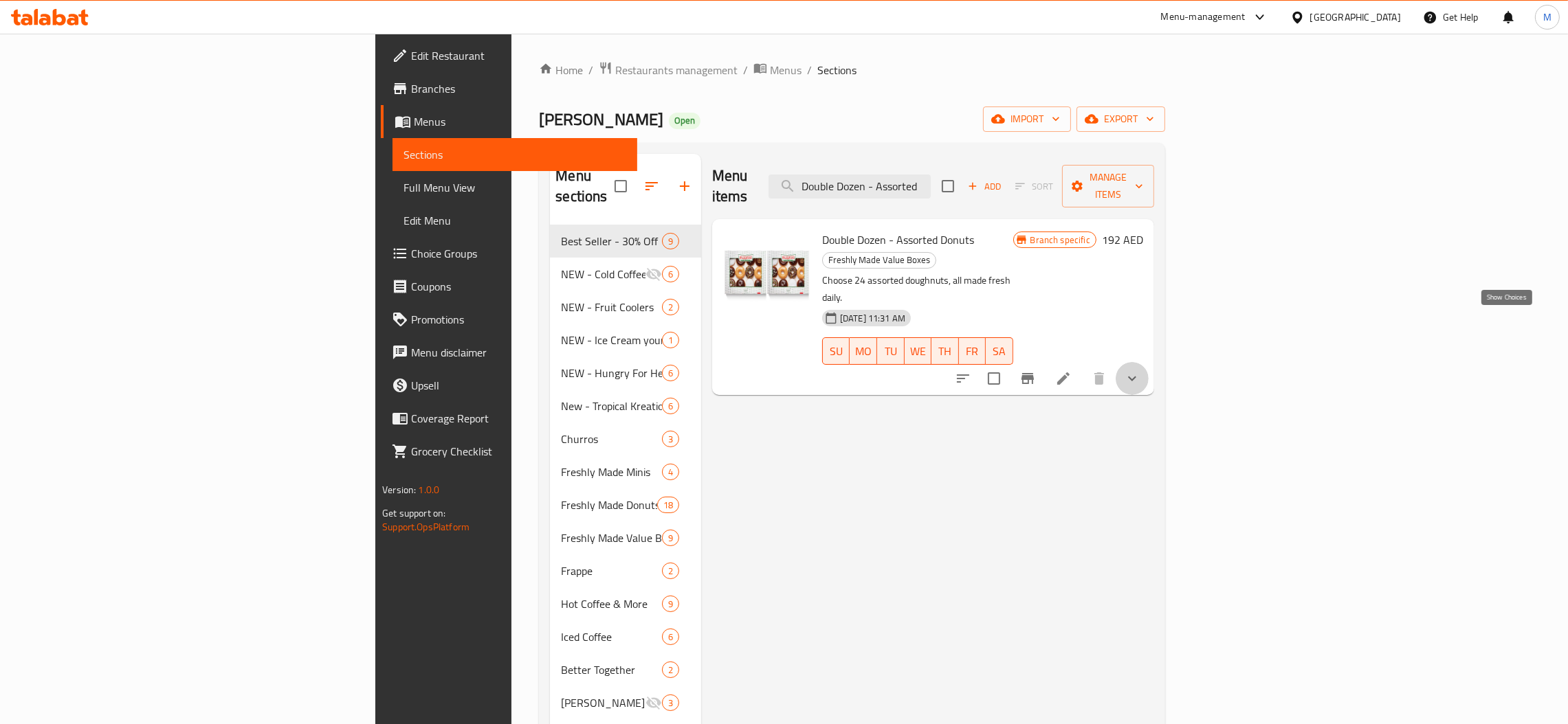
click at [1140, 371] on icon "show more" at bounding box center [1132, 378] width 16 height 16
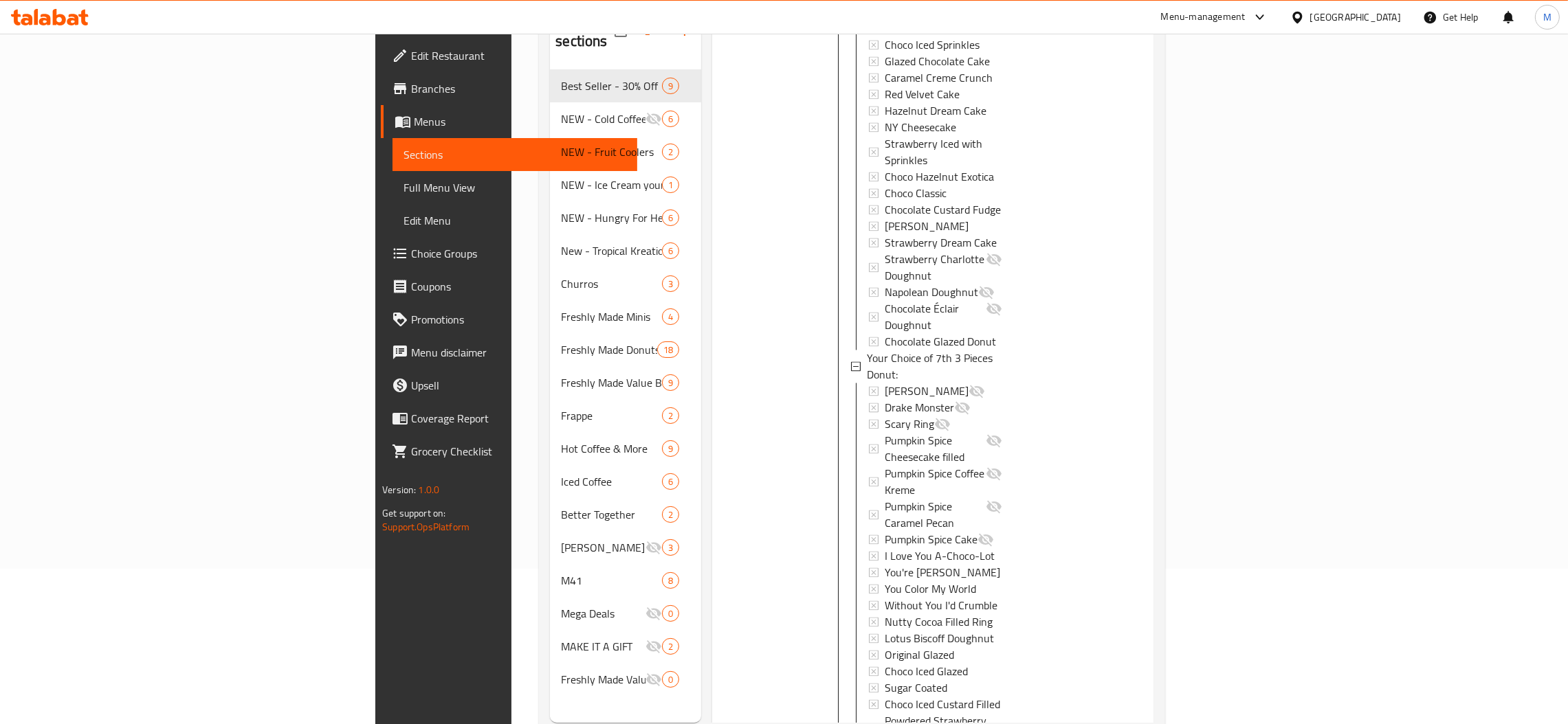
scroll to position [193, 0]
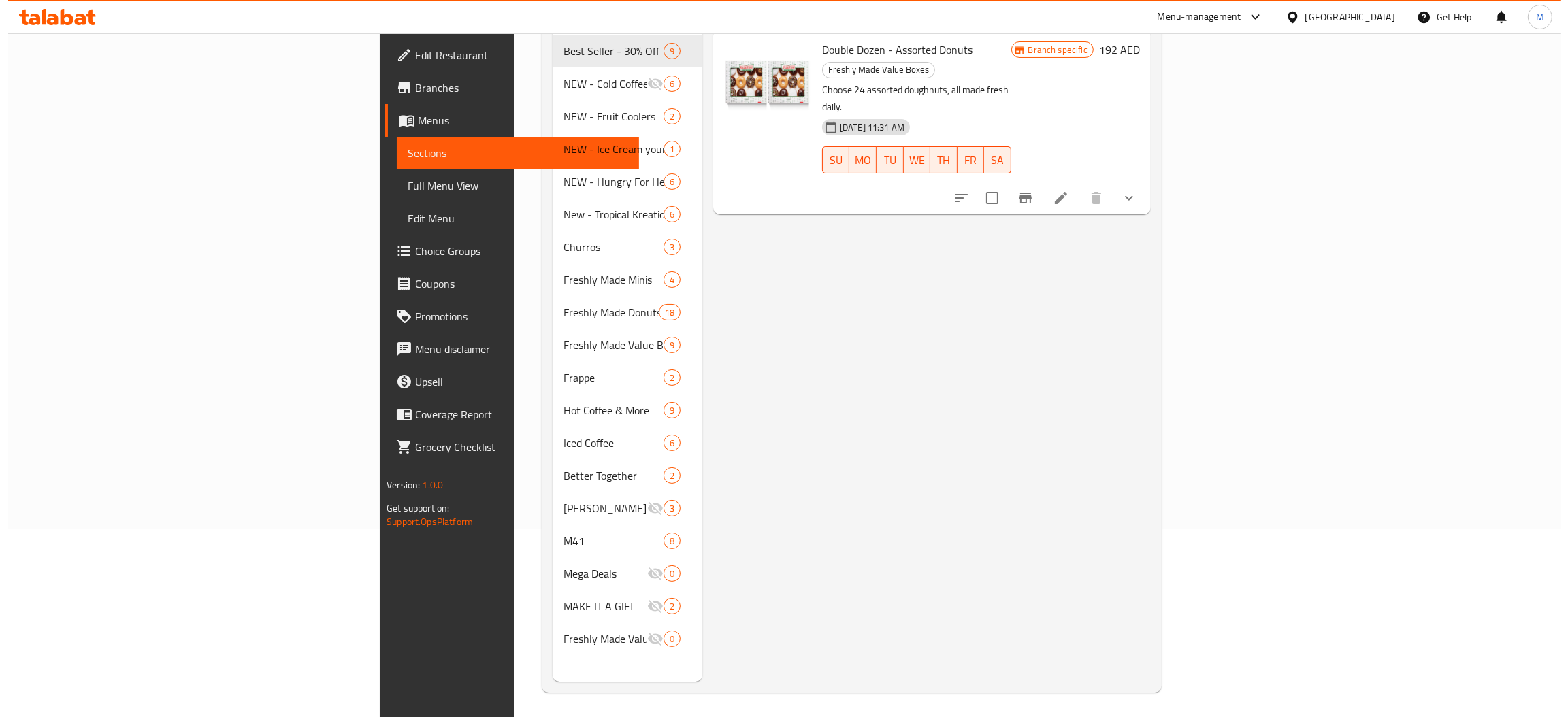
scroll to position [0, 0]
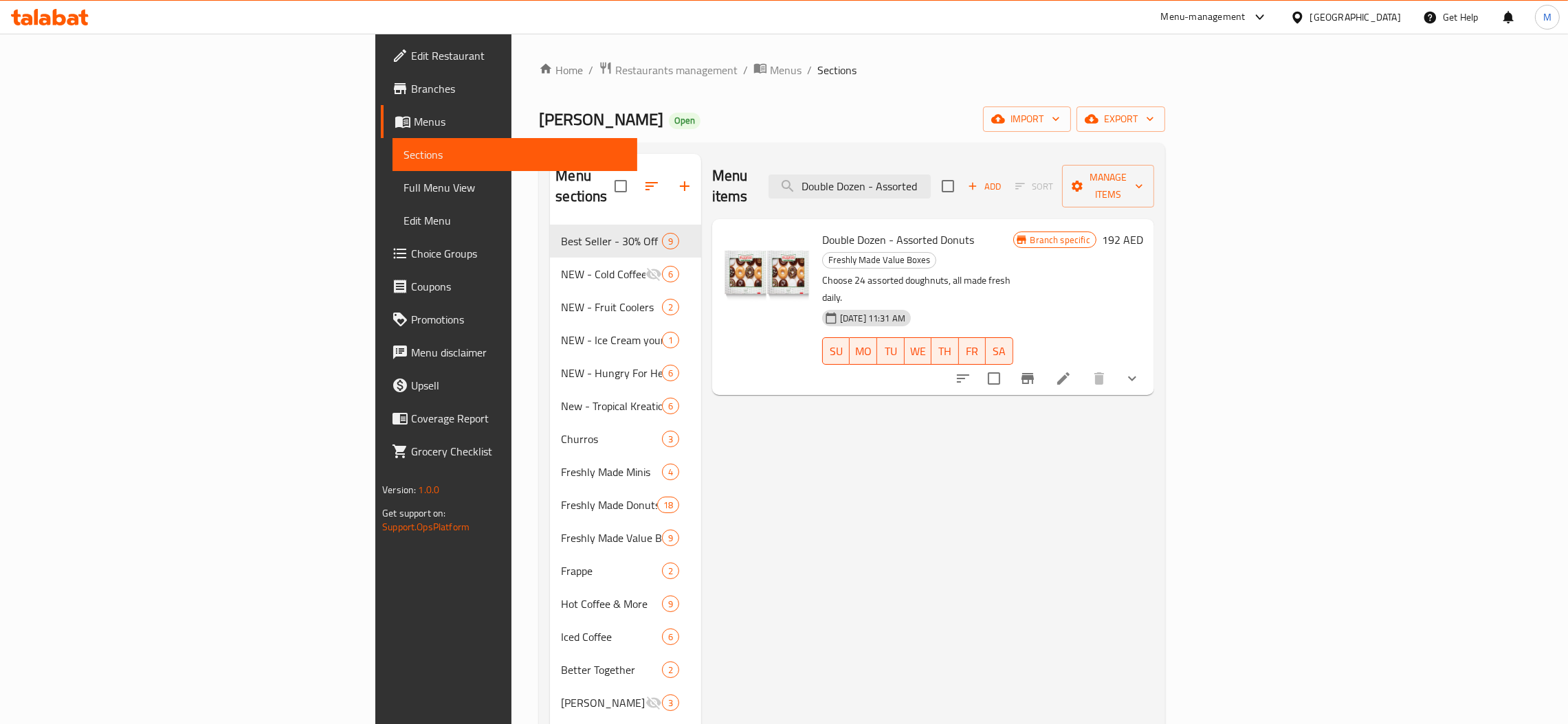
click at [1034, 373] on icon "Branch-specific-item" at bounding box center [1027, 378] width 12 height 11
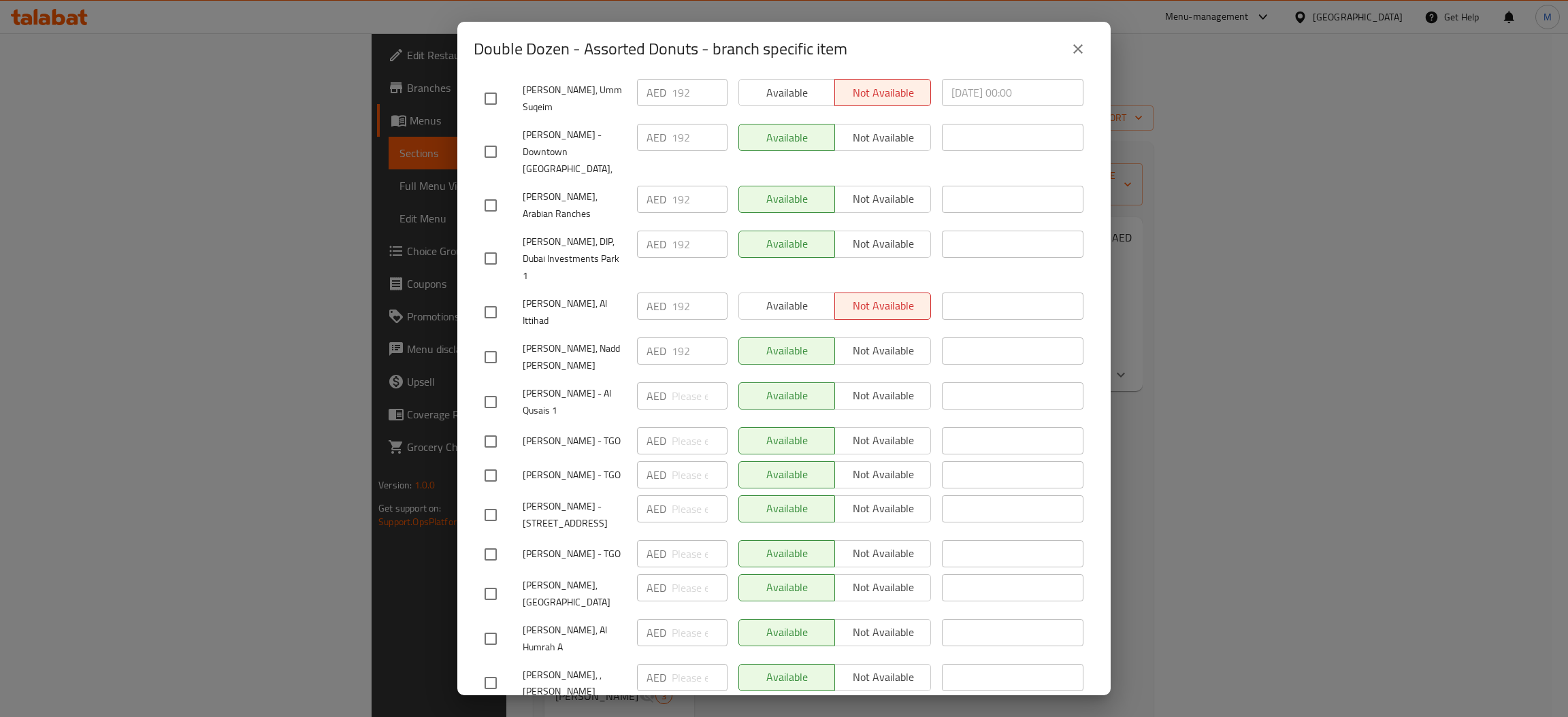
scroll to position [3439, 0]
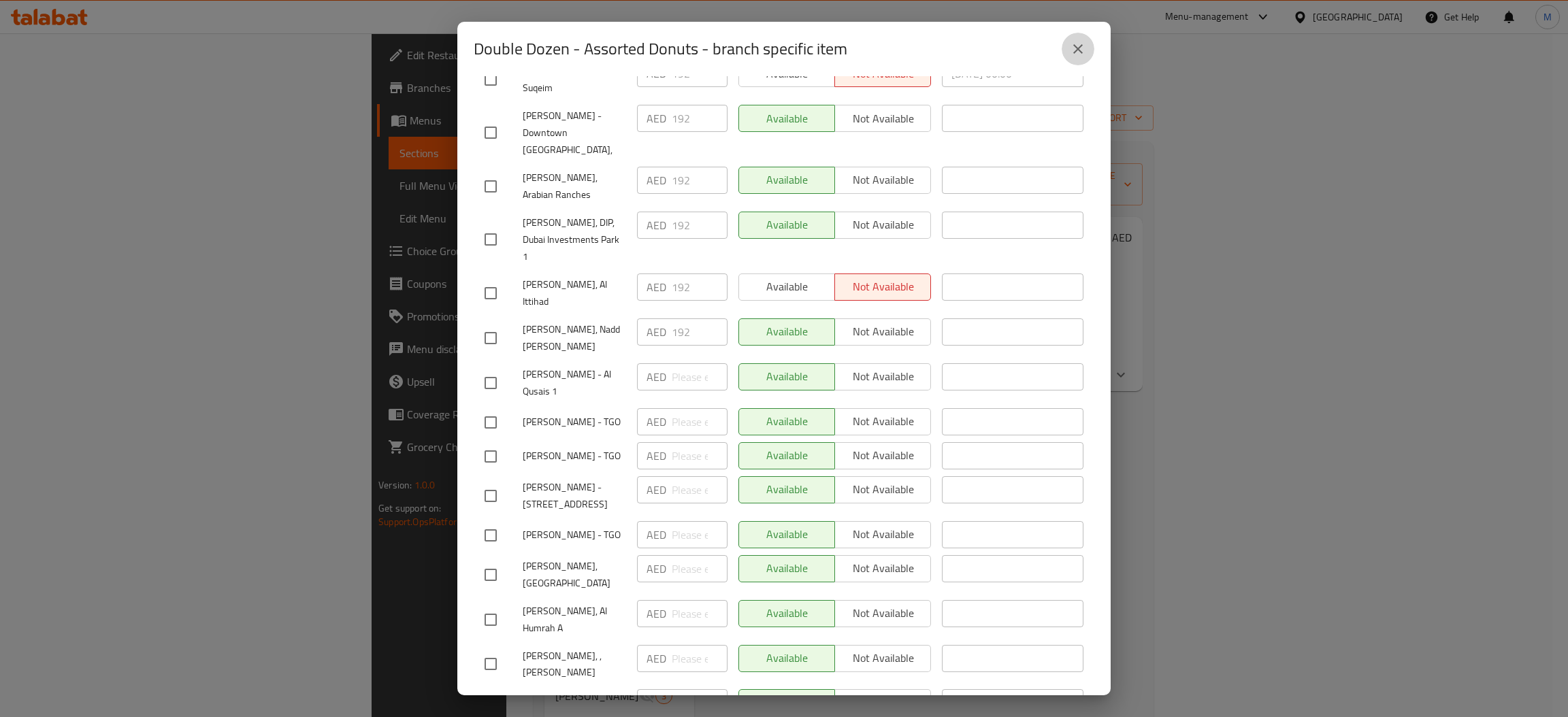
click at [1065, 56] on button "close" at bounding box center [1078, 49] width 32 height 32
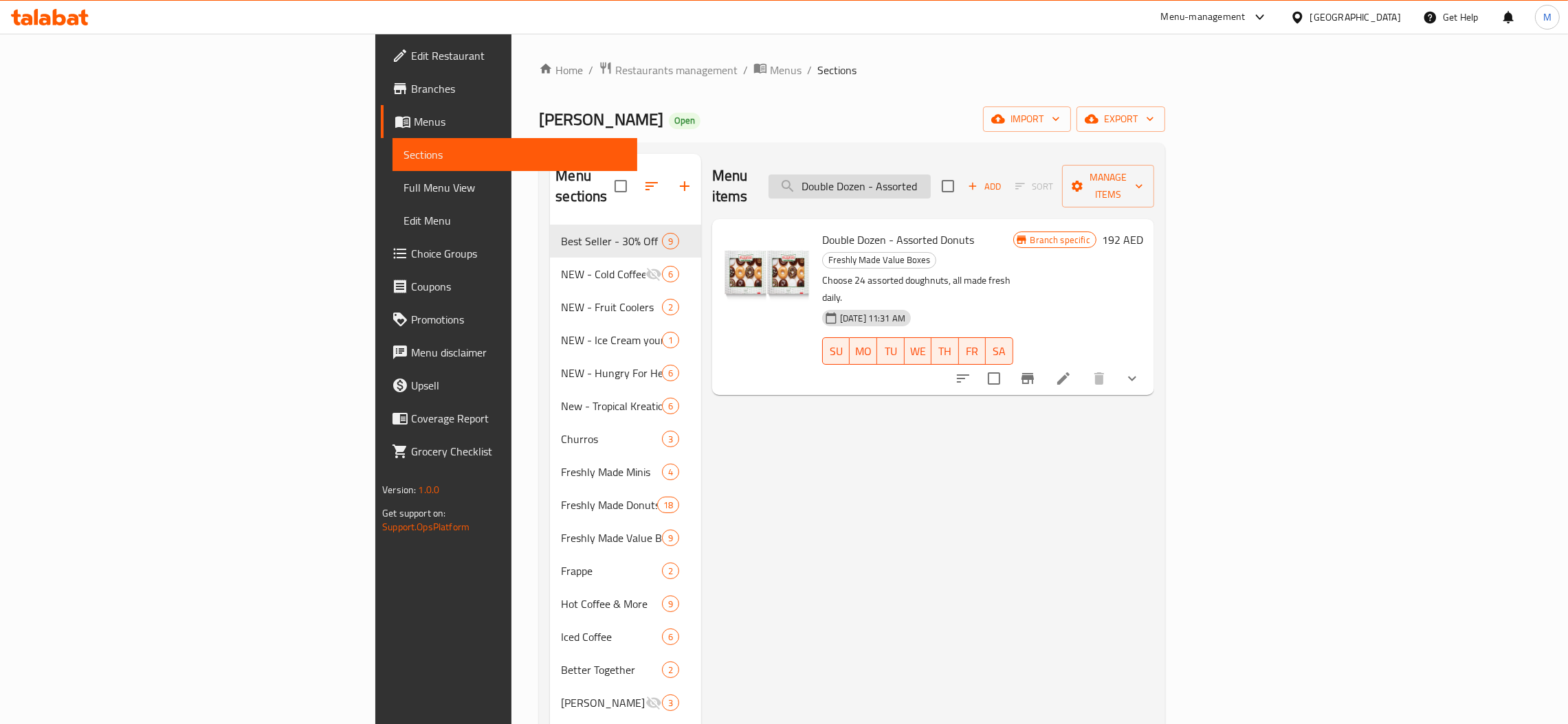
click at [931, 176] on input "Double Dozen - Assorted" at bounding box center [849, 186] width 162 height 24
paste input "Mix"
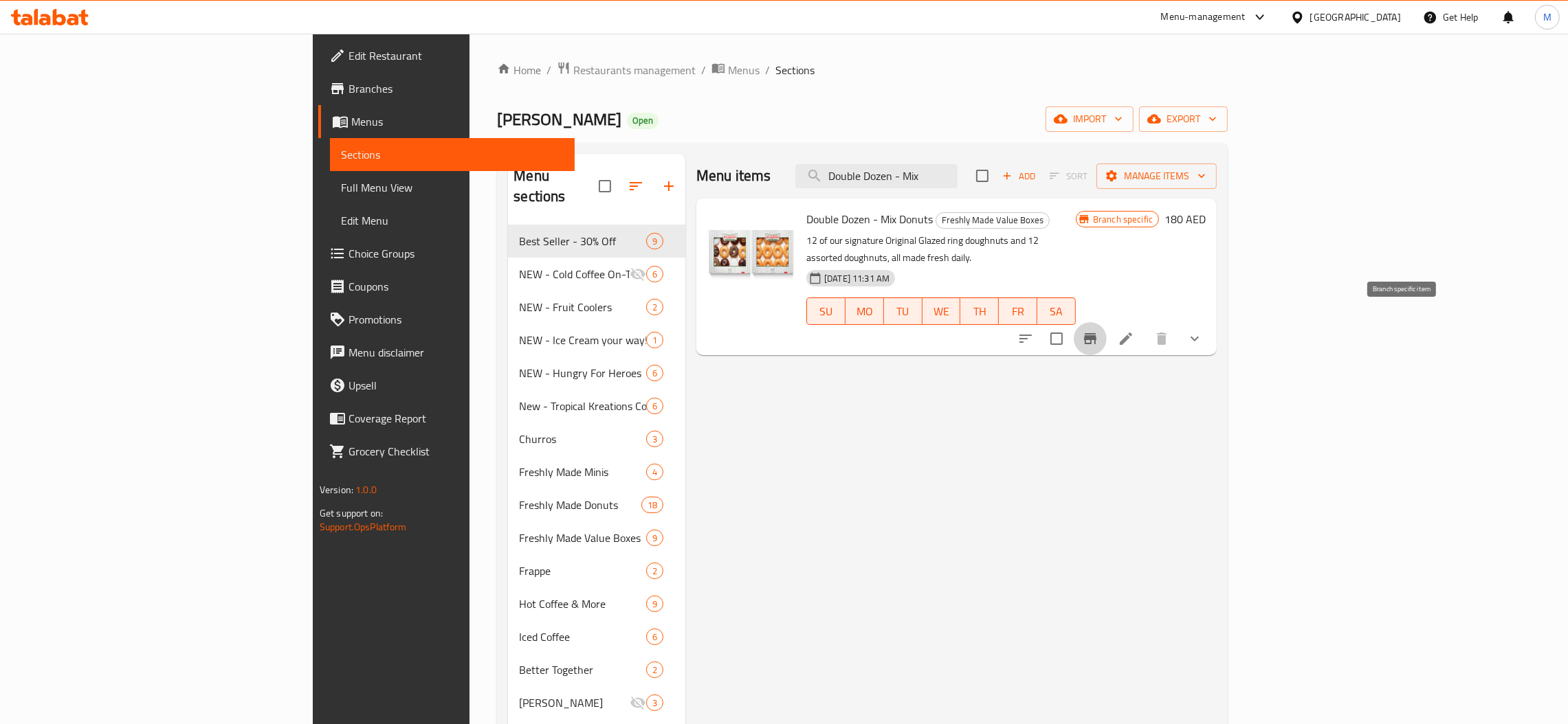
click at [1098, 331] on icon "Branch-specific-item" at bounding box center [1090, 339] width 16 height 16
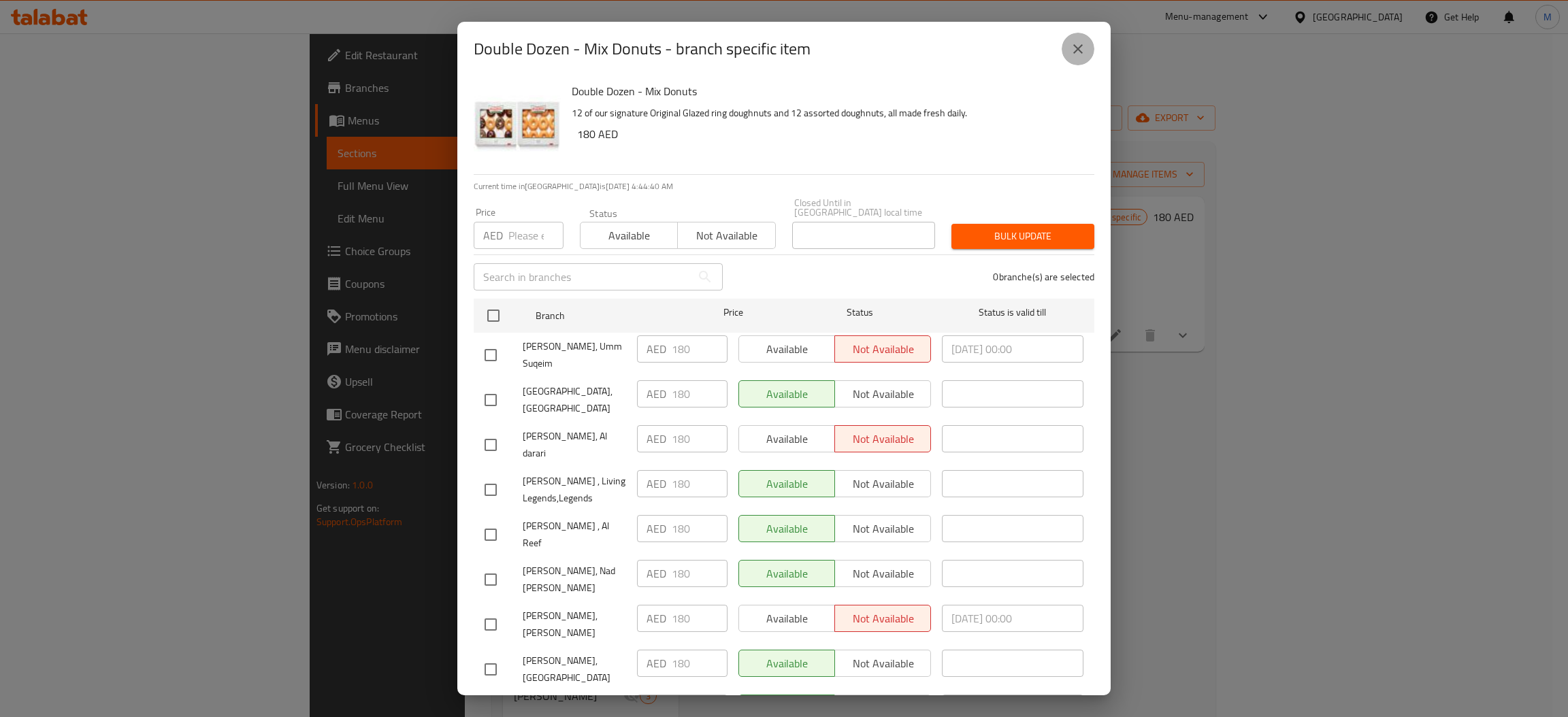
click at [1088, 55] on button "close" at bounding box center [1078, 49] width 32 height 32
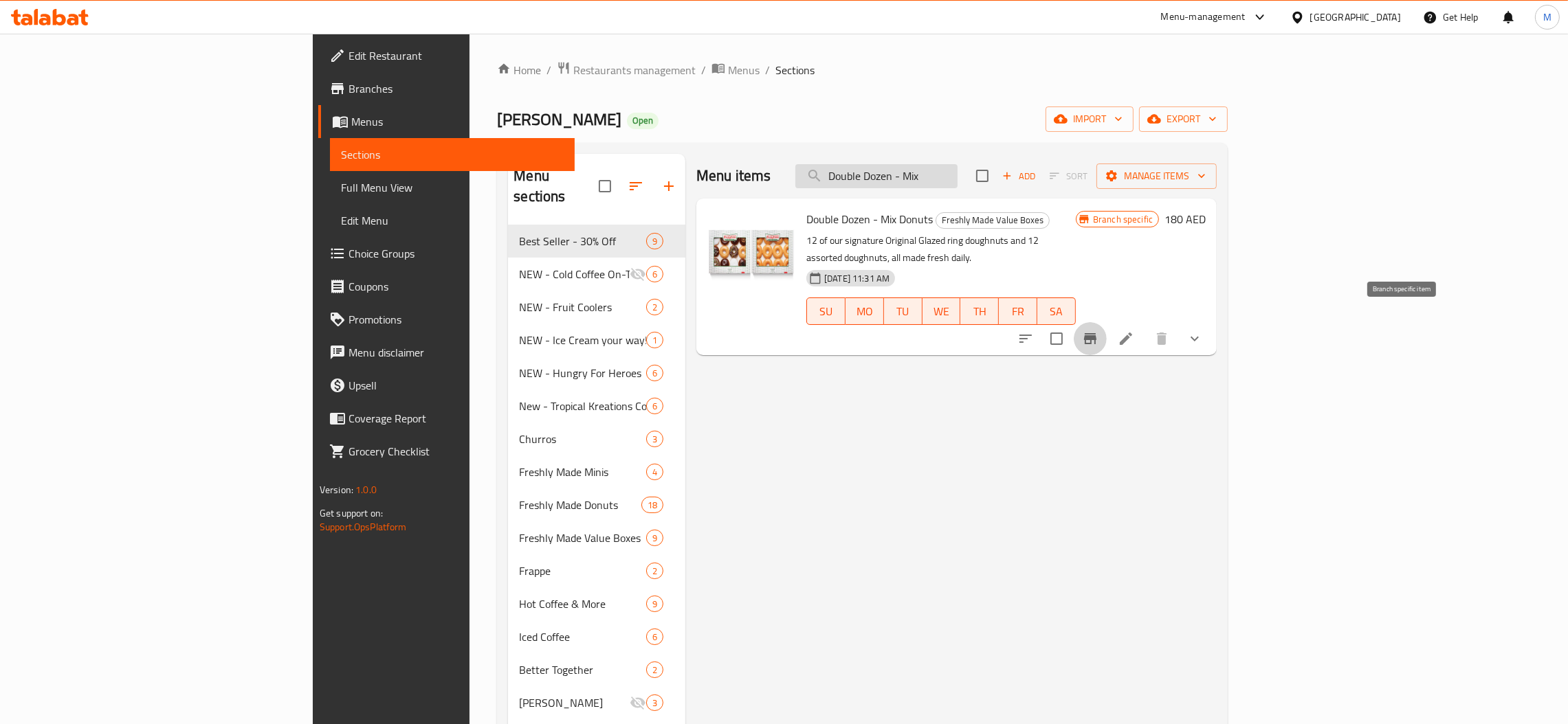
click at [958, 177] on input "Double Dozen - Mix" at bounding box center [876, 176] width 162 height 24
click at [958, 187] on input "Double Dozen - Mix" at bounding box center [876, 176] width 162 height 24
click at [1096, 334] on icon "Branch-specific-item" at bounding box center [1090, 339] width 12 height 11
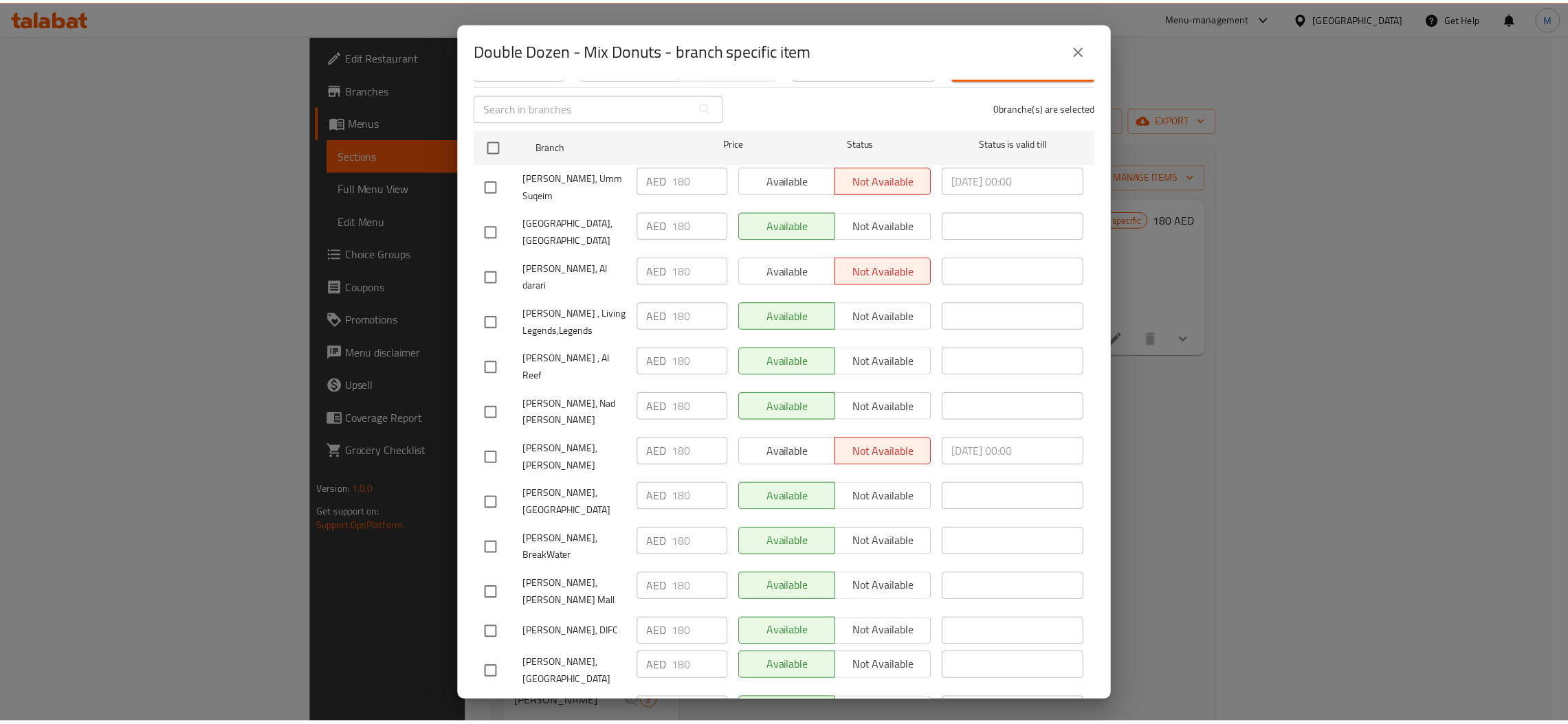
scroll to position [0, 0]
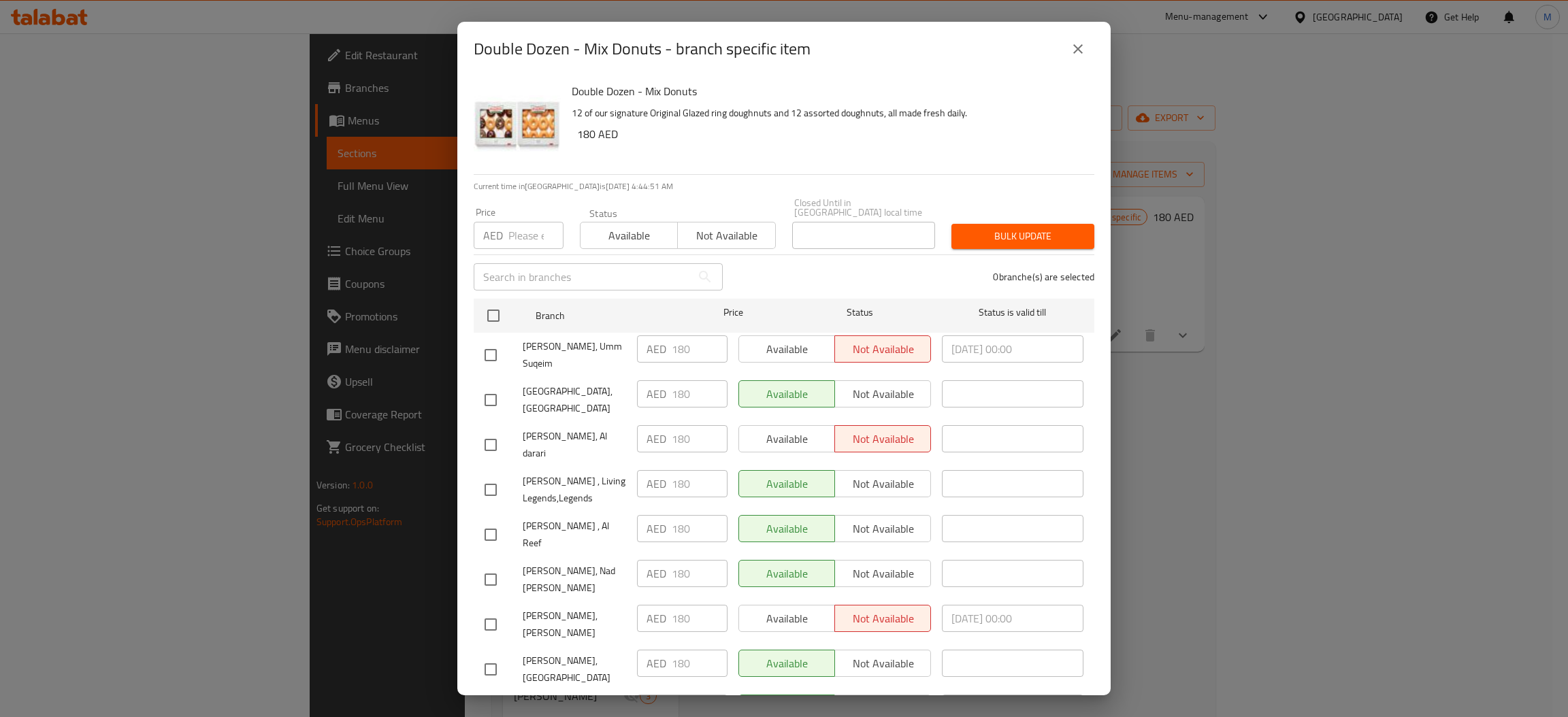
click at [1066, 49] on button "close" at bounding box center [1078, 49] width 32 height 32
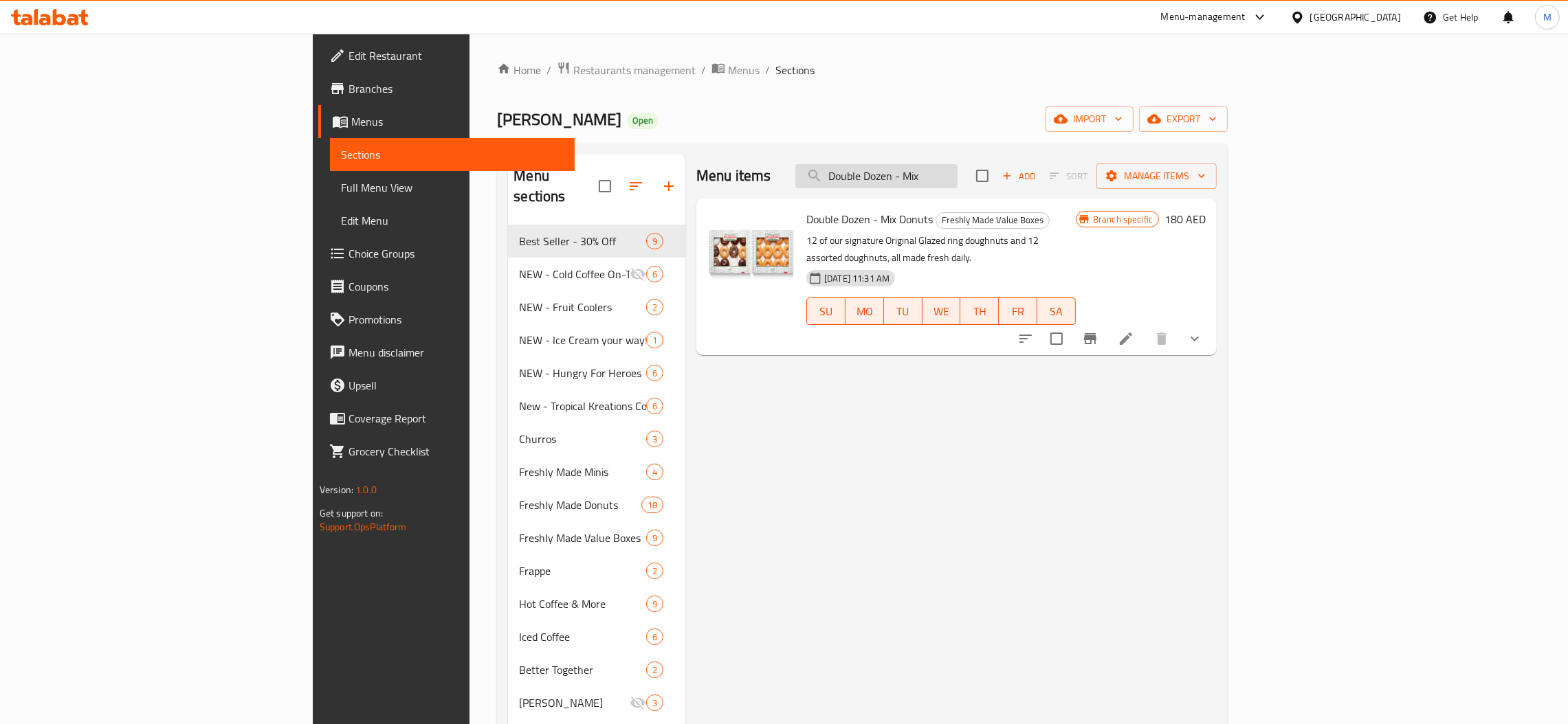
click at [958, 180] on input "Double Dozen - Mix" at bounding box center [876, 176] width 162 height 24
paste input "Original Glazed"
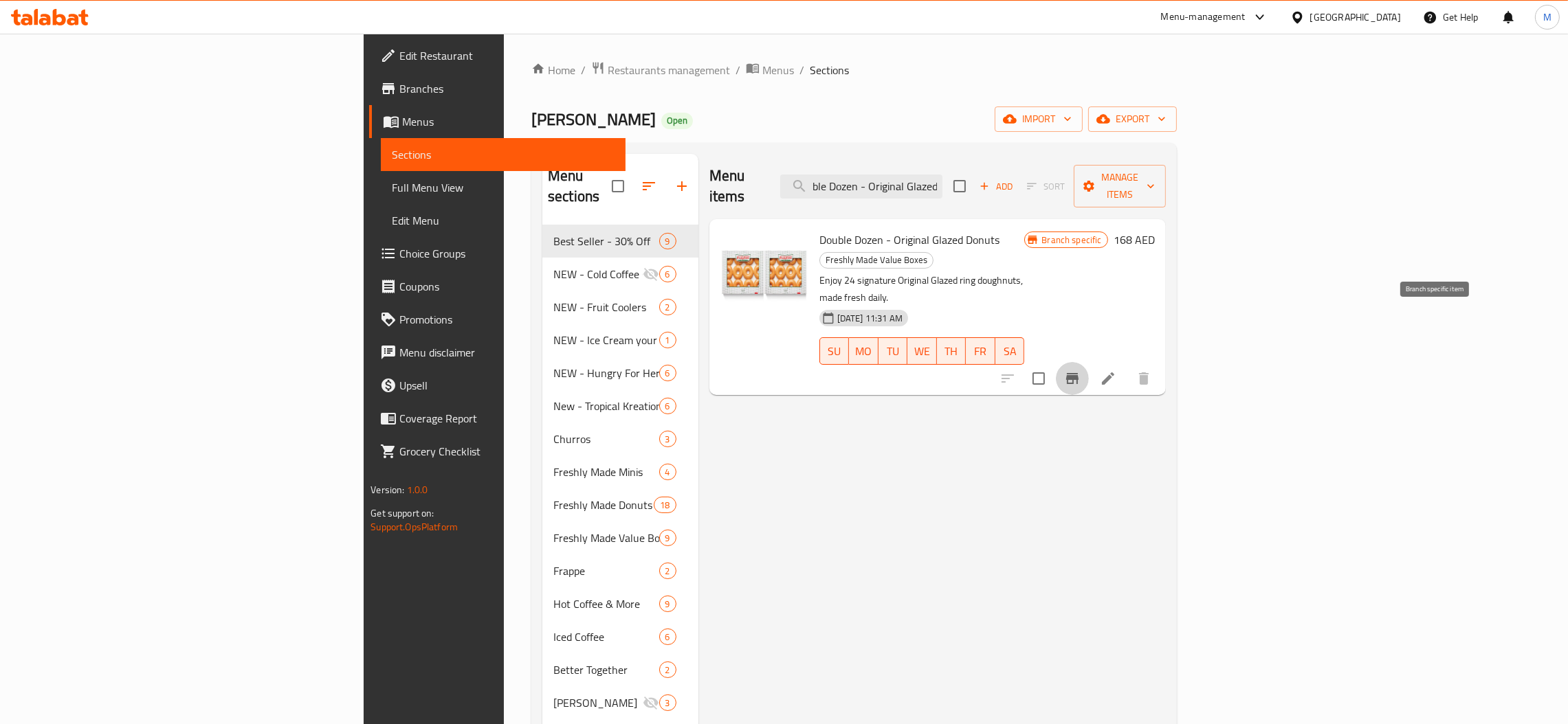
click at [1081, 371] on icon "Branch-specific-item" at bounding box center [1072, 378] width 16 height 16
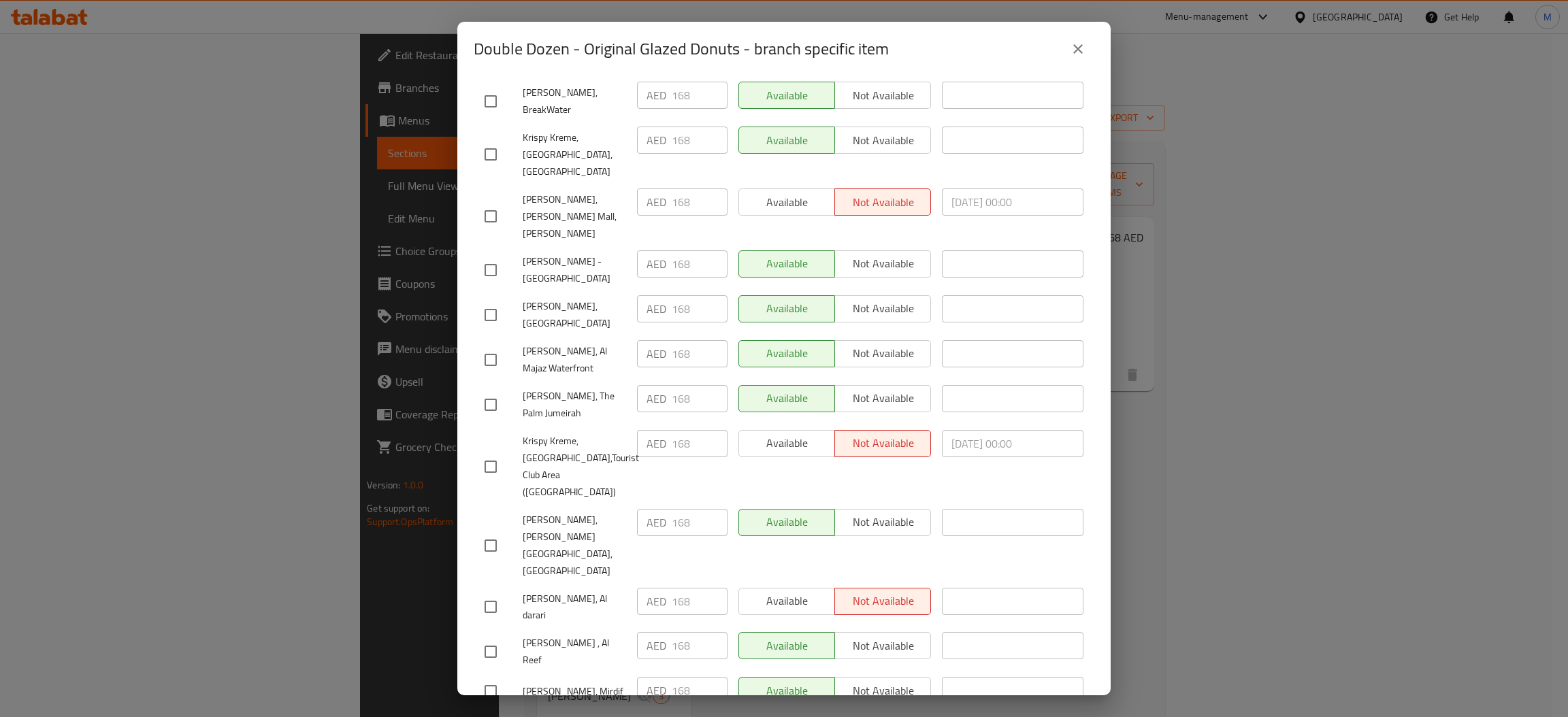
scroll to position [479, 0]
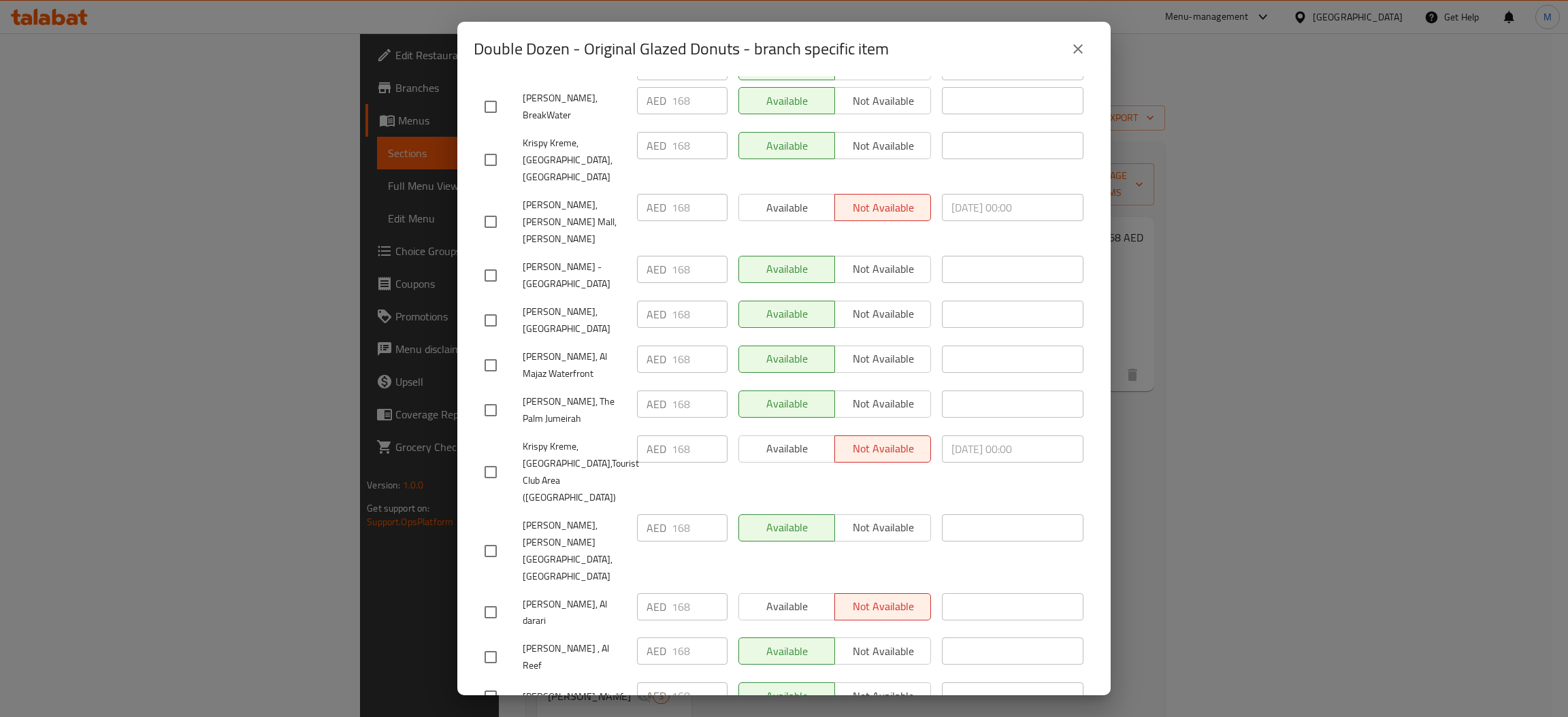
click at [1083, 56] on icon "close" at bounding box center [1078, 49] width 16 height 16
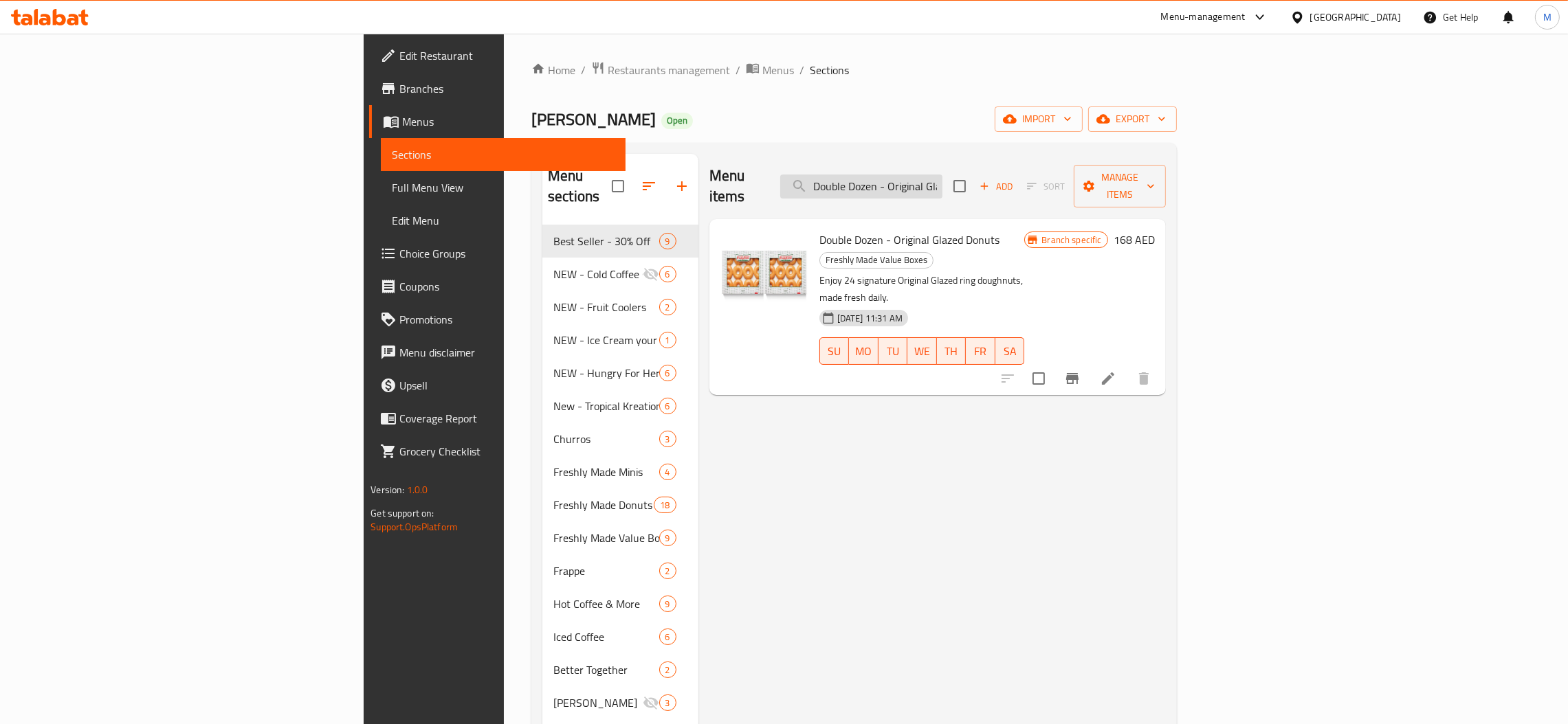
click at [943, 174] on input "Double Dozen - Original Glazed" at bounding box center [862, 186] width 162 height 24
paste input "zen - Assort"
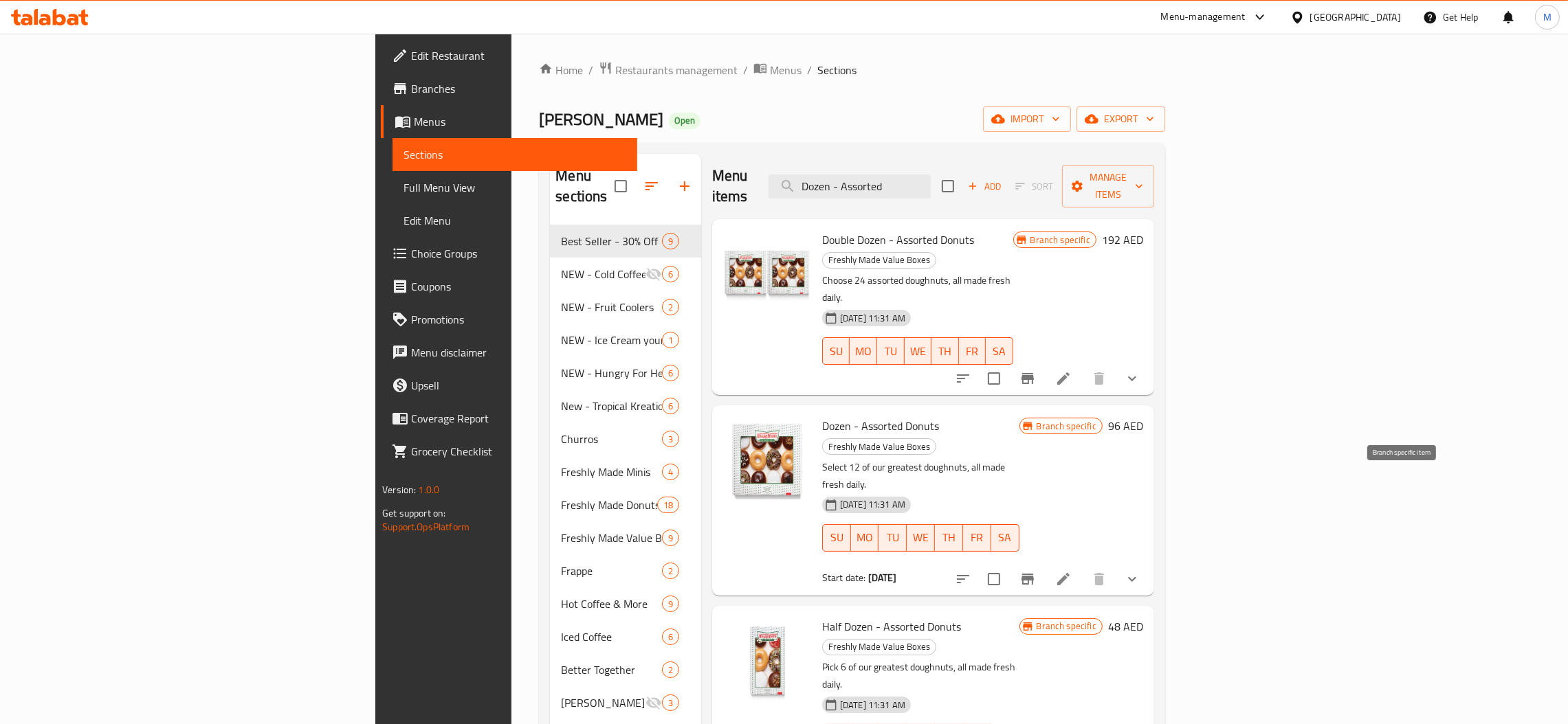
click at [1036, 571] on icon "Branch-specific-item" at bounding box center [1027, 579] width 16 height 16
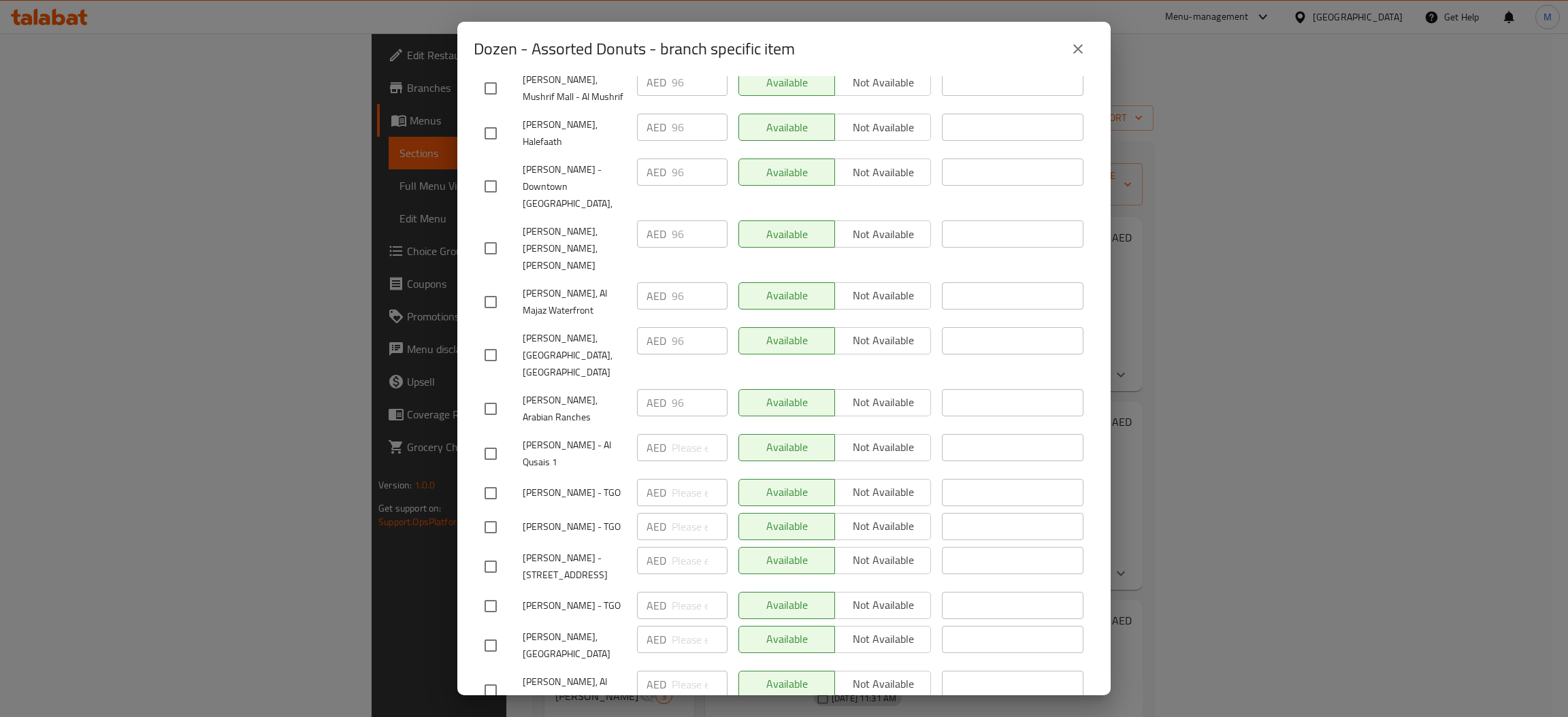
scroll to position [3439, 0]
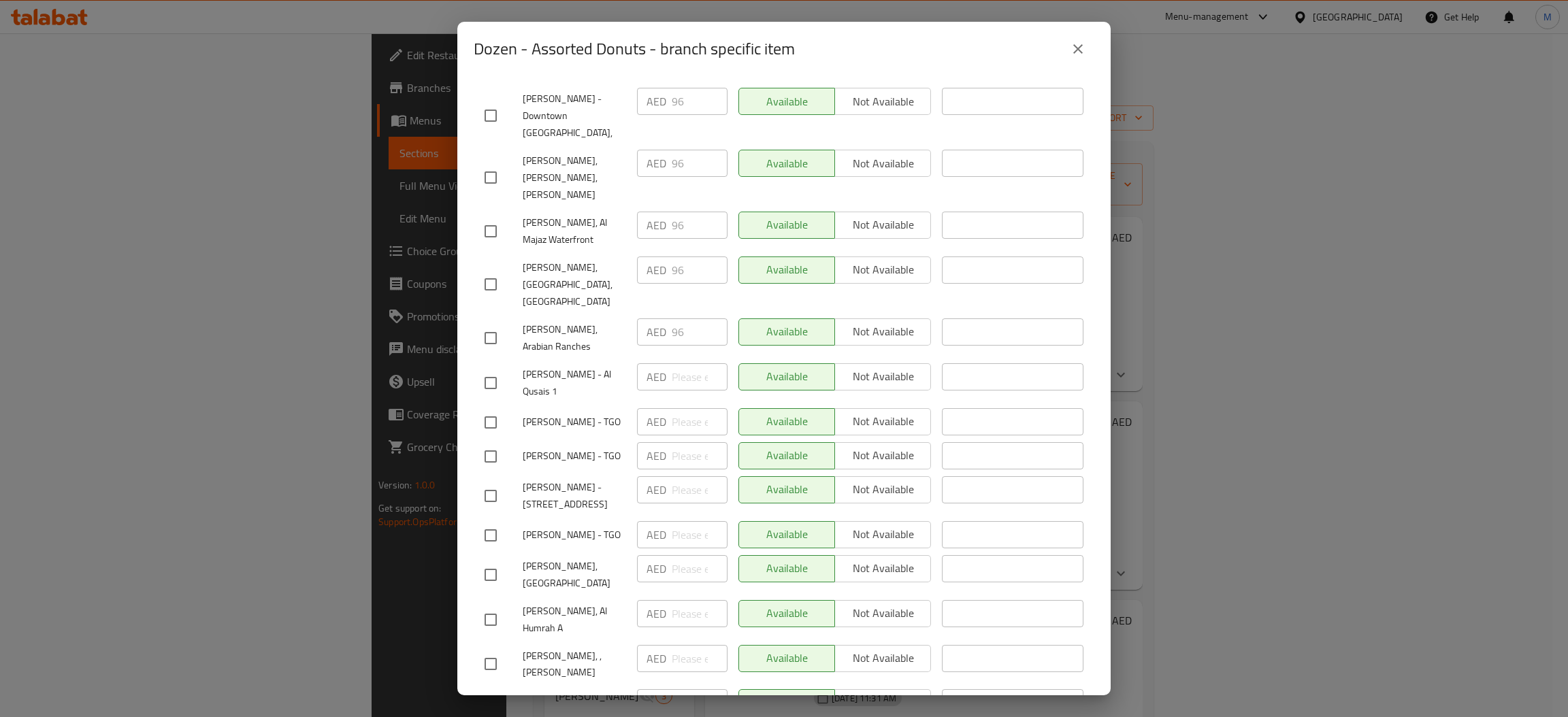
click at [1084, 53] on icon "close" at bounding box center [1078, 49] width 16 height 16
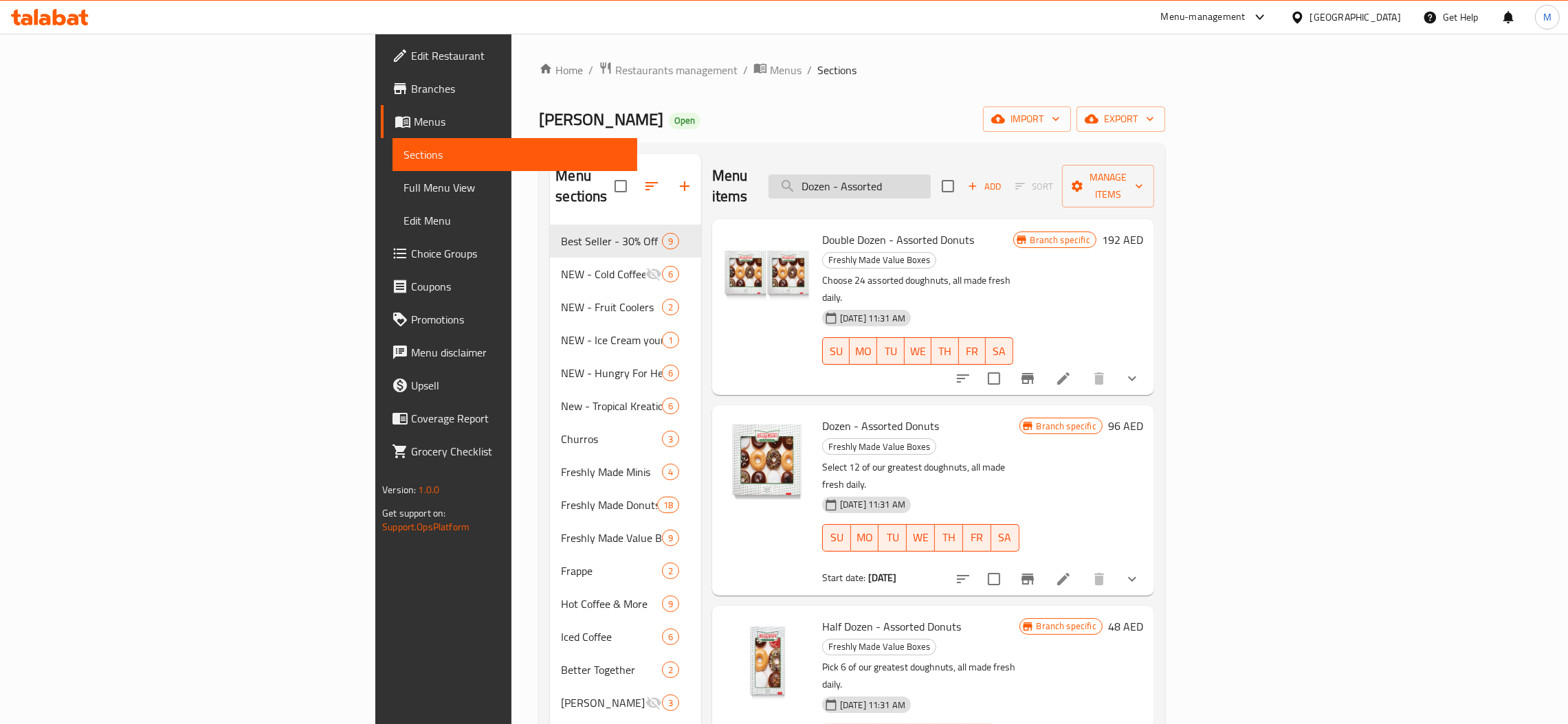
click at [931, 174] on input "Dozen - Assorted" at bounding box center [849, 186] width 162 height 24
paste input "Original Glaz"
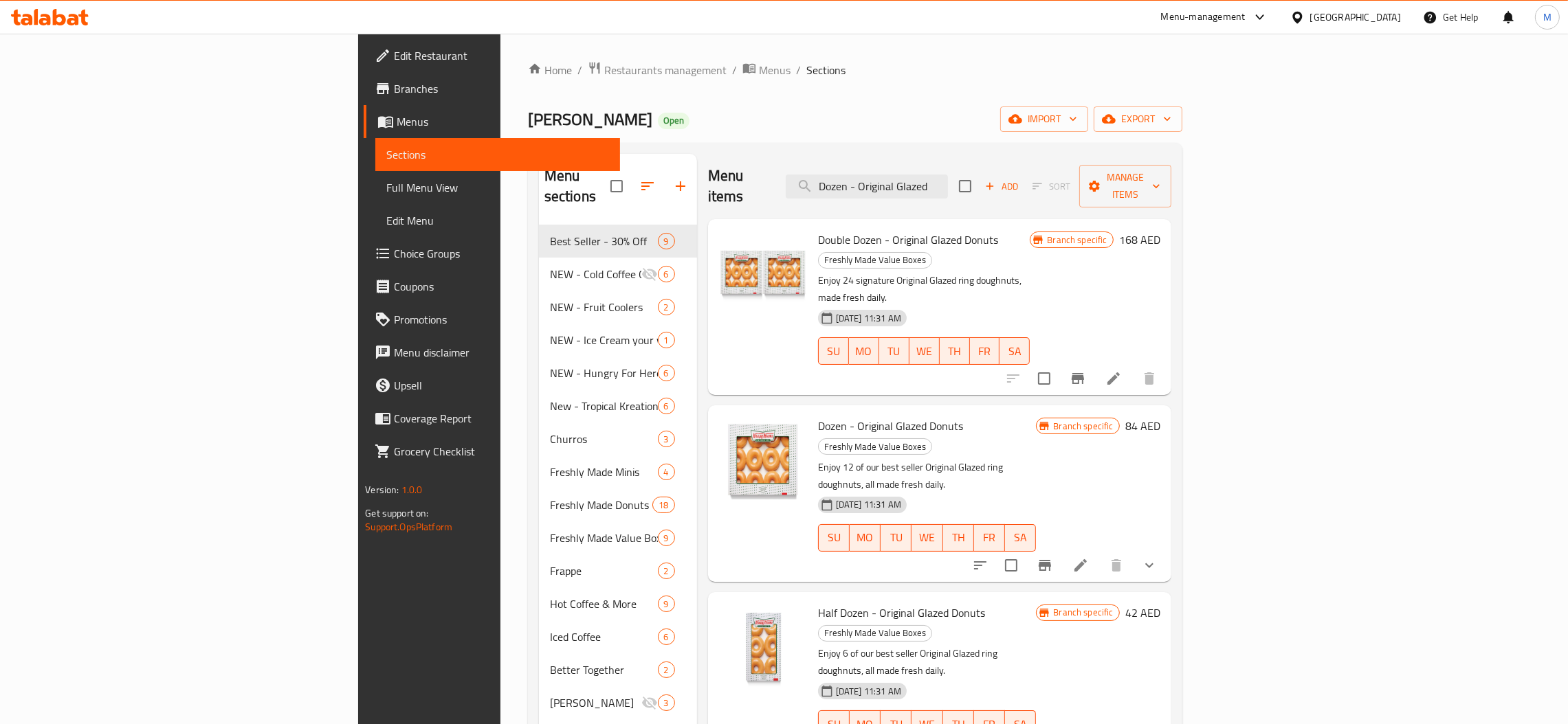
click at [1158, 558] on icon "show more" at bounding box center [1149, 565] width 16 height 16
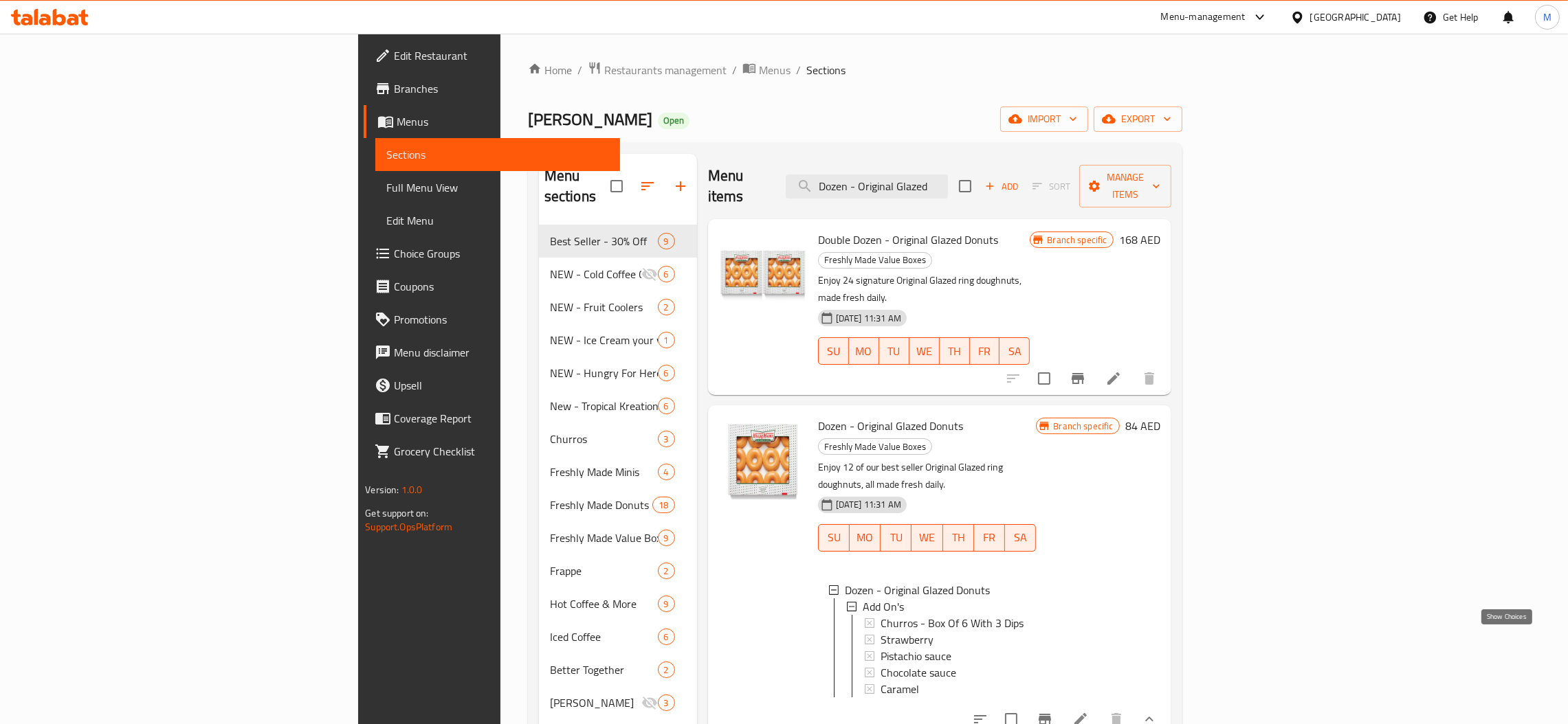
click at [1158, 711] on icon "show more" at bounding box center [1149, 719] width 16 height 16
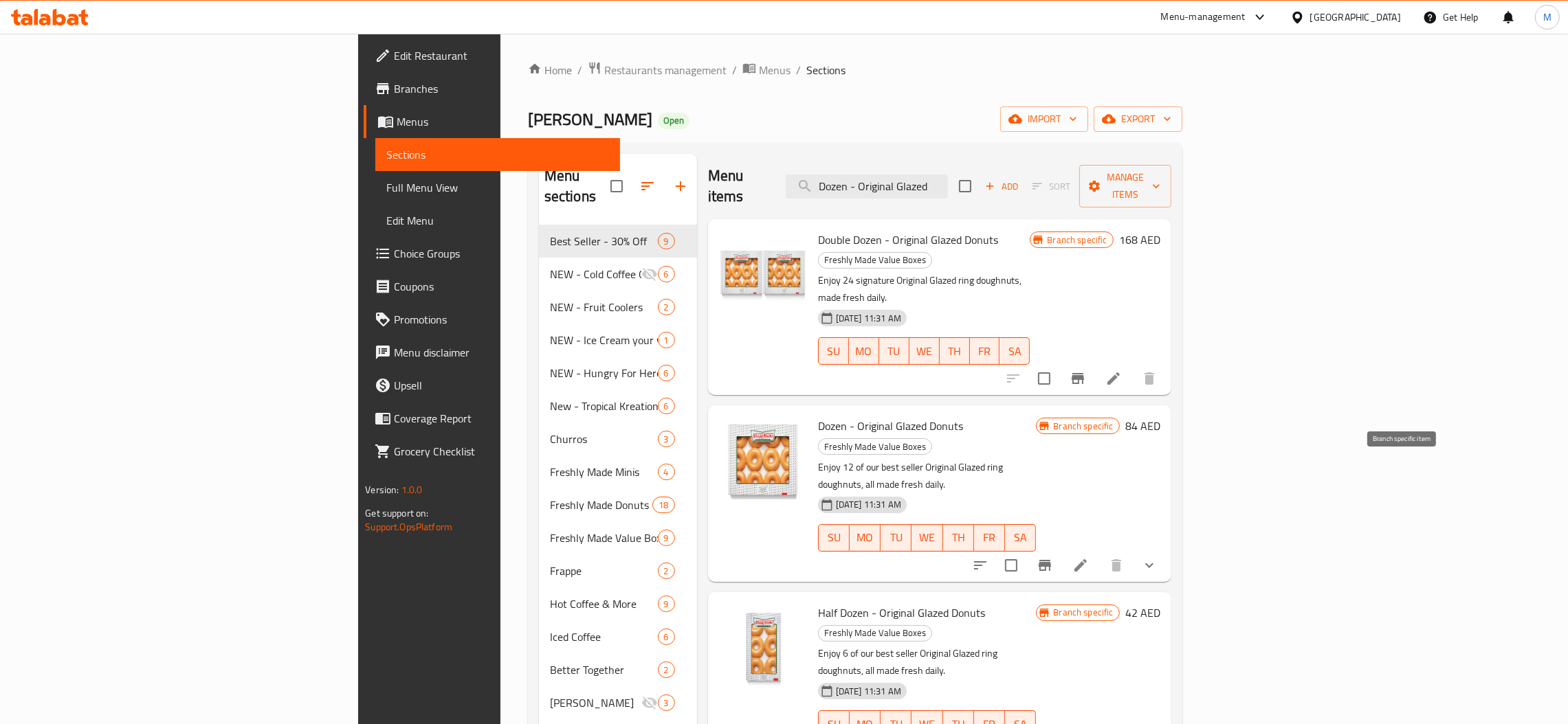
click at [1053, 558] on icon "Branch-specific-item" at bounding box center [1044, 565] width 16 height 16
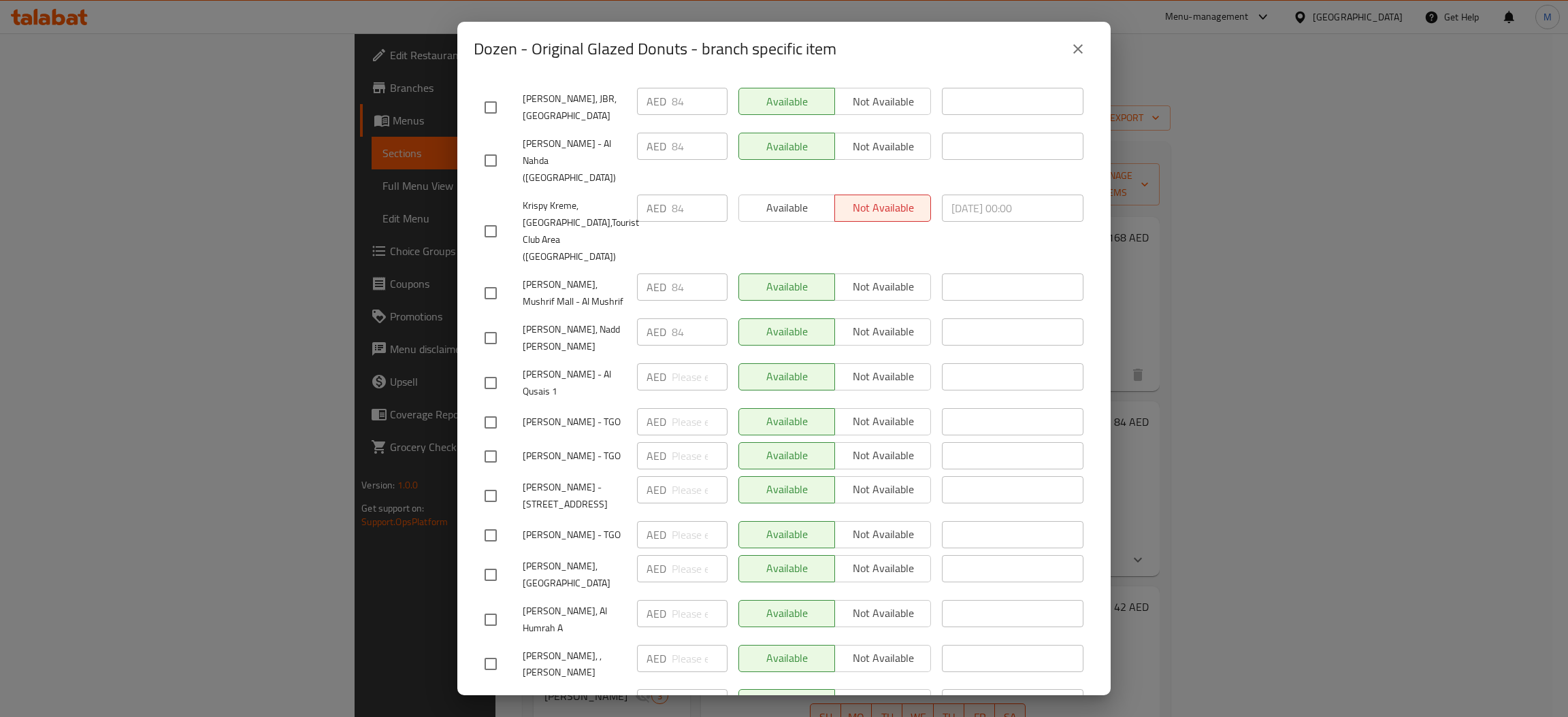
click at [1078, 49] on icon "close" at bounding box center [1078, 49] width 10 height 10
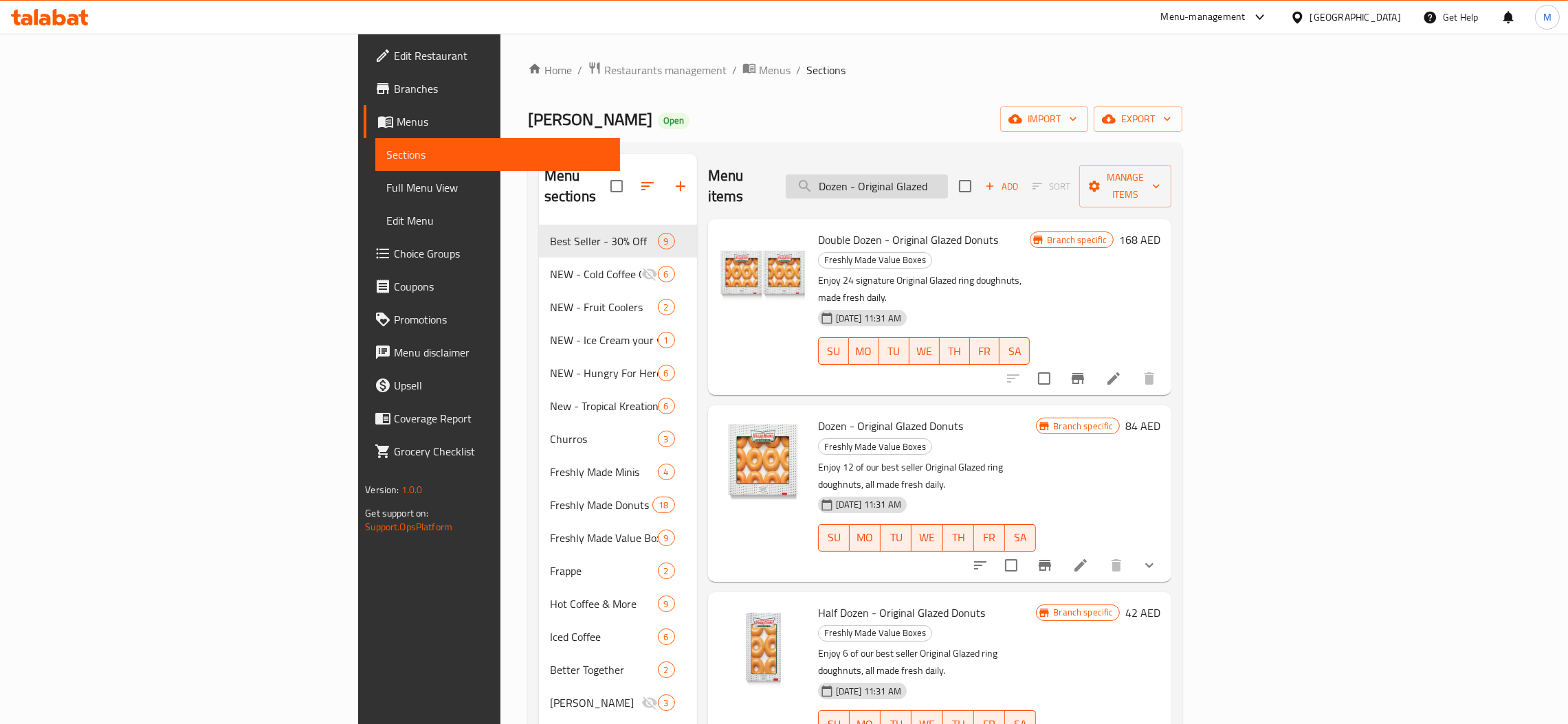
click at [948, 179] on input "Dozen - Original Glazed" at bounding box center [867, 186] width 162 height 24
paste input "Half Dozen - Assort"
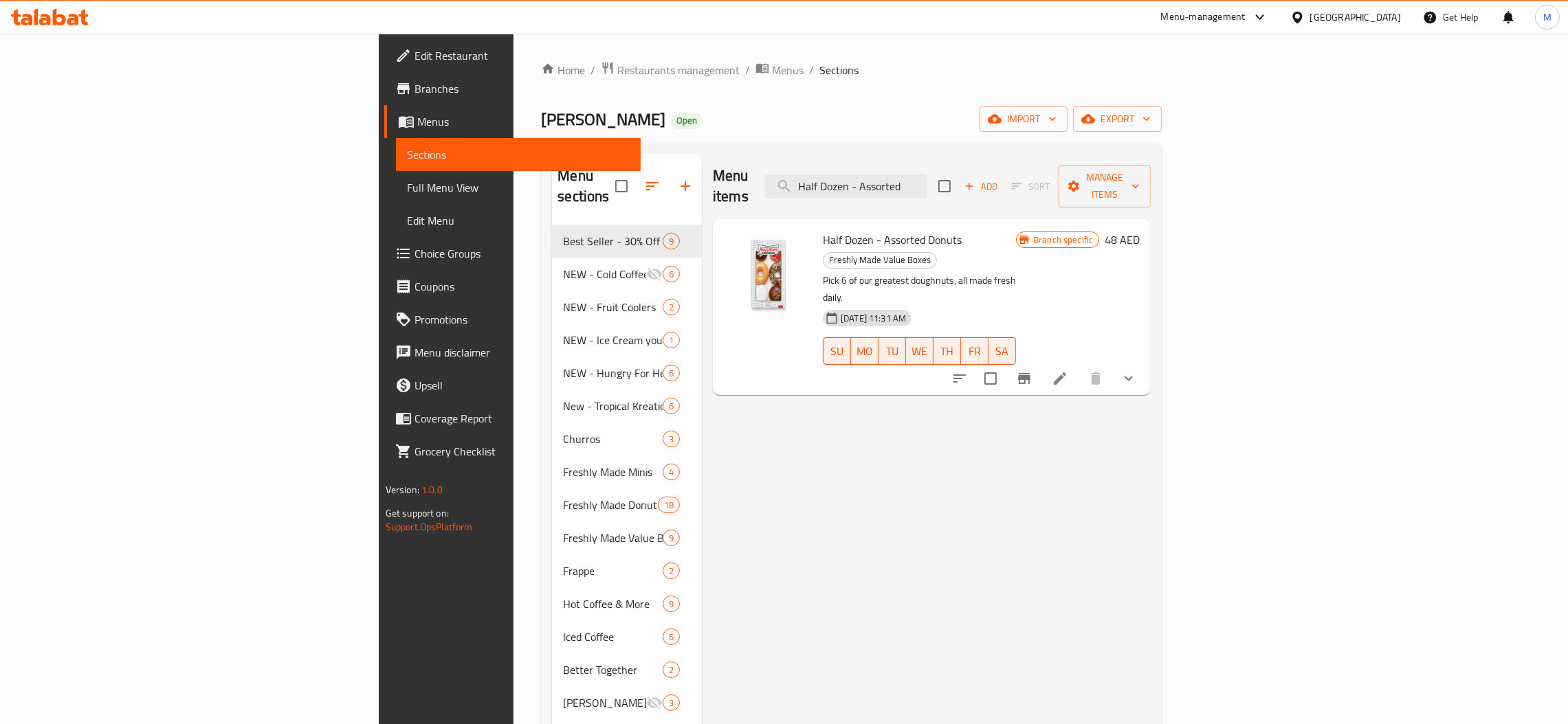
click at [1041, 362] on button "Branch-specific-item" at bounding box center [1024, 378] width 33 height 33
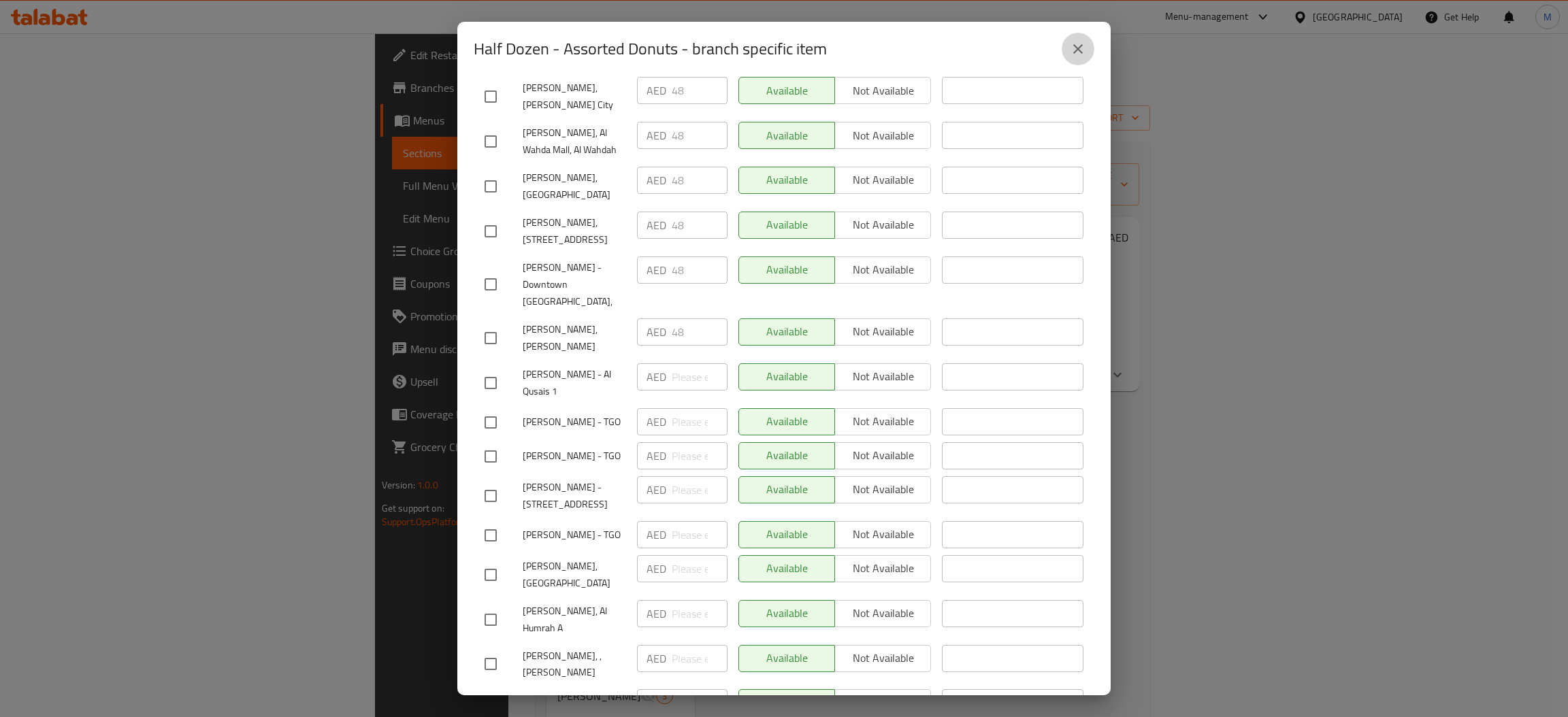
click at [1063, 55] on button "close" at bounding box center [1078, 49] width 32 height 32
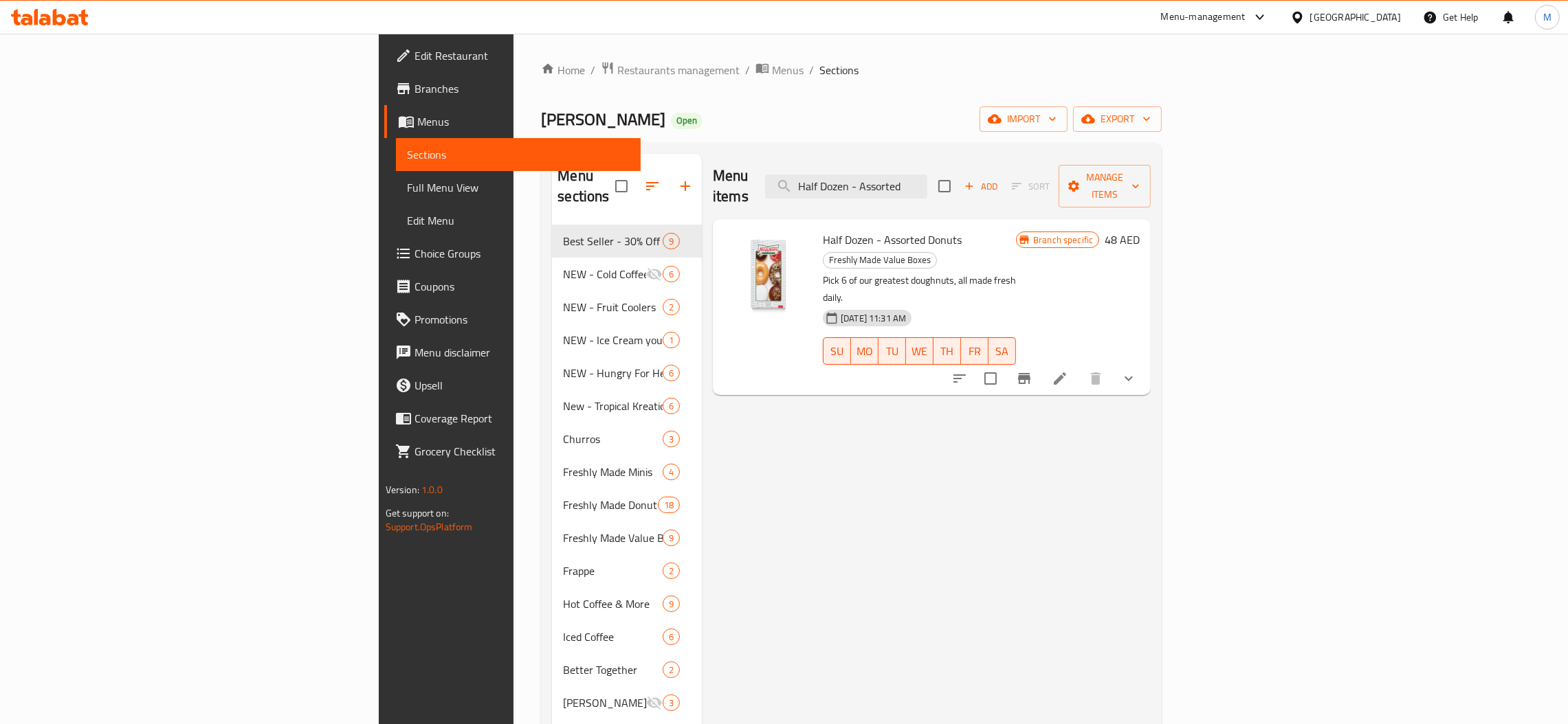
click at [997, 163] on div "Menu items Half Dozen - Assorted Add Sort Manage items" at bounding box center [931, 186] width 438 height 65
click at [927, 183] on input "Half Dozen - Assorted" at bounding box center [846, 186] width 162 height 24
paste input "Dozen - Original Glaz"
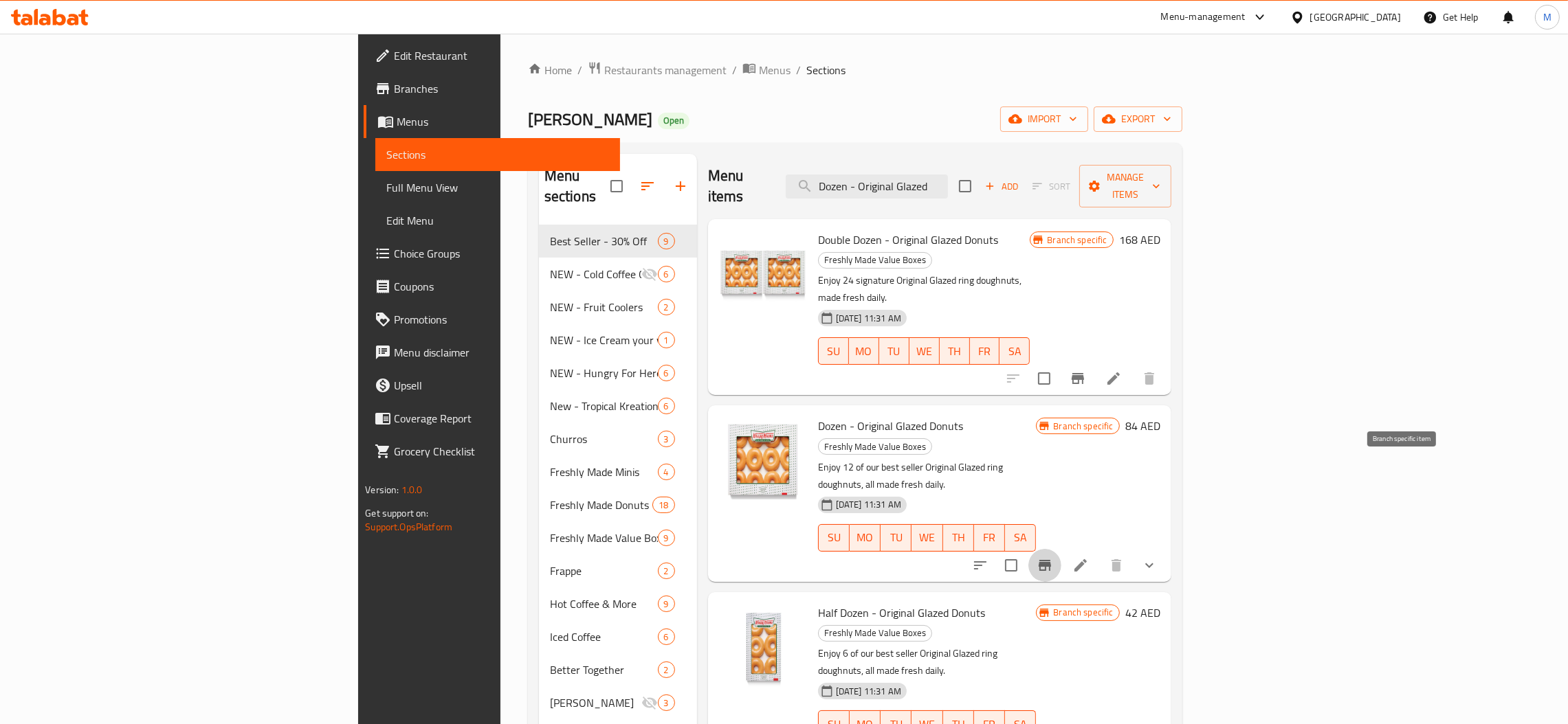
click at [1051, 560] on icon "Branch-specific-item" at bounding box center [1044, 565] width 12 height 11
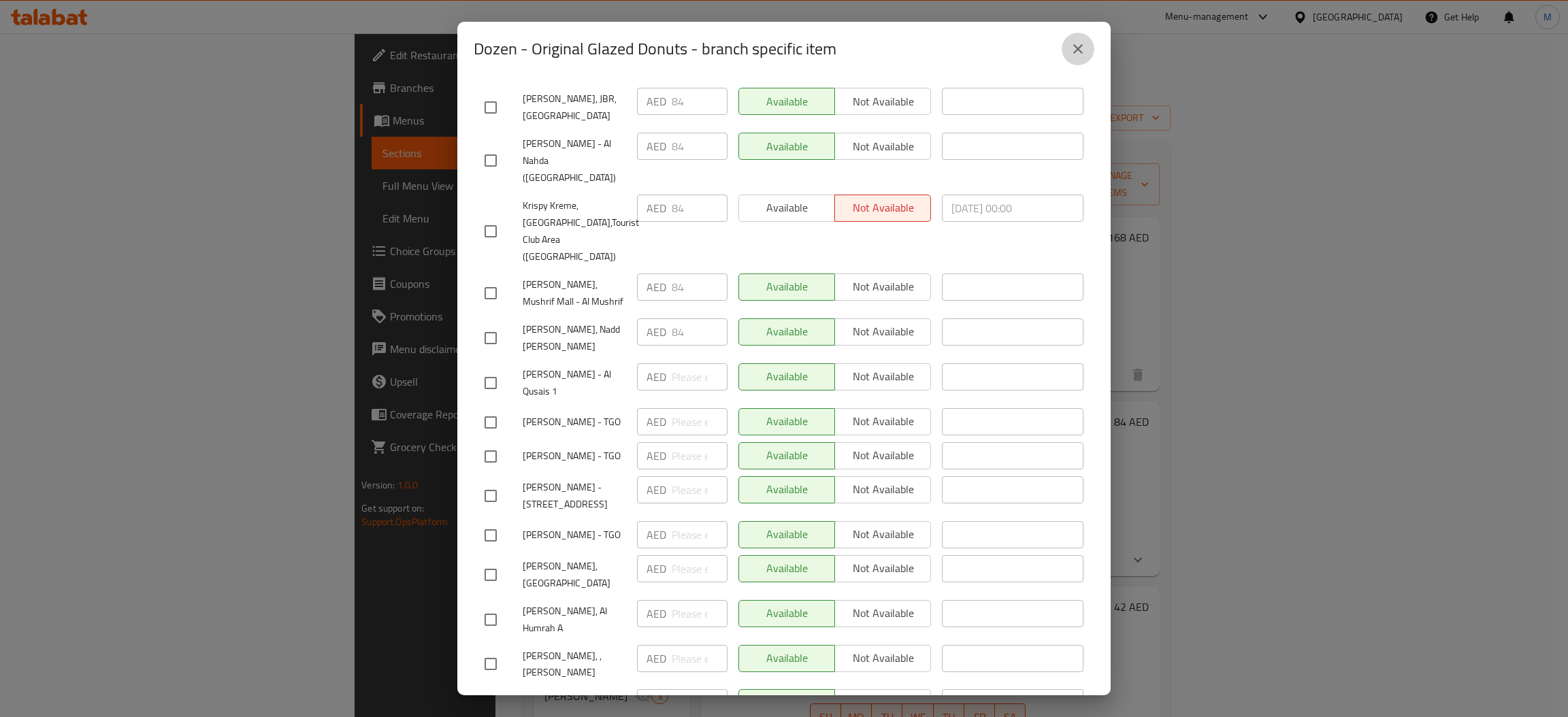
click at [1084, 41] on icon "close" at bounding box center [1078, 49] width 16 height 16
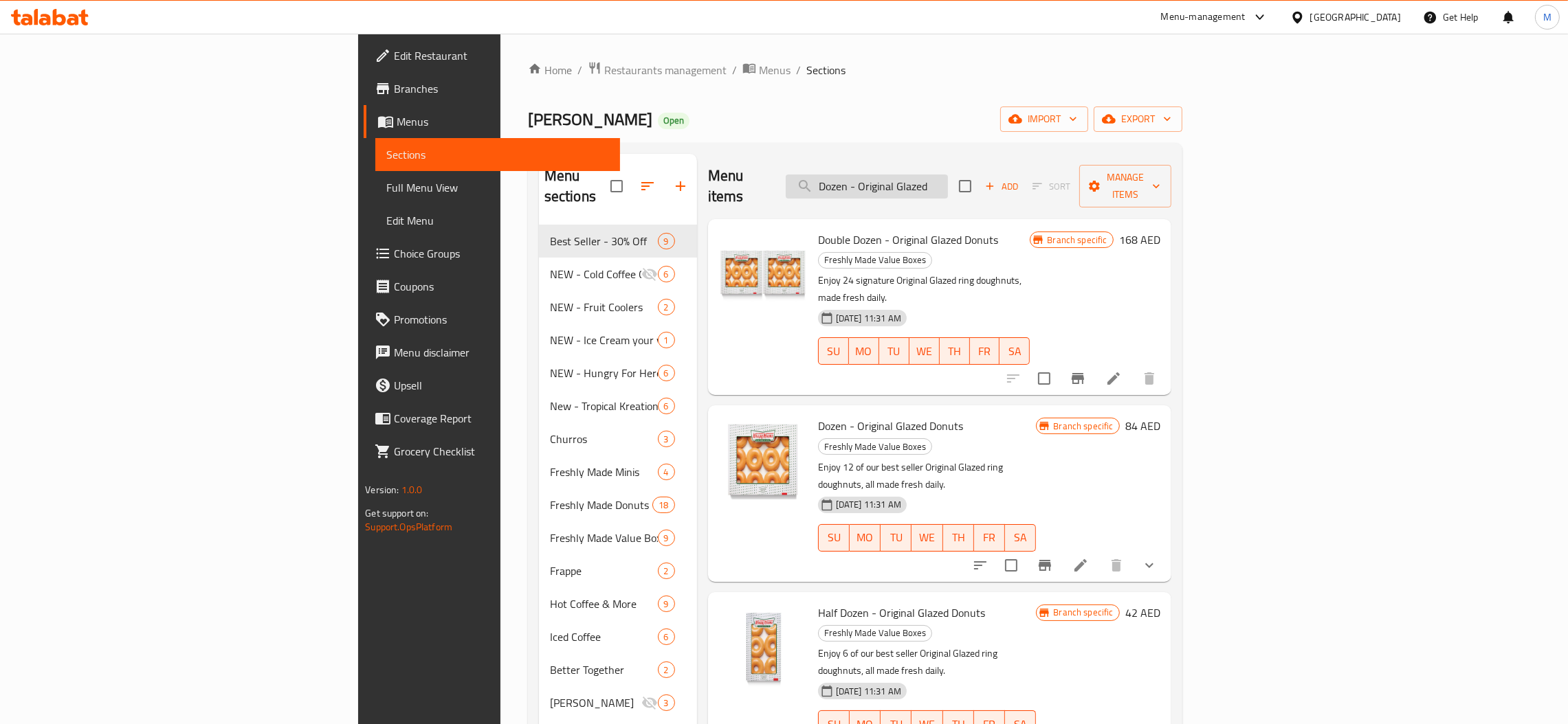
click at [948, 174] on input "Dozen - Original Glazed" at bounding box center [867, 186] width 162 height 24
paste input "Half"
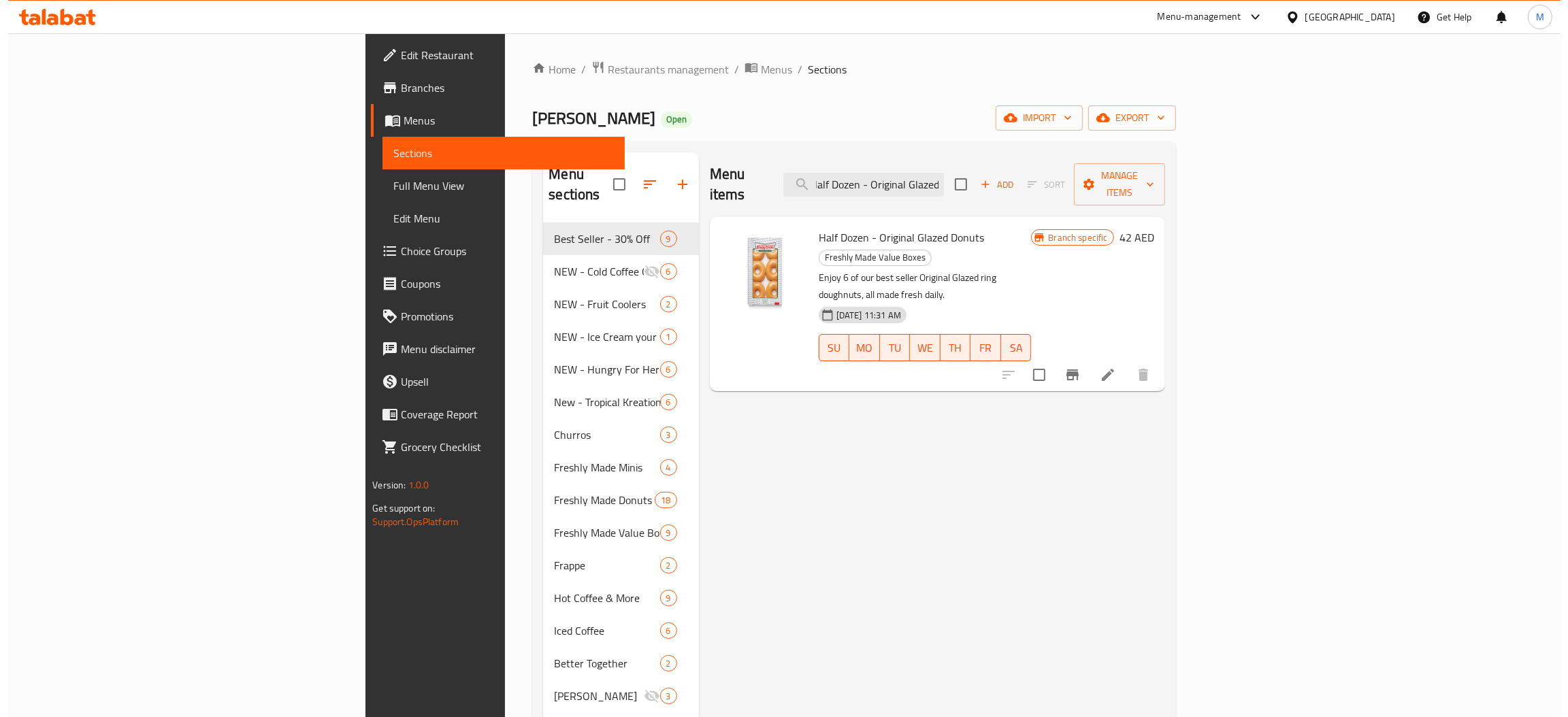
scroll to position [0, 0]
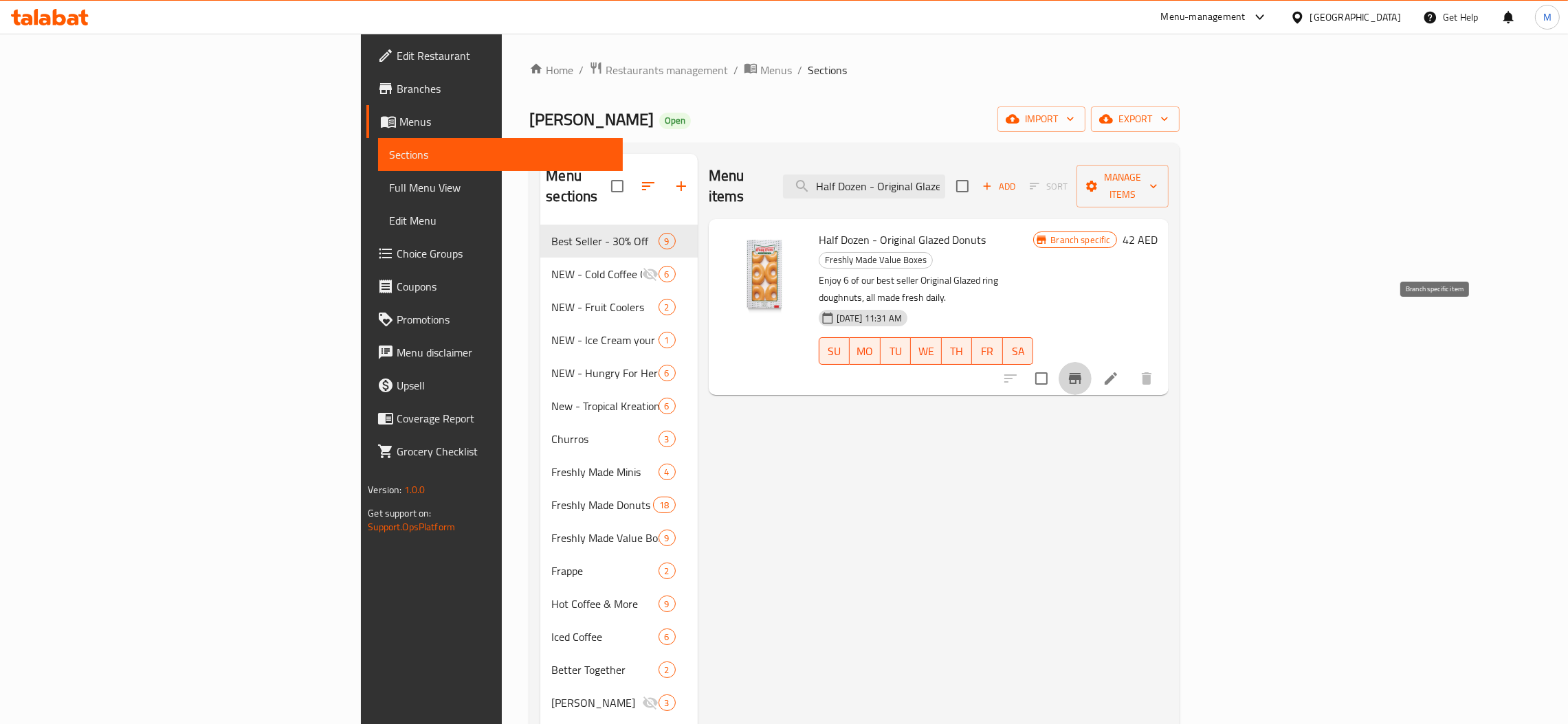
click at [1091, 362] on button "Branch-specific-item" at bounding box center [1075, 378] width 33 height 33
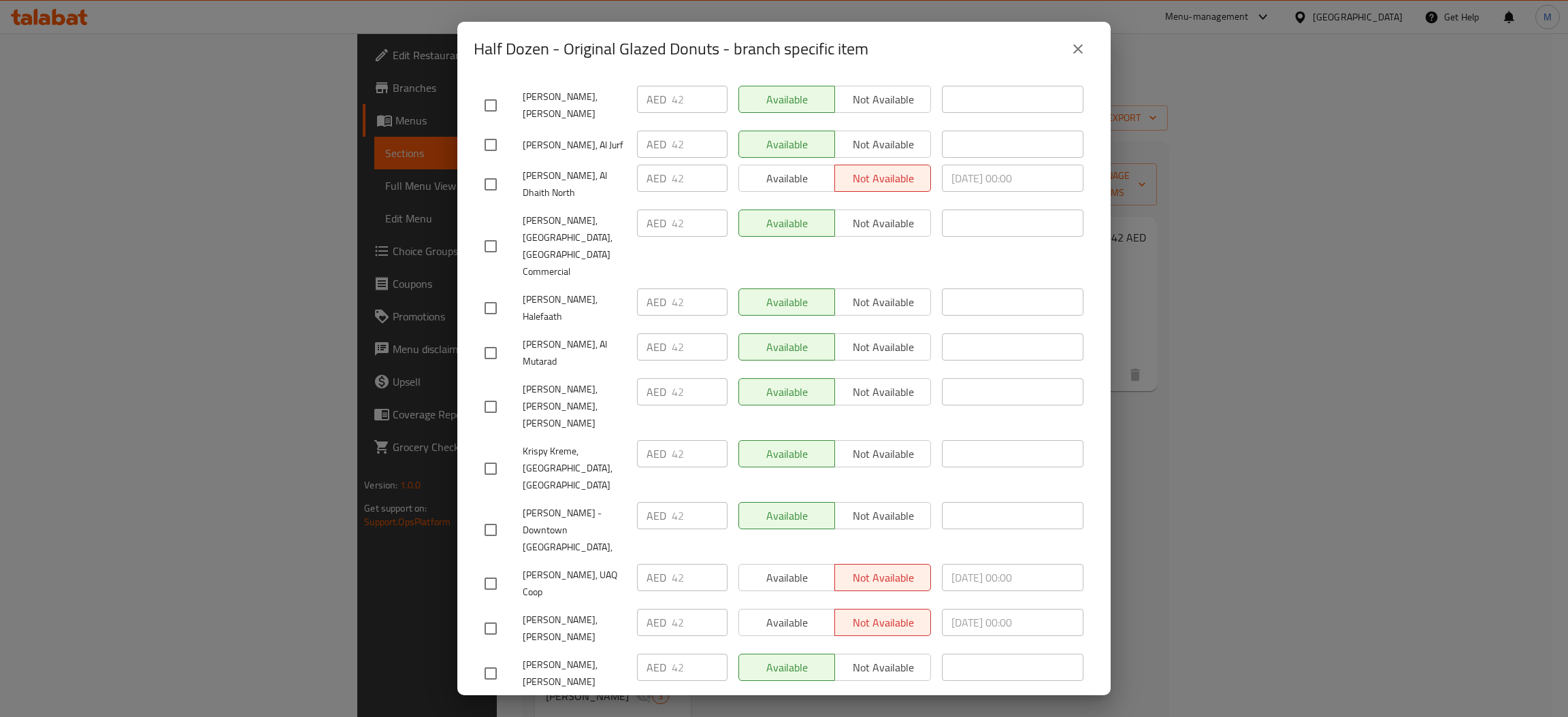
scroll to position [3439, 0]
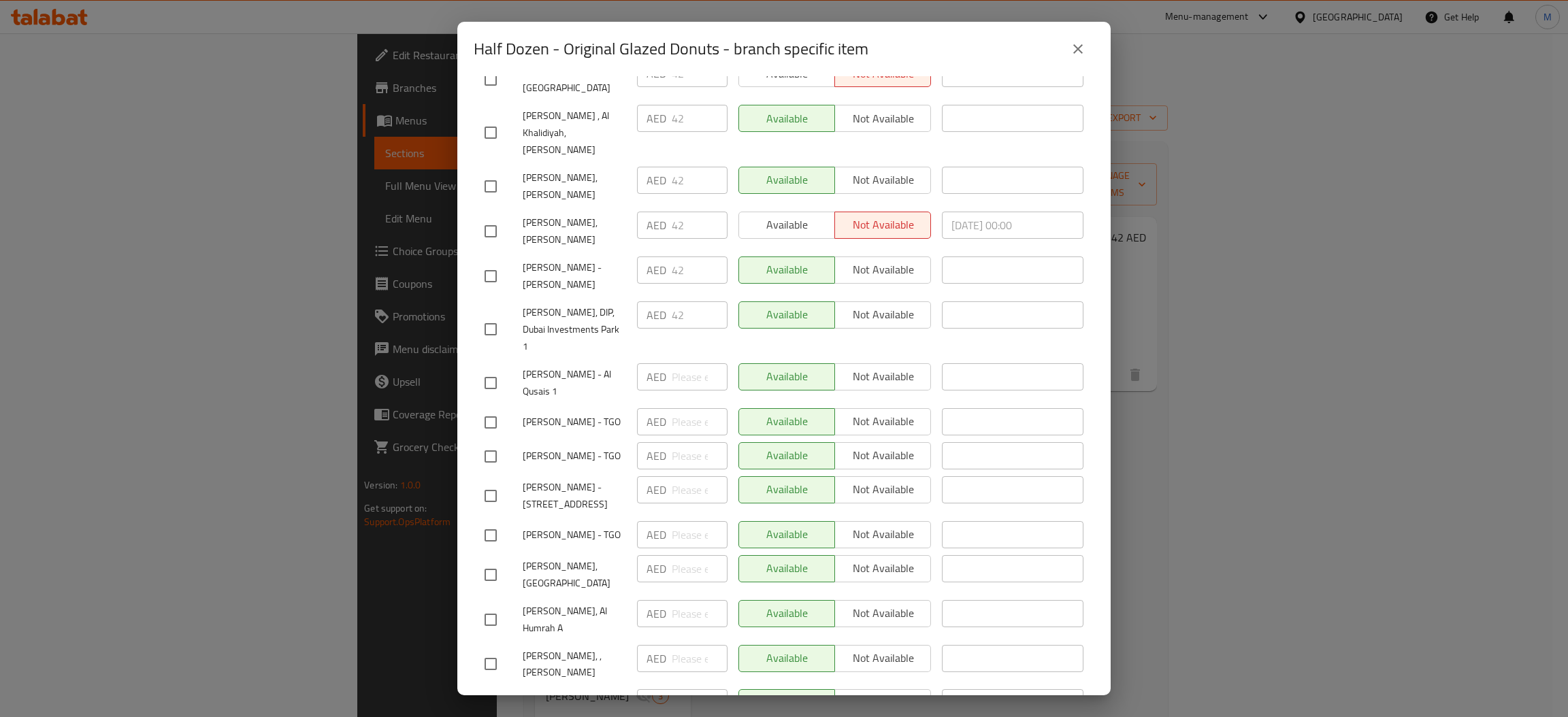
click at [1089, 45] on button "close" at bounding box center [1078, 49] width 32 height 32
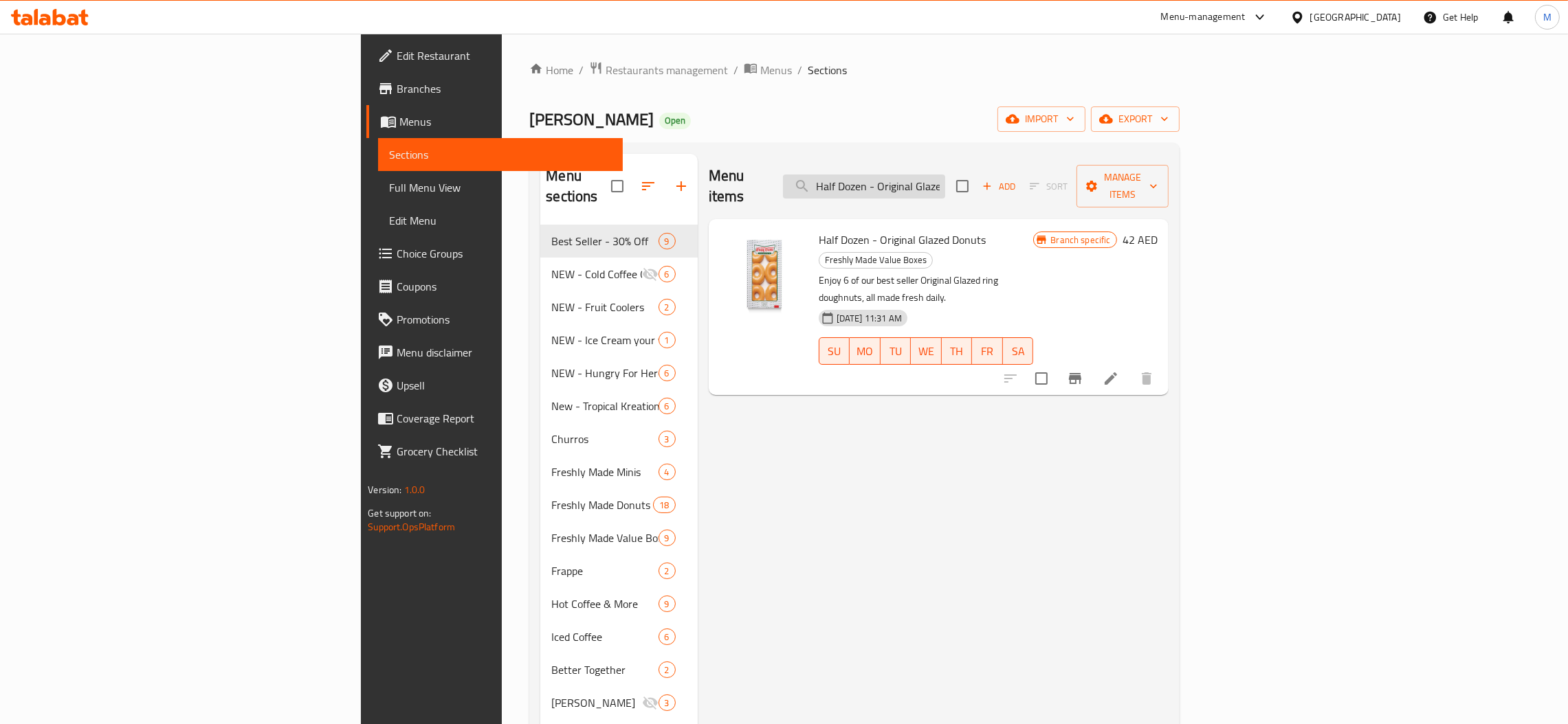
click at [945, 174] on input "Half Dozen - Original Glazed" at bounding box center [864, 186] width 162 height 24
paste input "Assorted Joy Box Donuts"
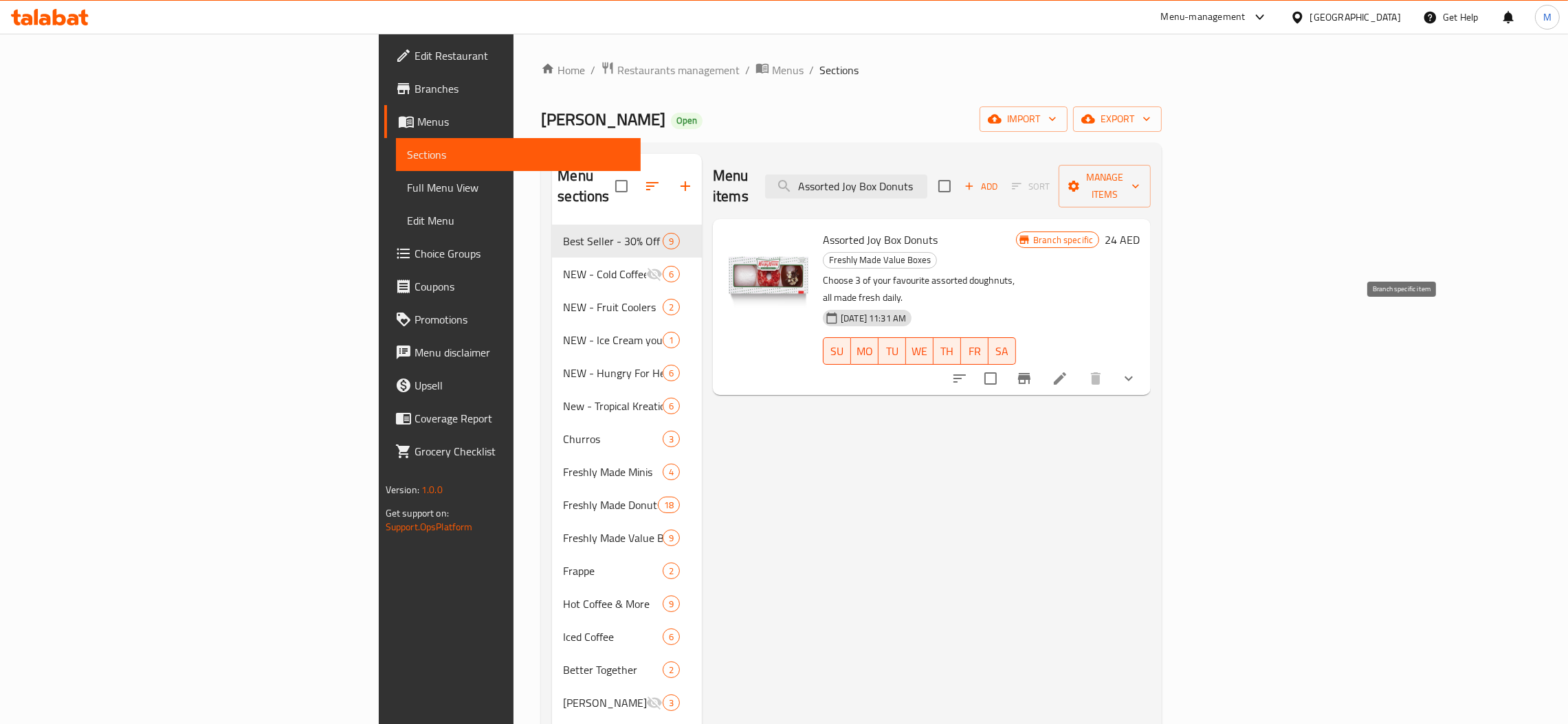
click at [1041, 362] on button "Branch-specific-item" at bounding box center [1024, 378] width 33 height 33
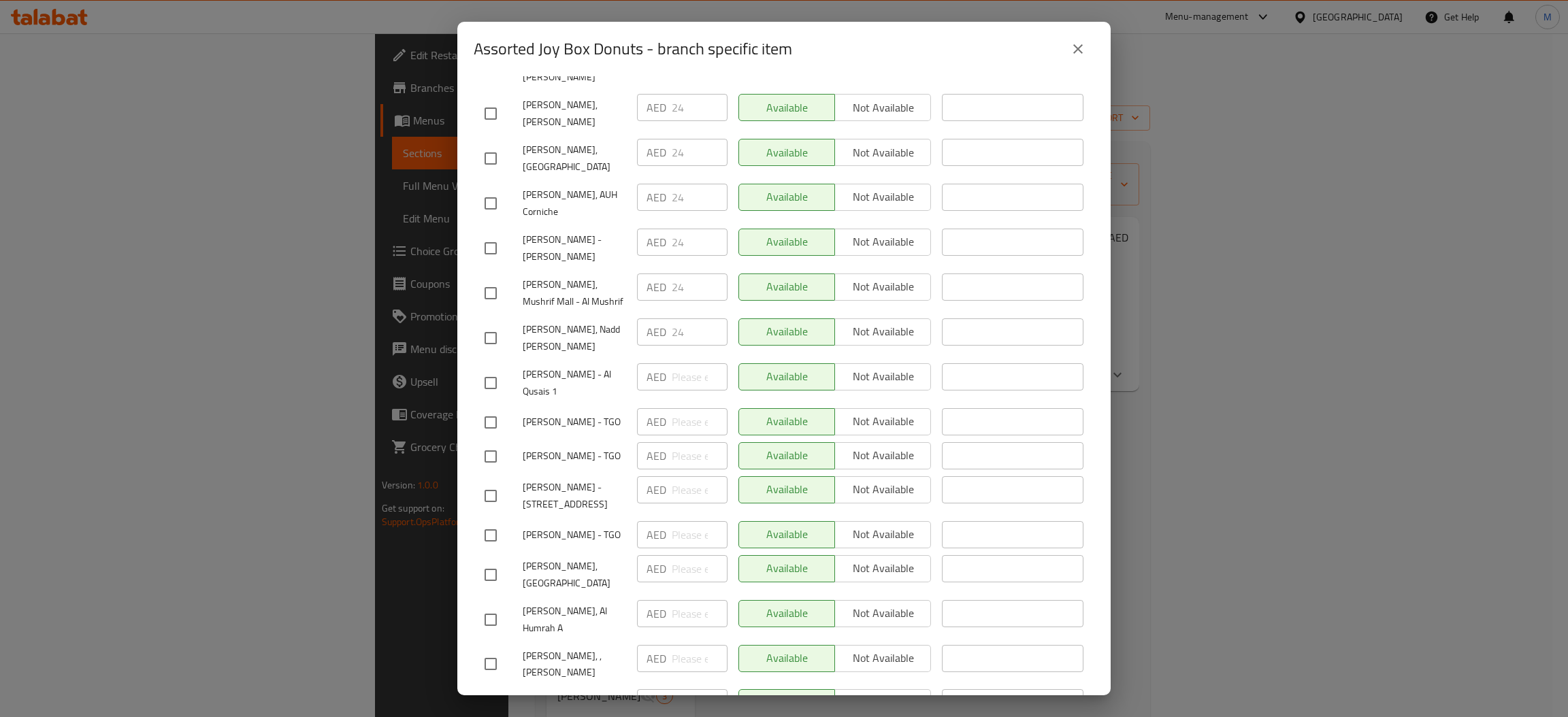
click at [1083, 52] on icon "close" at bounding box center [1078, 49] width 16 height 16
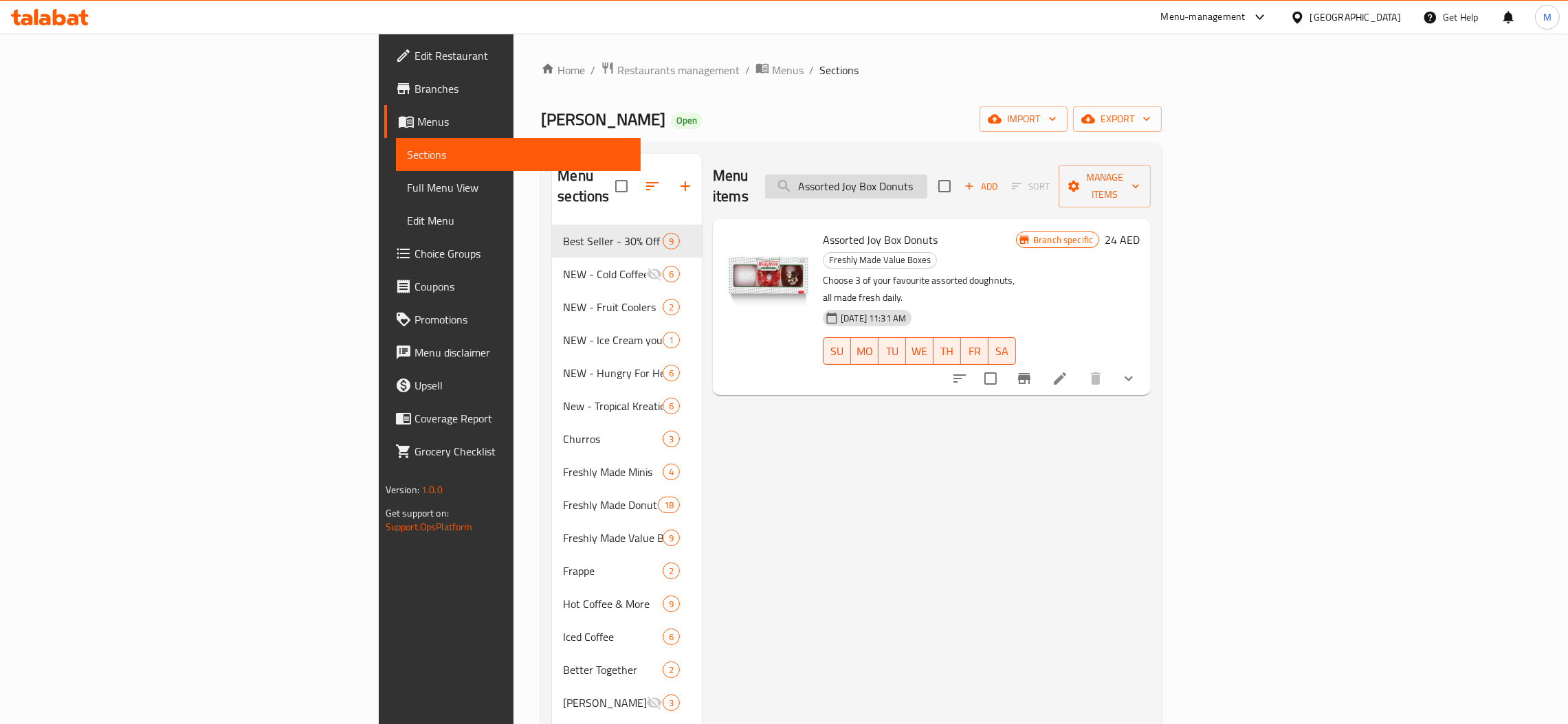
click at [927, 174] on input "Assorted Joy Box Donuts" at bounding box center [846, 186] width 162 height 24
paste input "Half Dozen - Assorted"
click at [1032, 371] on icon "Branch-specific-item" at bounding box center [1024, 378] width 16 height 16
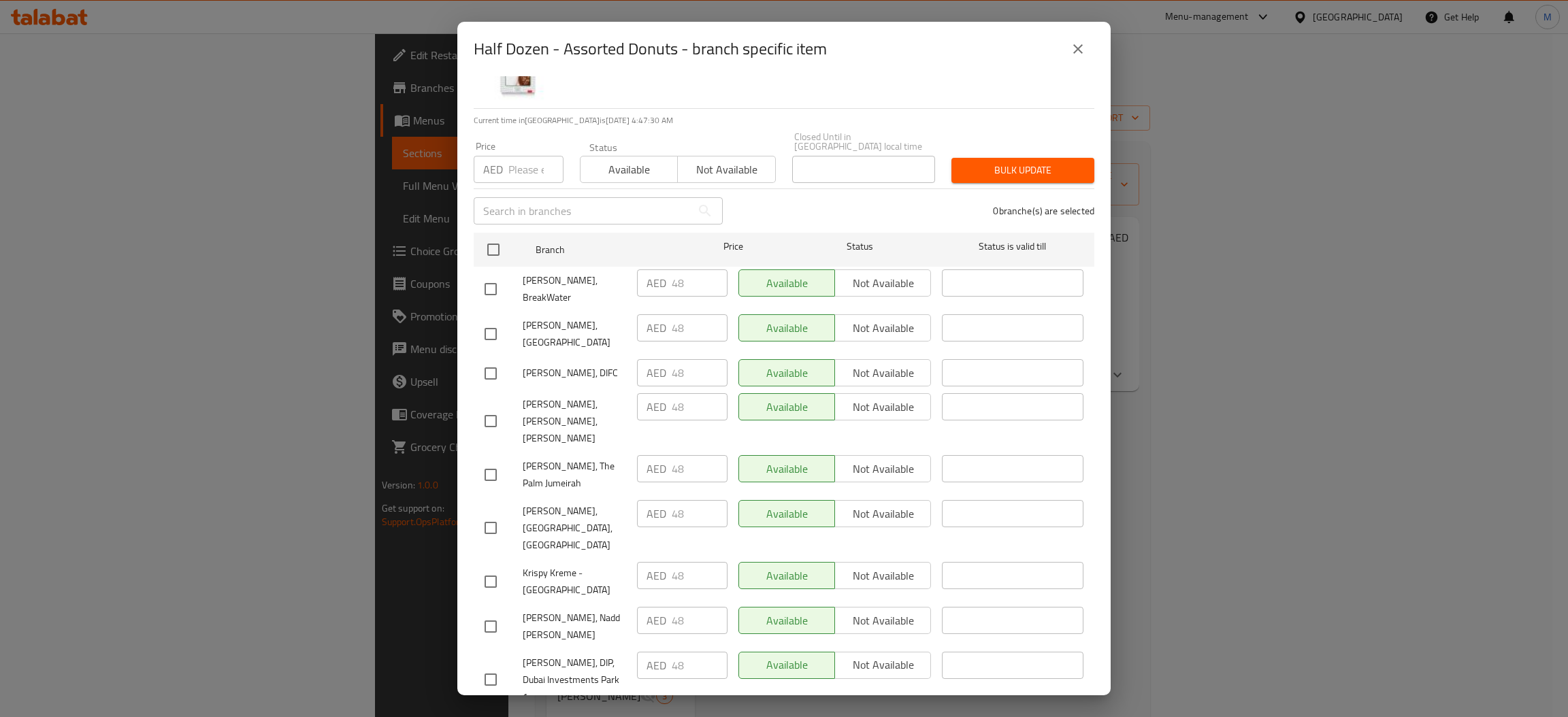
scroll to position [0, 0]
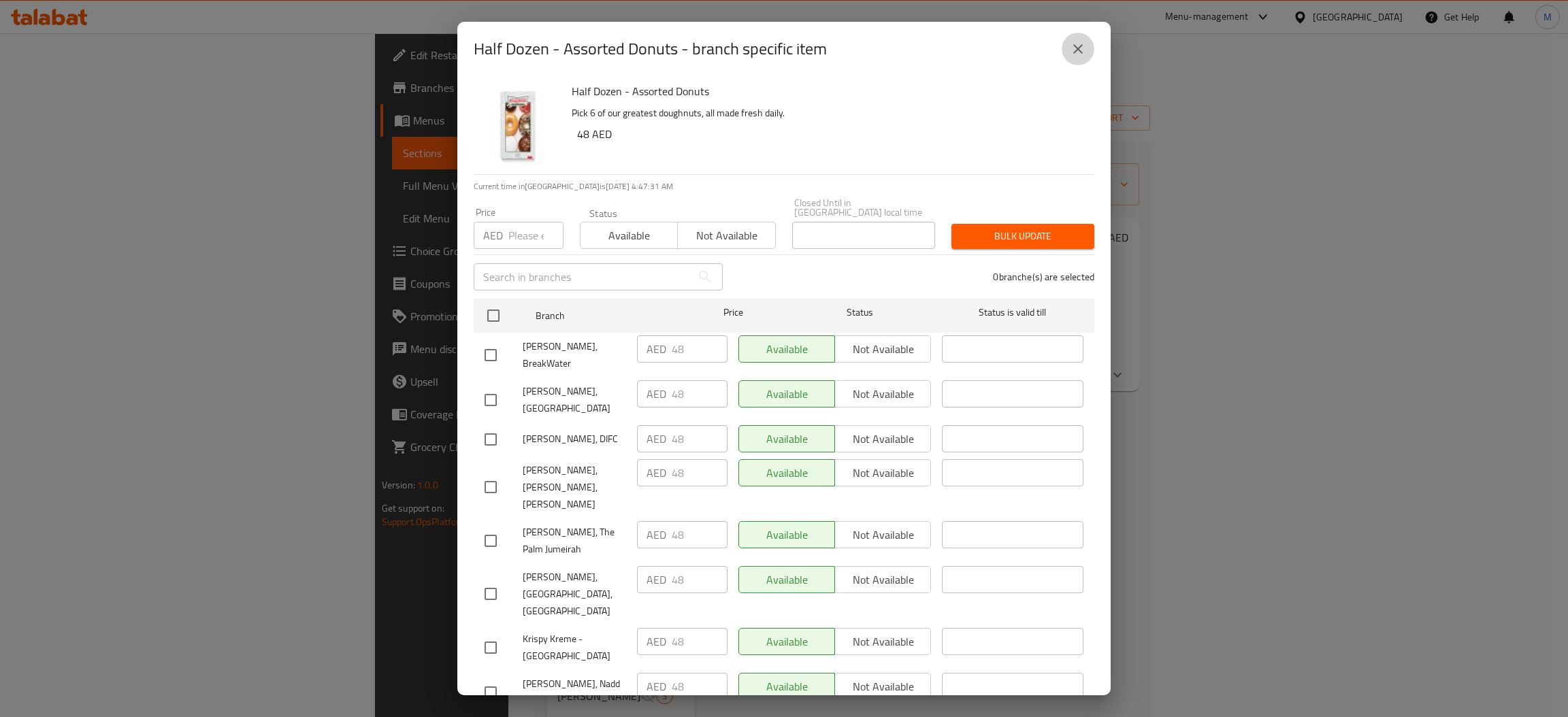
click at [1081, 48] on icon "close" at bounding box center [1078, 49] width 16 height 16
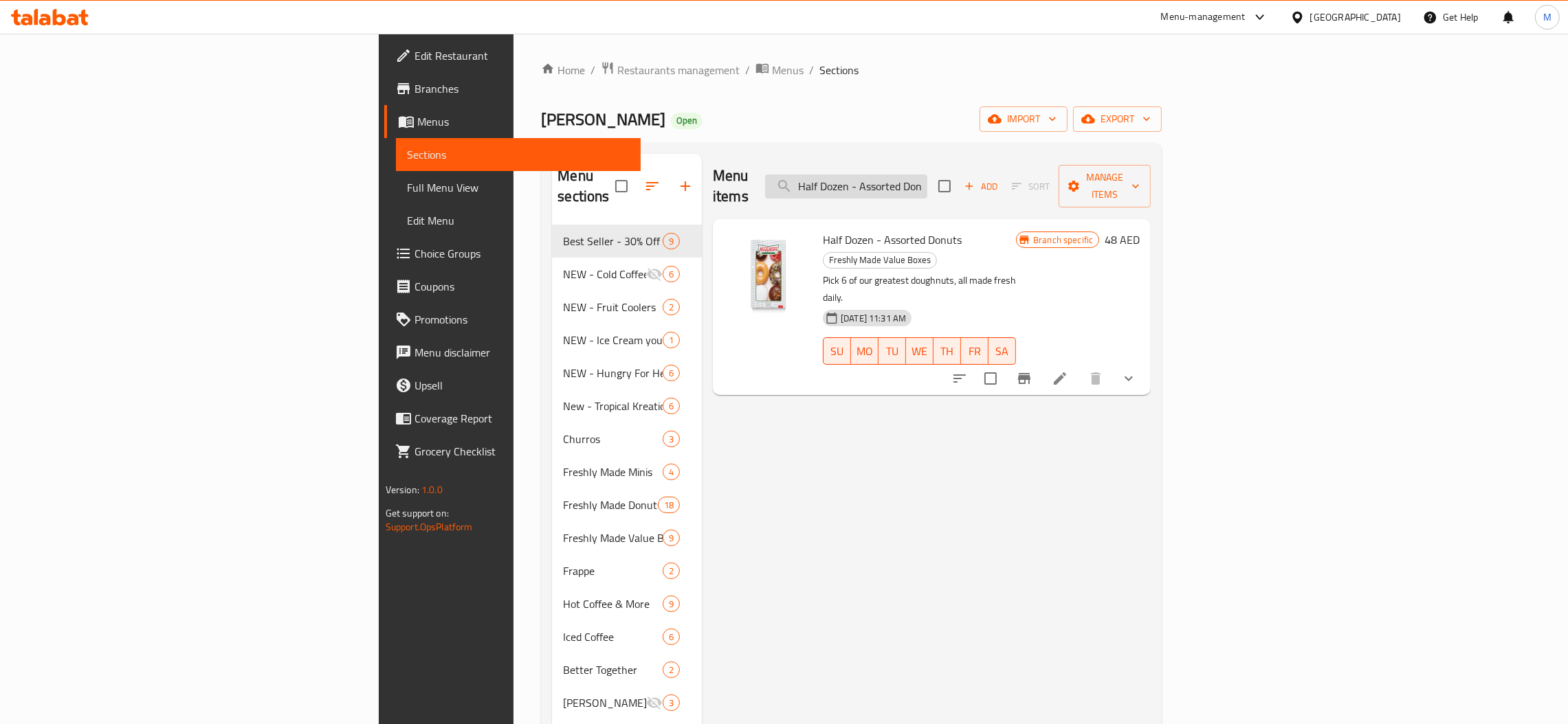
click at [927, 174] on input "Half Dozen - Assorted Donuts" at bounding box center [846, 186] width 162 height 24
paste input "The Original"
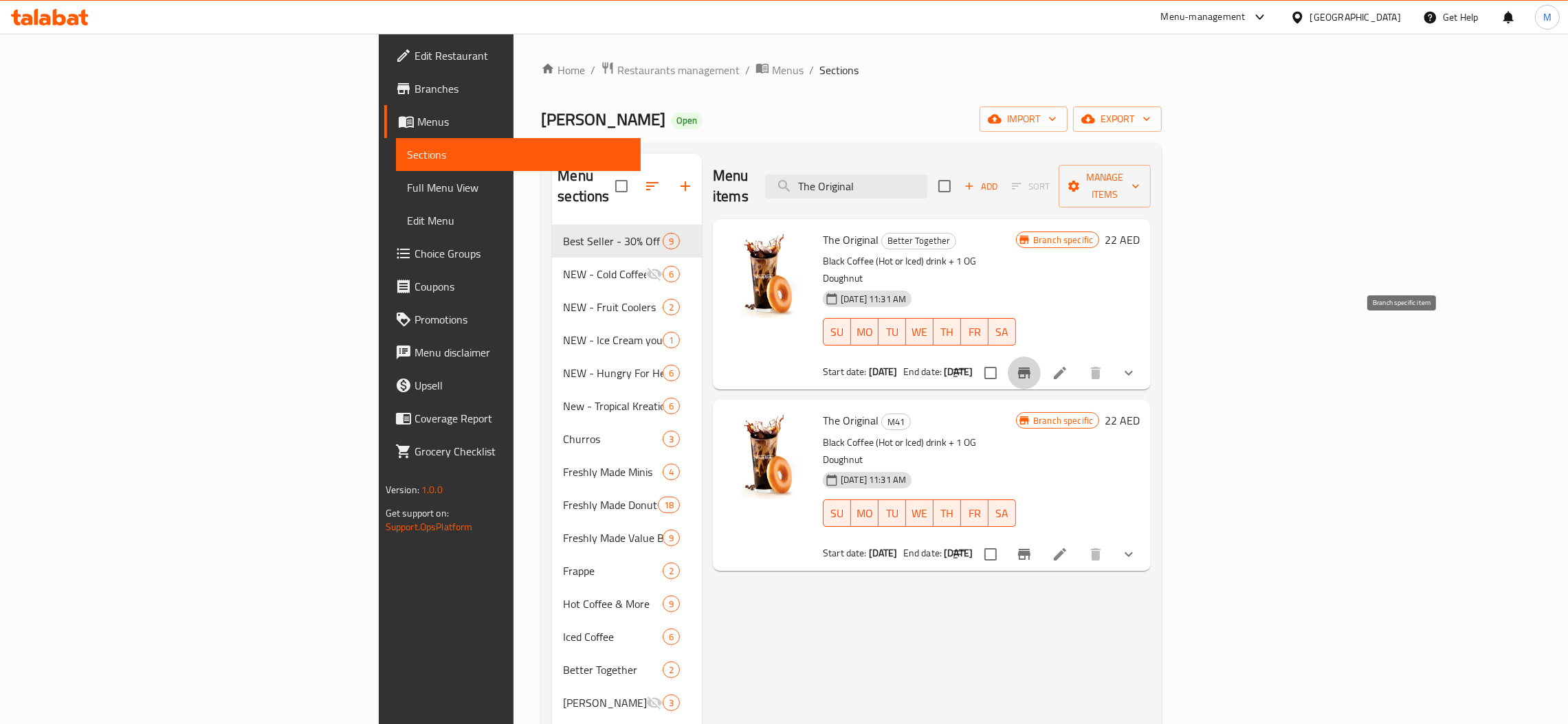
click at [1032, 365] on icon "Branch-specific-item" at bounding box center [1024, 373] width 16 height 16
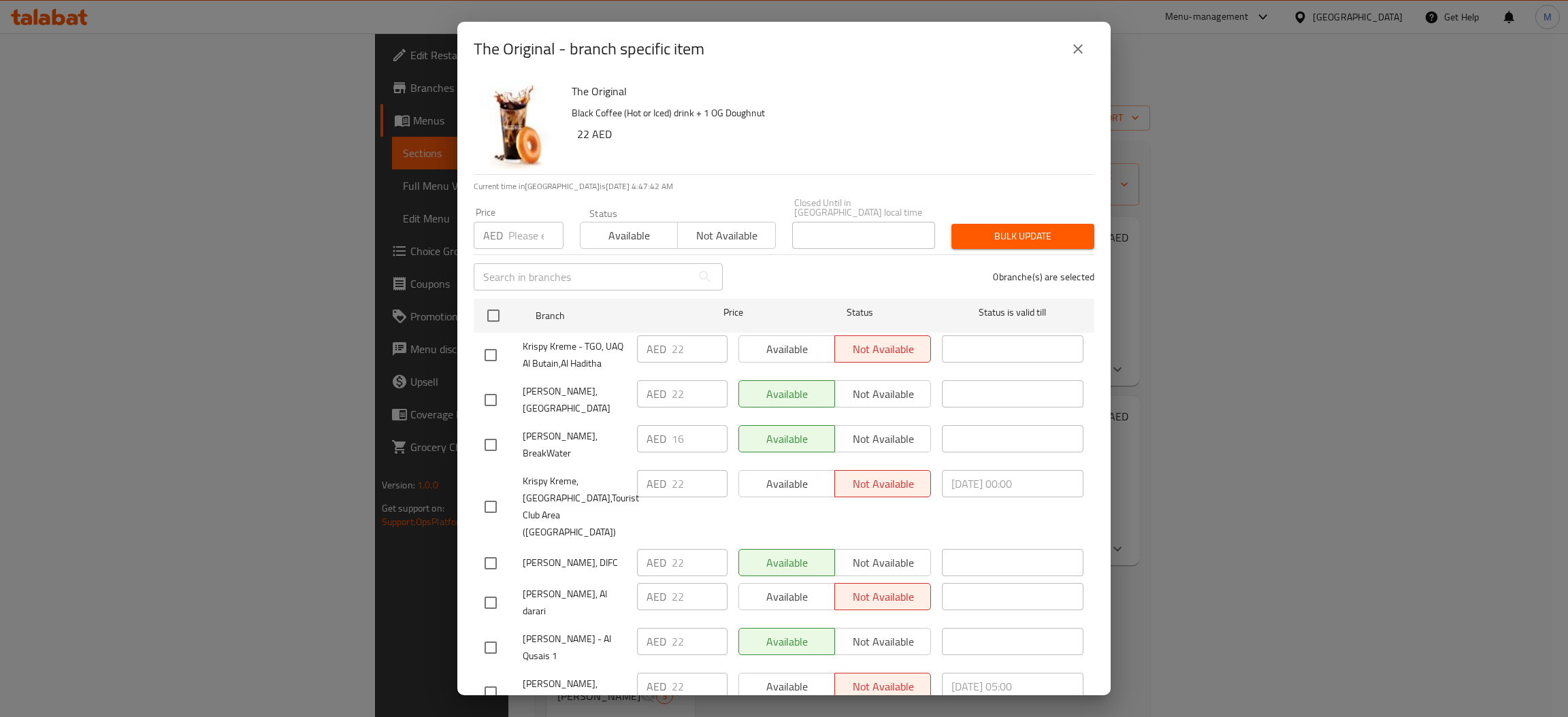
click at [525, 239] on input "number" at bounding box center [536, 235] width 55 height 27
click at [502, 313] on input "checkbox" at bounding box center [493, 316] width 29 height 29
click at [963, 235] on span "Bulk update" at bounding box center [1023, 237] width 121 height 17
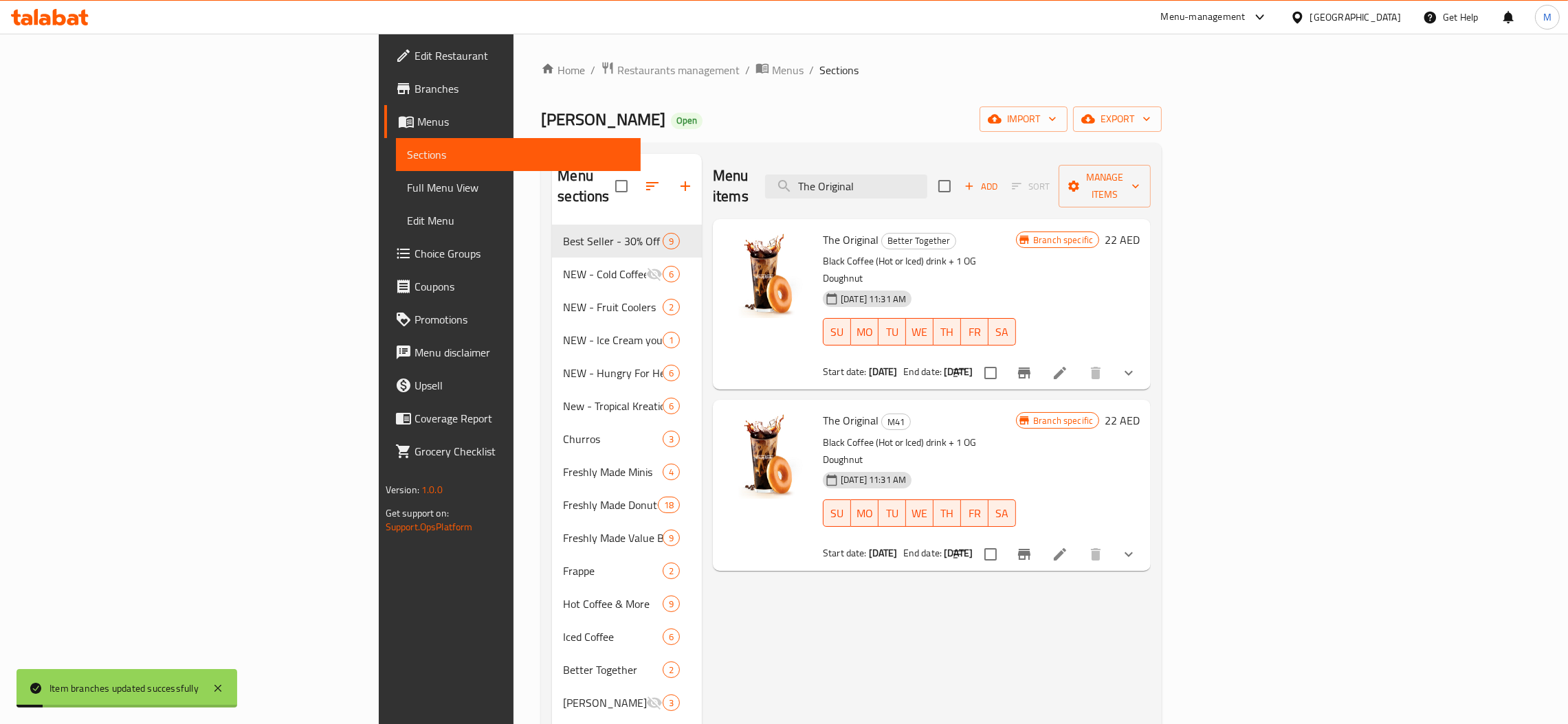
click at [927, 174] on input "The Original" at bounding box center [846, 186] width 162 height 24
paste input "Sweet Due"
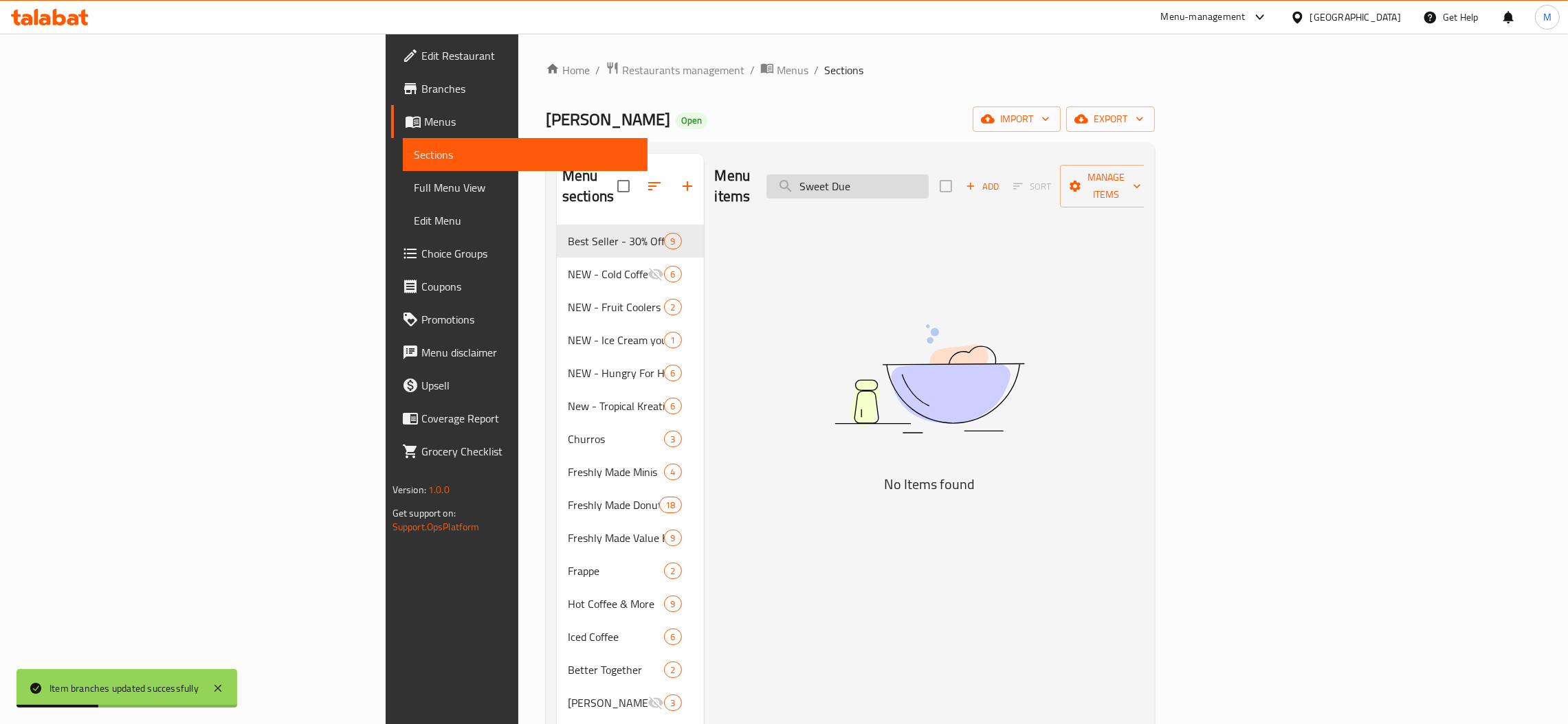
click at [928, 181] on input "Sweet Due" at bounding box center [847, 186] width 162 height 24
click at [928, 179] on input "Sweet Due" at bounding box center [847, 186] width 162 height 24
click at [928, 179] on input "Sweet Due" at bounding box center [847, 186] width 162 height 24
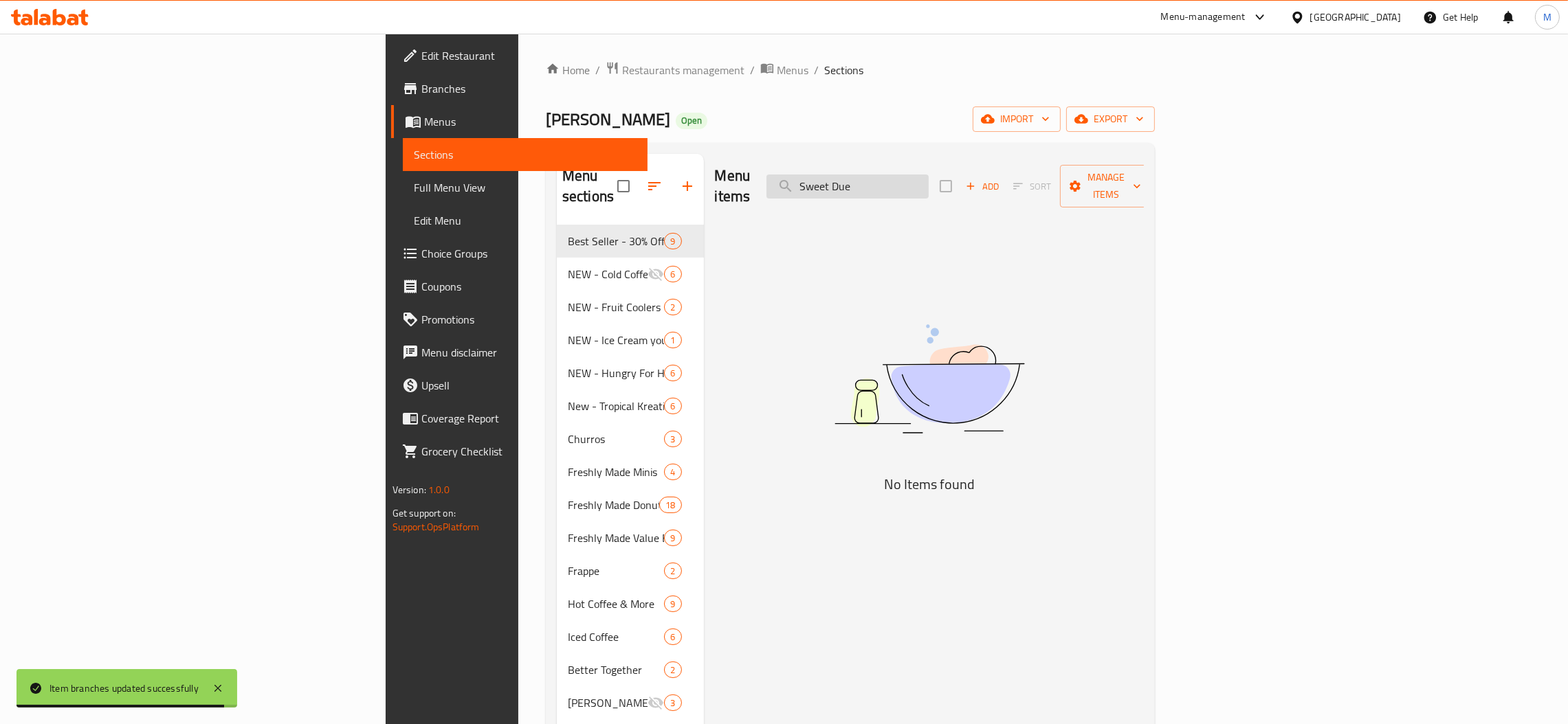
paste input "Double Joy"
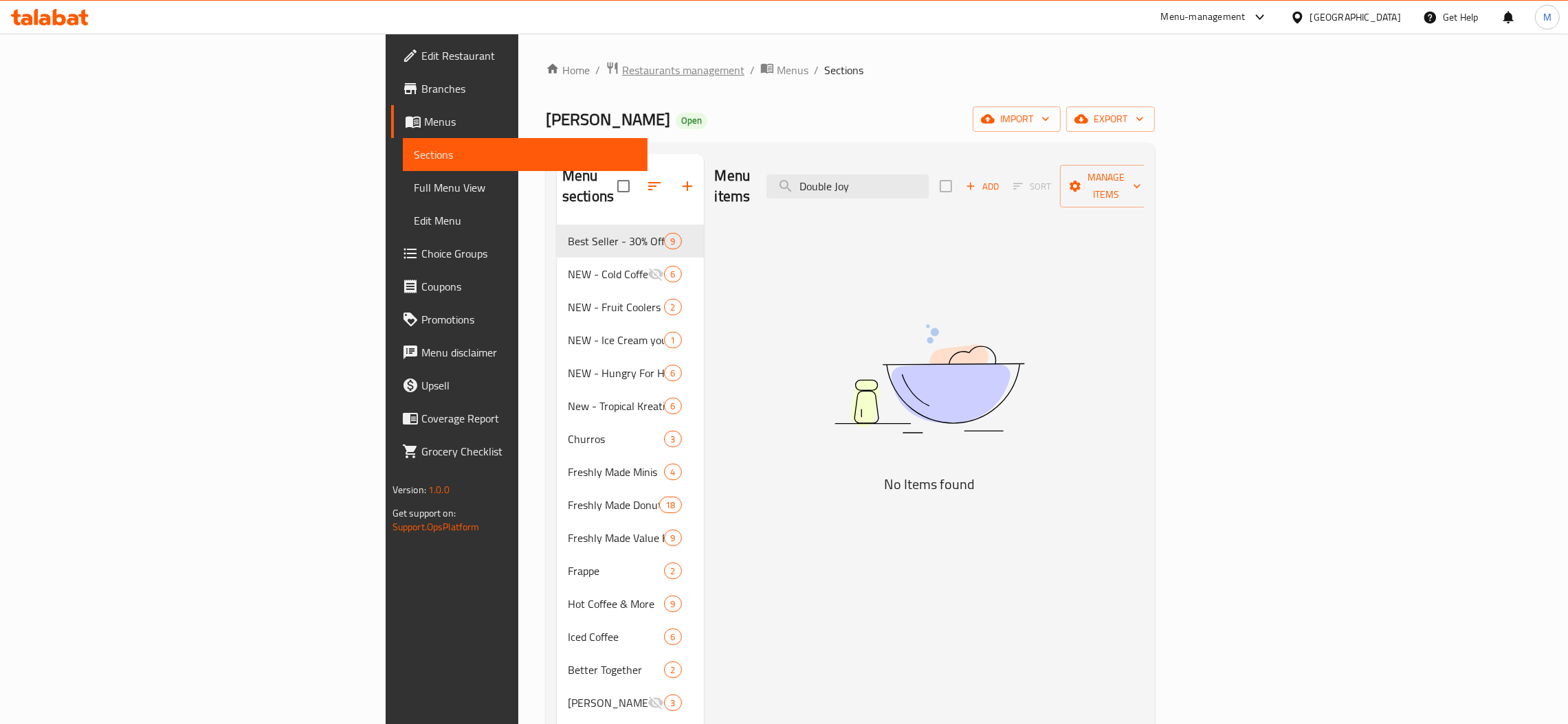
click at [622, 72] on span "Restaurants management" at bounding box center [683, 70] width 122 height 16
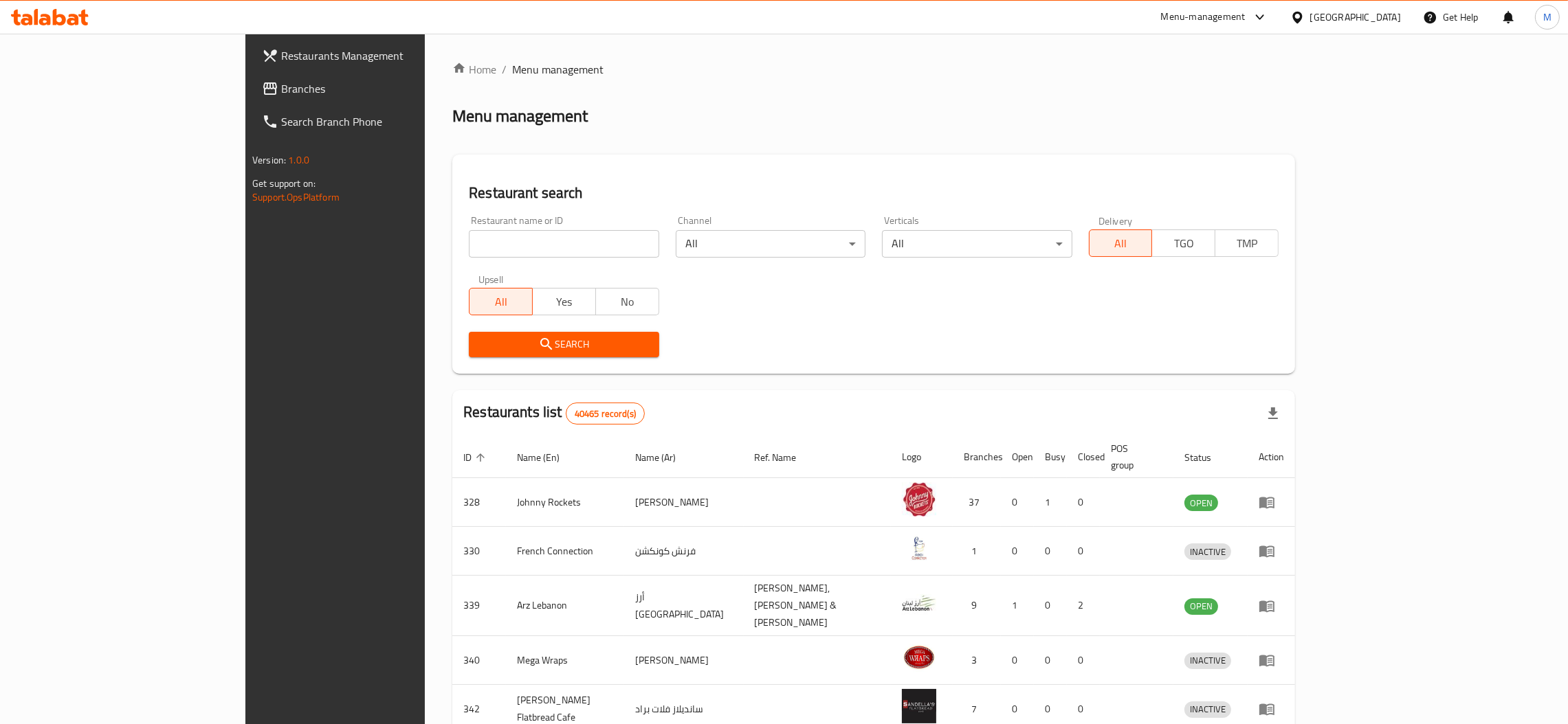
click at [469, 234] on input "search" at bounding box center [563, 244] width 190 height 28
paste input "13265"
click at [480, 351] on span "Search" at bounding box center [563, 344] width 168 height 17
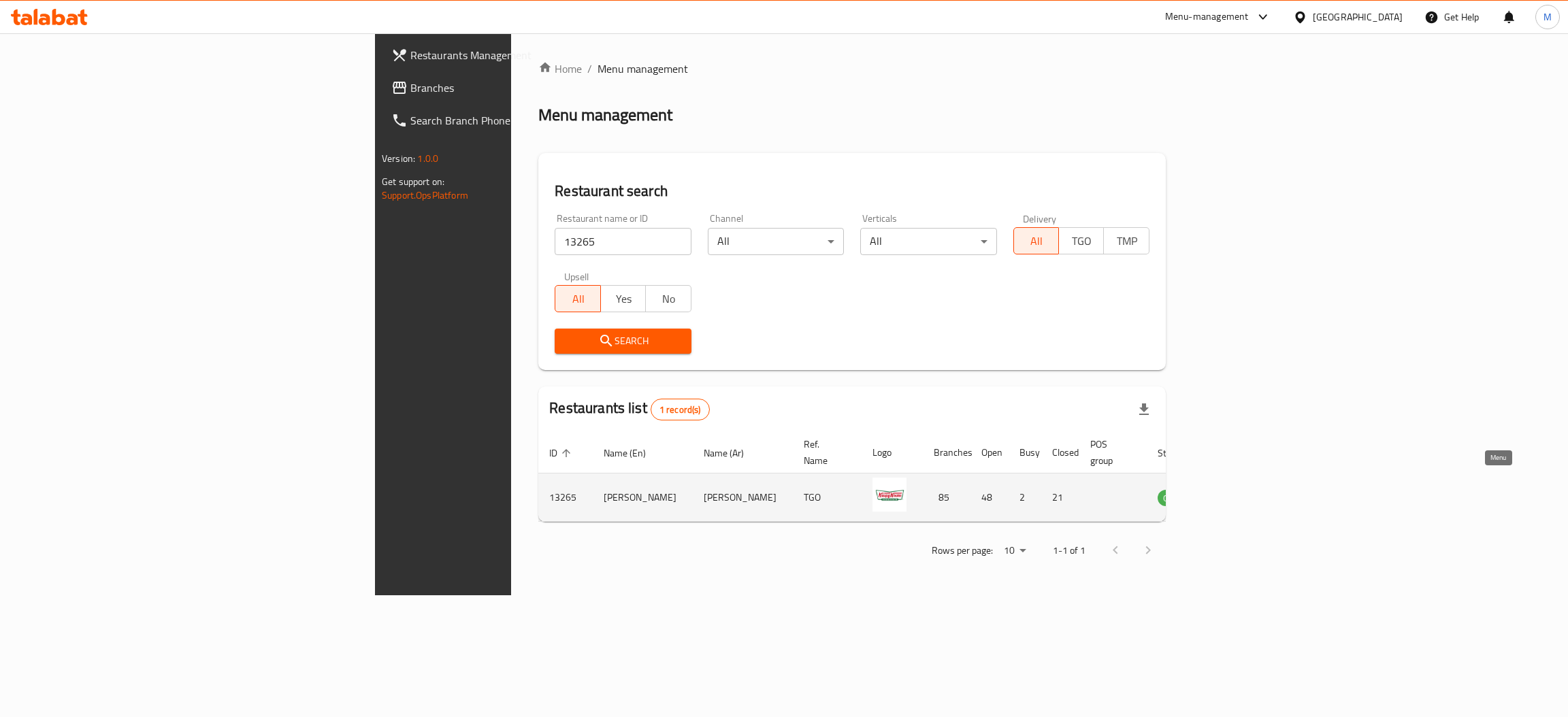
click at [1245, 490] on icon "enhanced table" at bounding box center [1237, 497] width 16 height 16
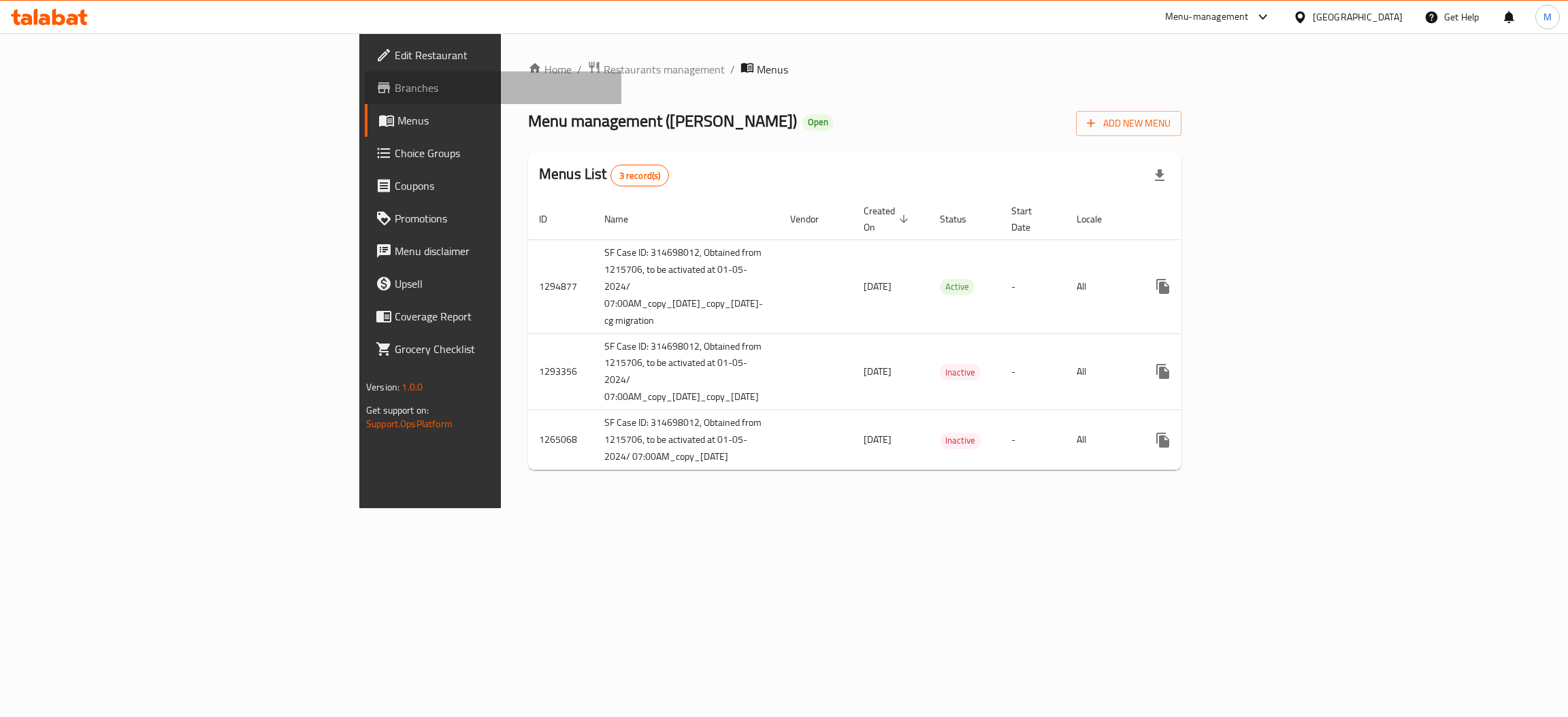
click at [394, 85] on span "Branches" at bounding box center [502, 87] width 216 height 16
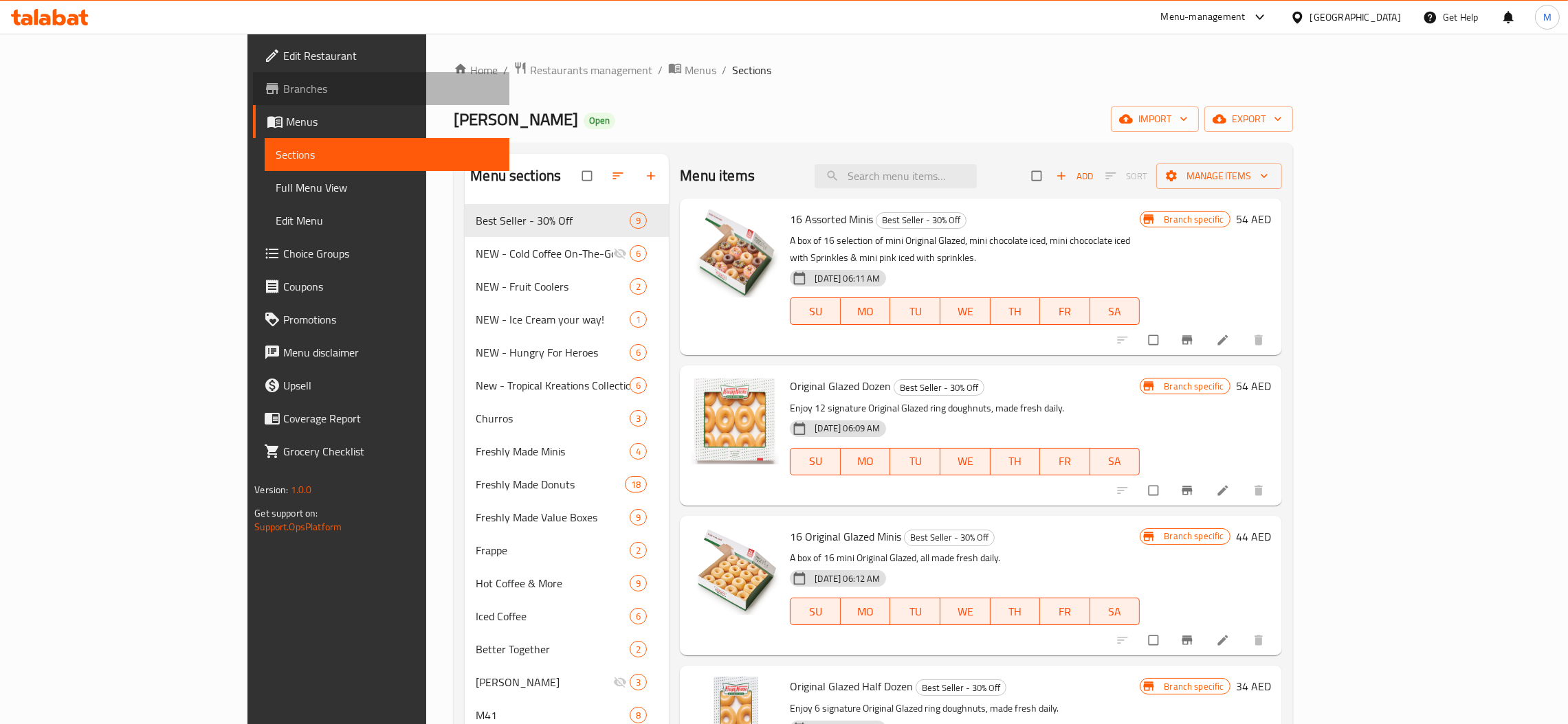
click at [283, 92] on span "Branches" at bounding box center [391, 88] width 215 height 16
